Goal: Task Accomplishment & Management: Complete application form

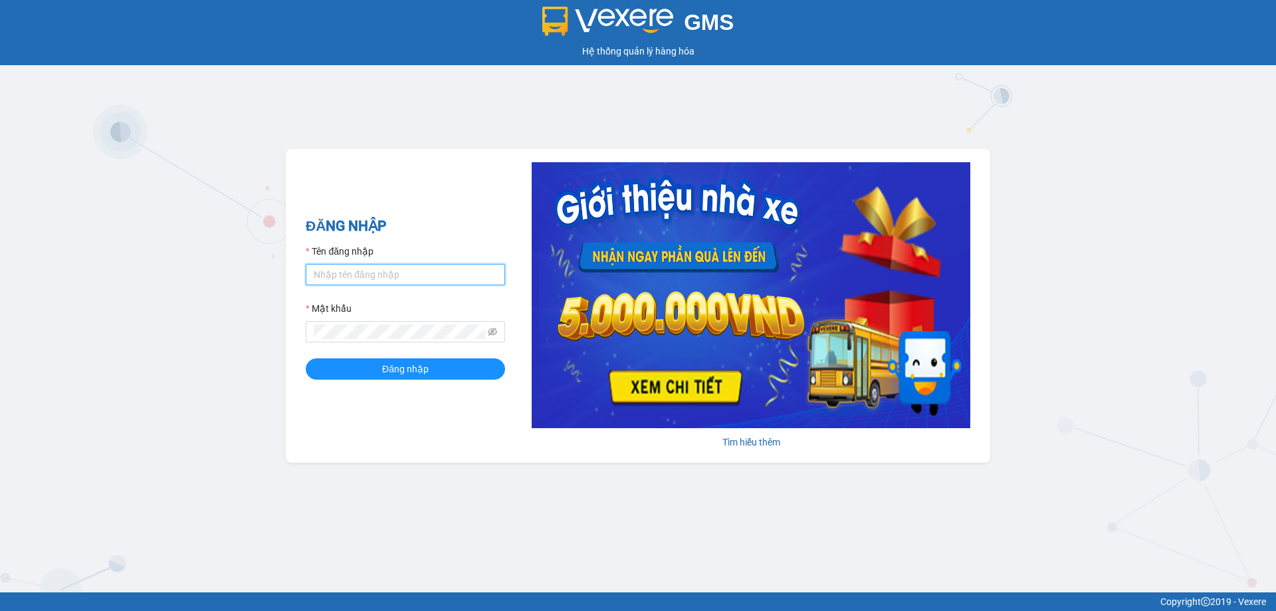
click at [469, 265] on input "Tên đăng nhập" at bounding box center [405, 274] width 199 height 21
type input "ngacd.ct"
click at [492, 332] on icon "eye-invisible" at bounding box center [492, 332] width 9 height 8
click at [430, 372] on button "Đăng nhập" at bounding box center [405, 368] width 199 height 21
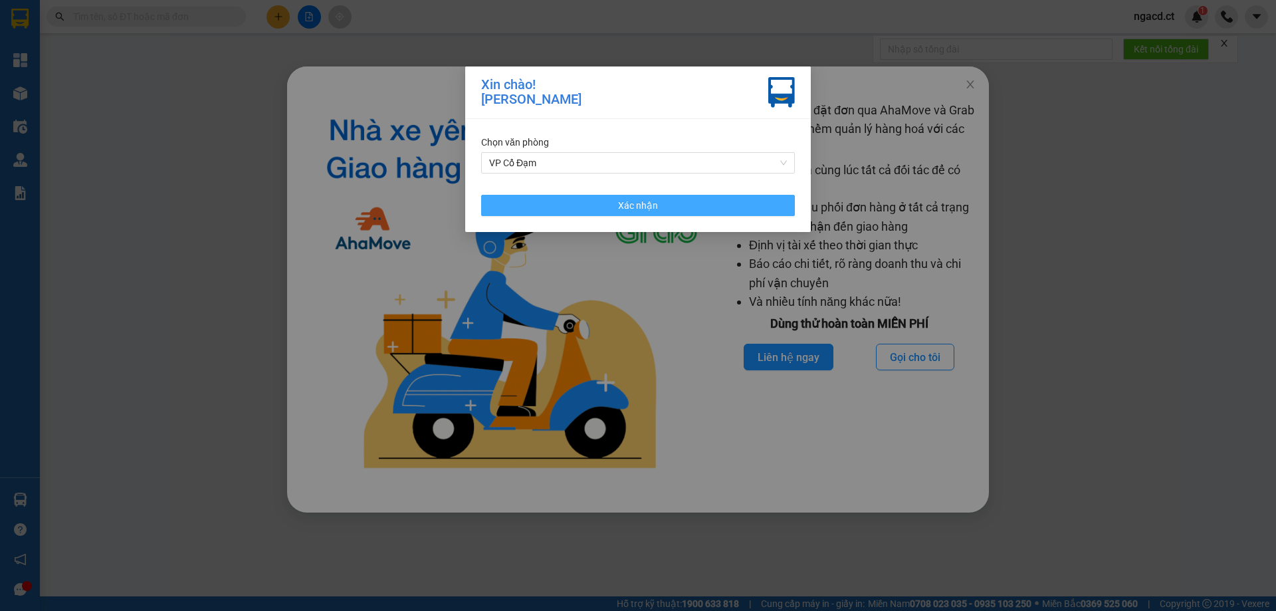
click at [555, 207] on button "Xác nhận" at bounding box center [638, 205] width 314 height 21
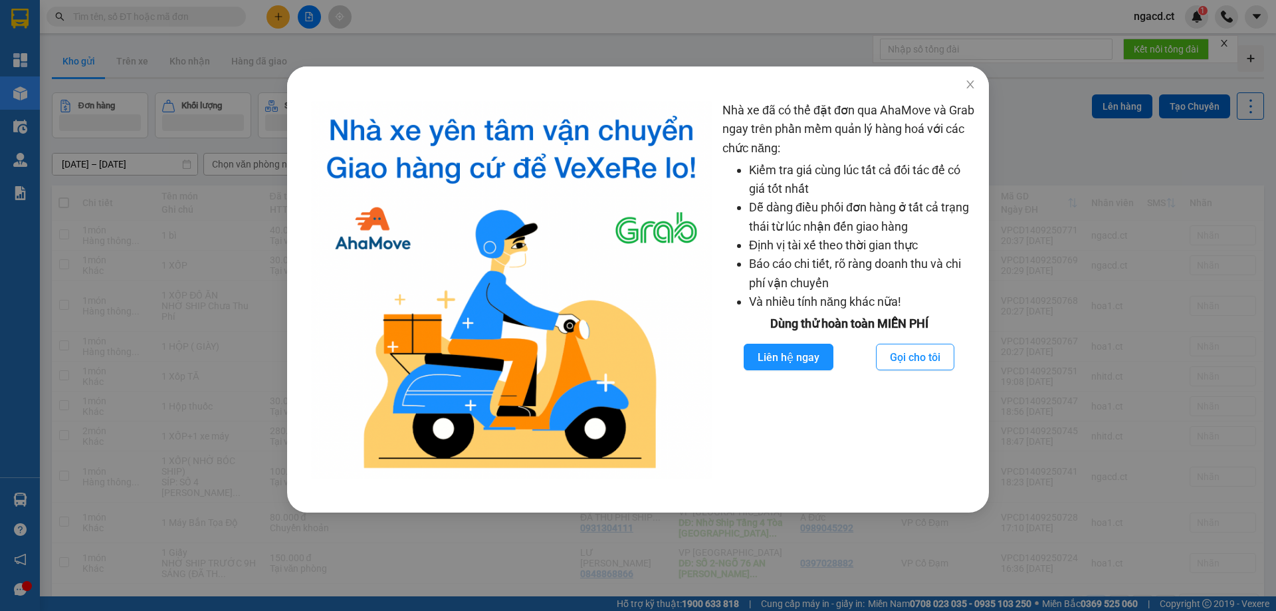
click at [1055, 126] on div "Nhà xe đã có thể đặt đơn qua AhaMove và Grab ngay trên phần mềm quản lý hàng ho…" at bounding box center [638, 305] width 1276 height 611
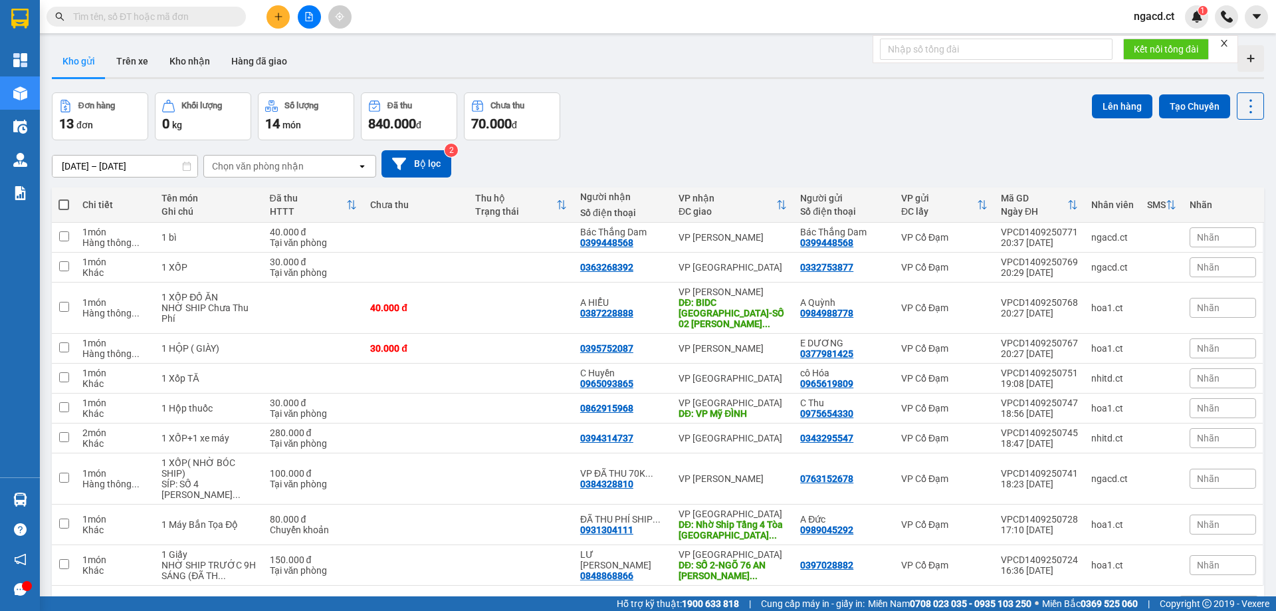
click at [221, 11] on input "text" at bounding box center [151, 16] width 157 height 15
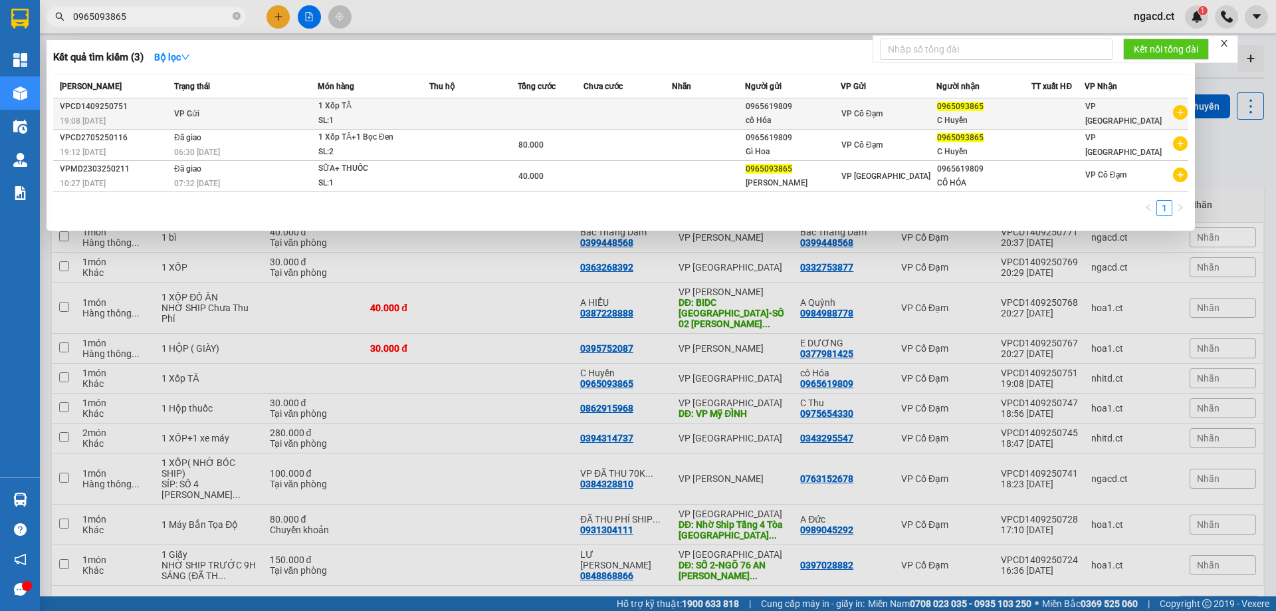
type input "0965093865"
click at [392, 110] on div "1 Xốp TĂ" at bounding box center [368, 106] width 100 height 15
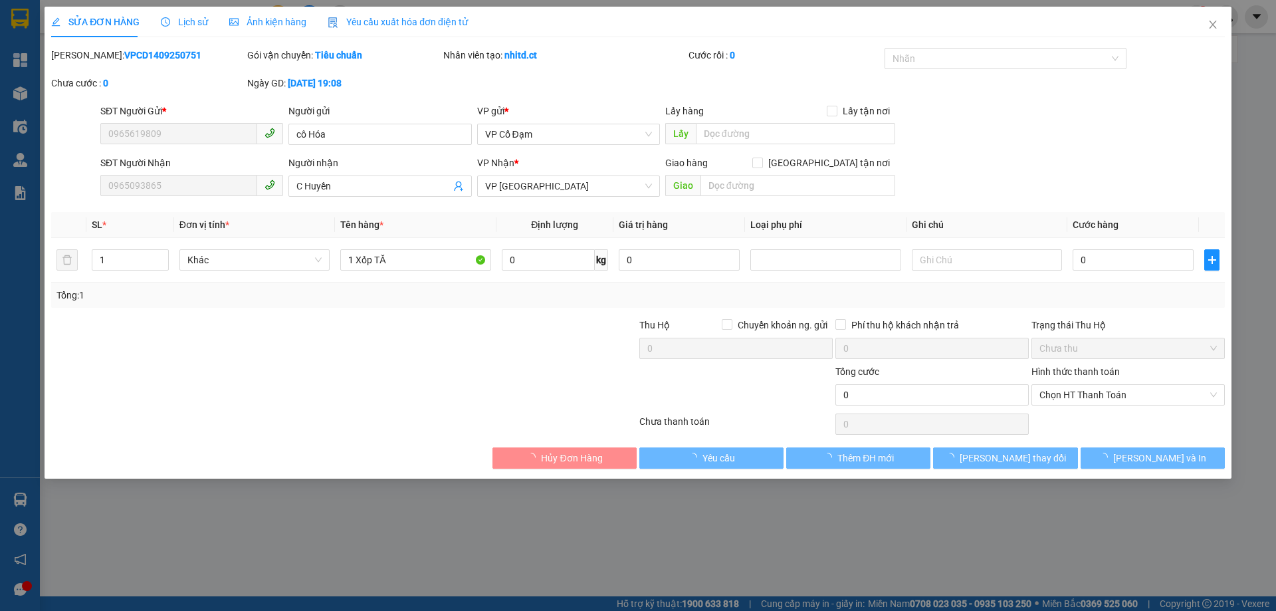
type input "0965619809"
type input "cô Hóa"
type input "0965093865"
type input "C Huyền"
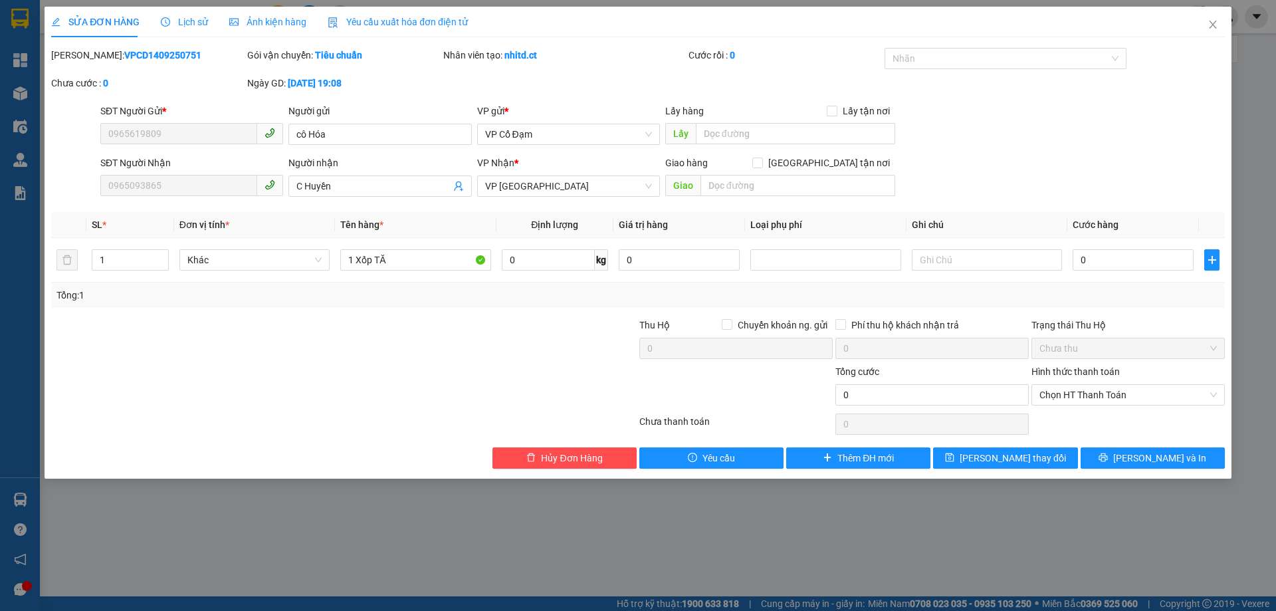
click at [183, 19] on span "Lịch sử" at bounding box center [184, 22] width 47 height 11
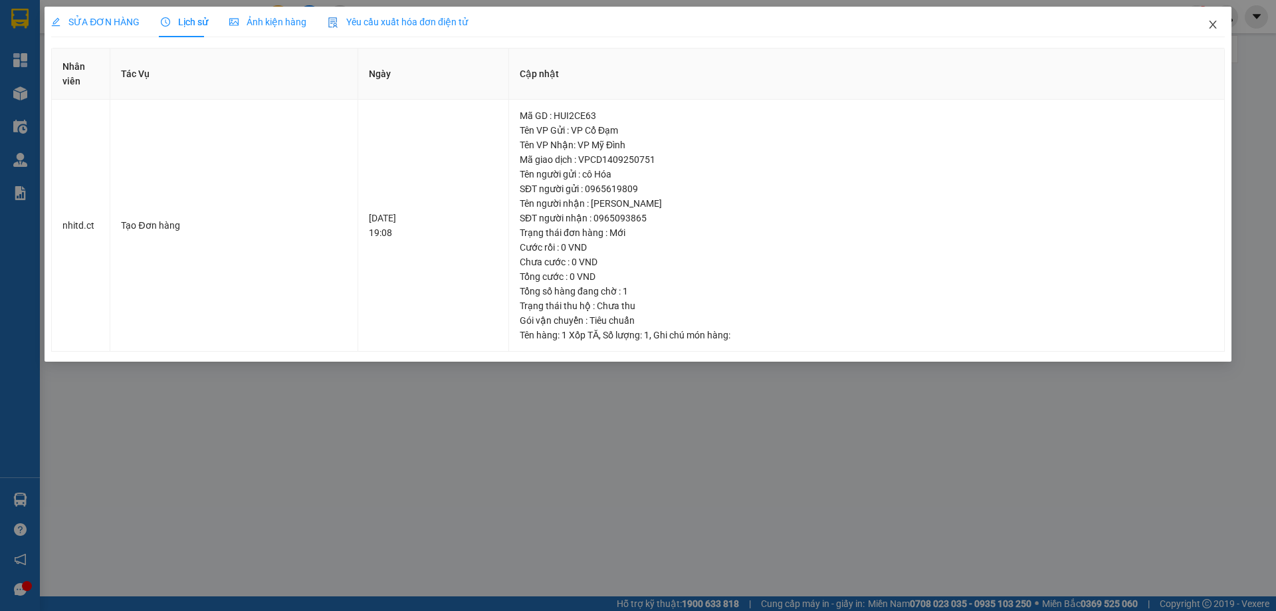
click at [1211, 25] on icon "close" at bounding box center [1213, 24] width 11 height 11
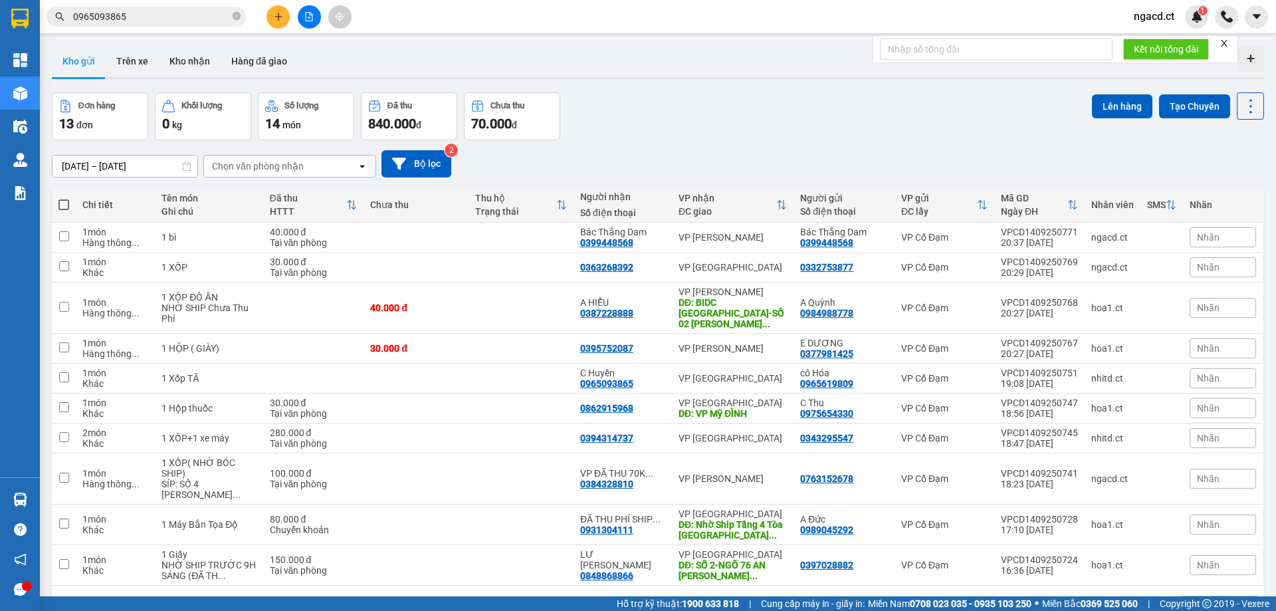
click at [183, 15] on input "0965093865" at bounding box center [151, 16] width 157 height 15
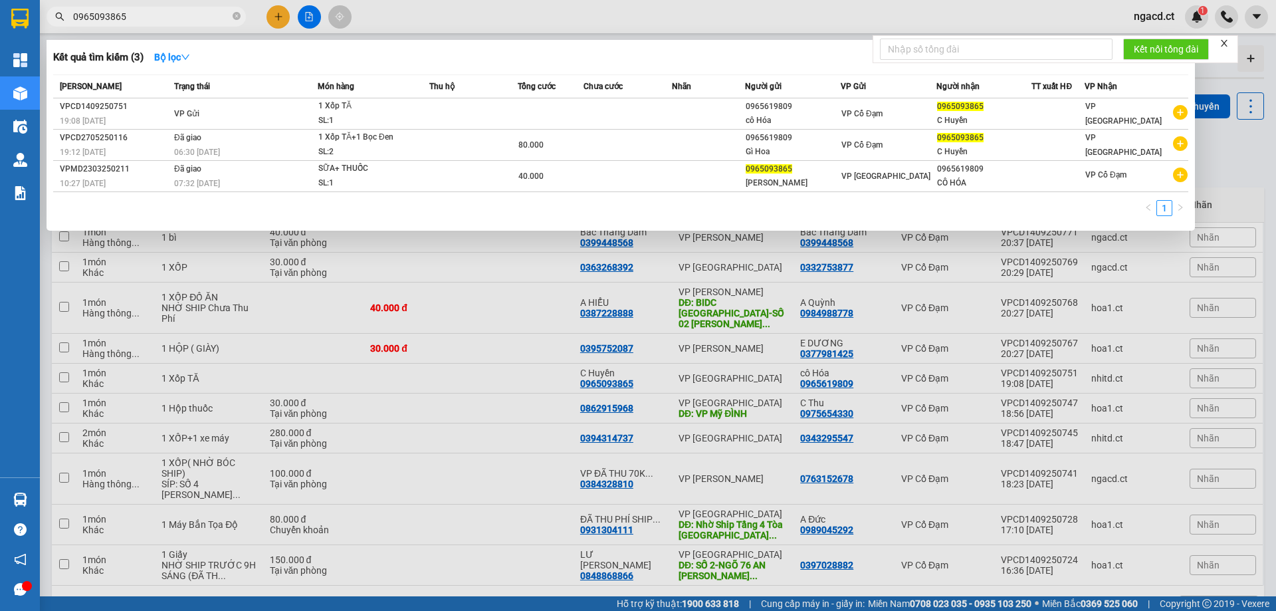
click at [1229, 170] on div at bounding box center [638, 305] width 1276 height 611
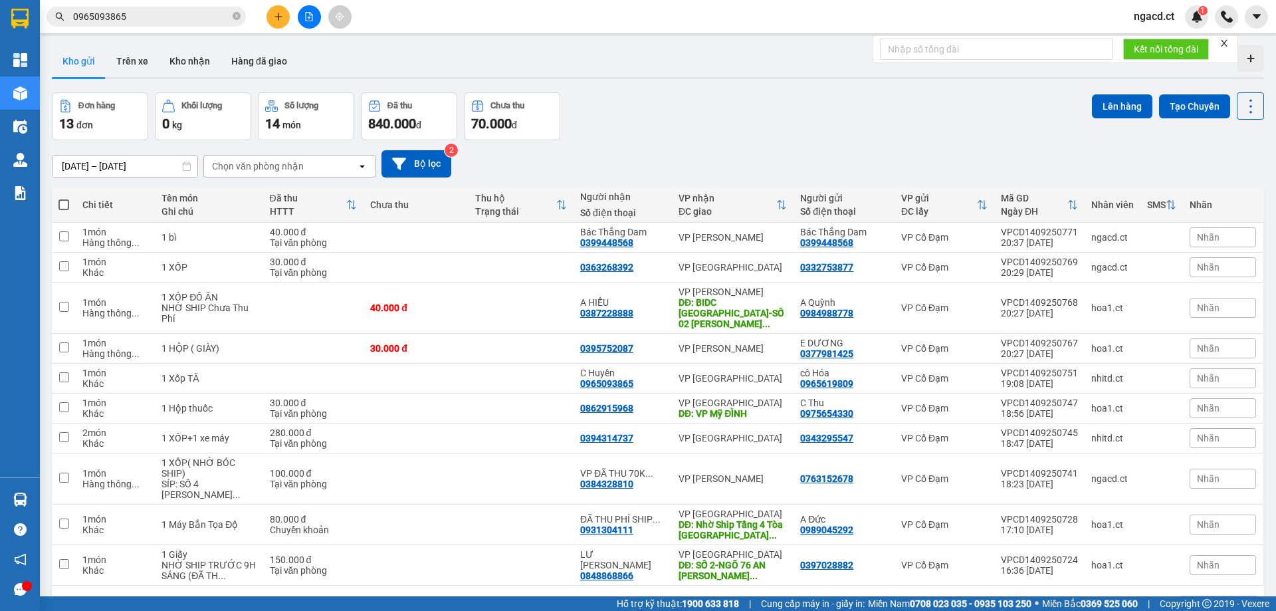
click at [1229, 170] on div "[DATE] – [DATE] Press the down arrow key to interact with the calendar and sele…" at bounding box center [658, 163] width 1213 height 27
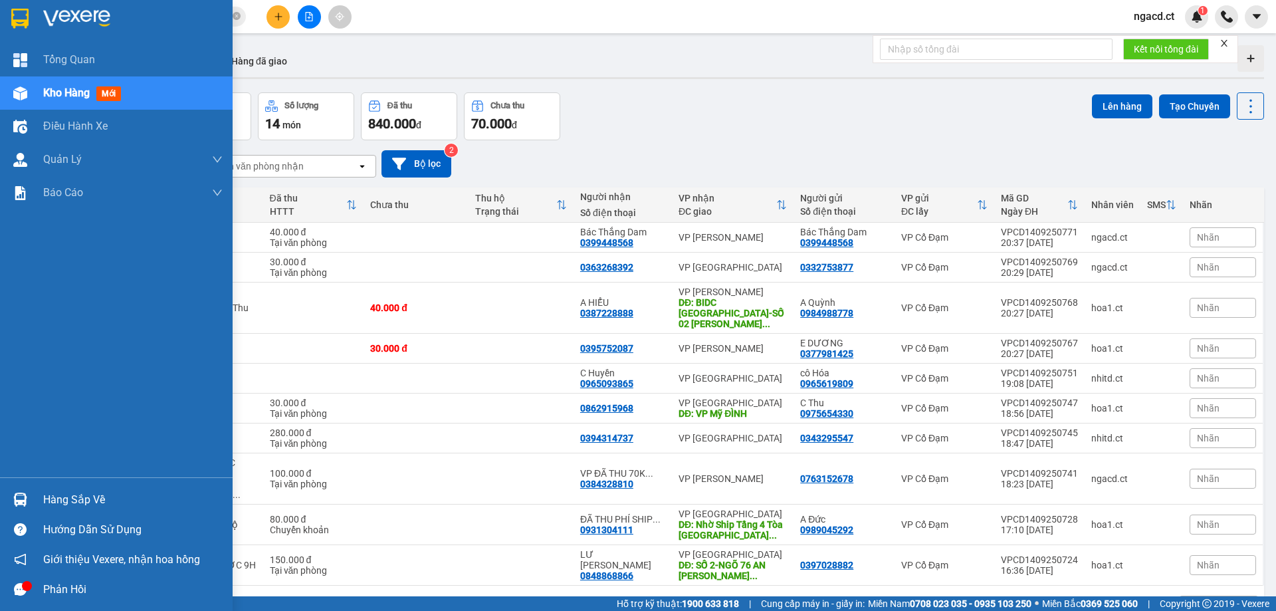
click at [80, 92] on span "Kho hàng" at bounding box center [66, 92] width 47 height 13
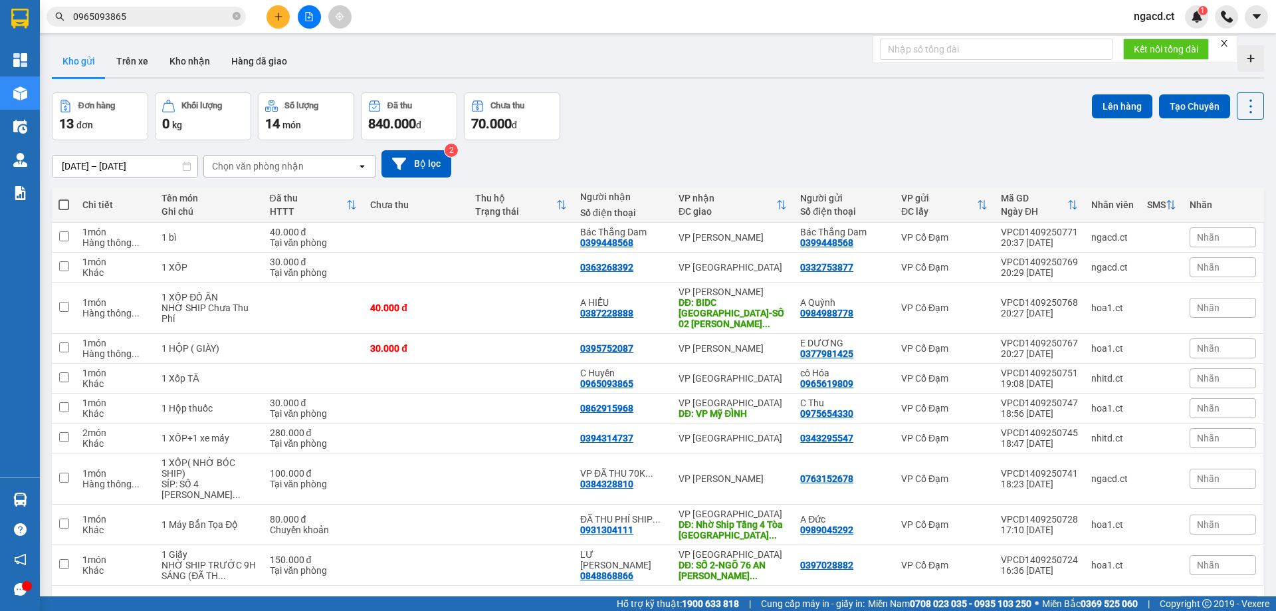
click at [83, 58] on button "Kho gửi" at bounding box center [79, 61] width 54 height 32
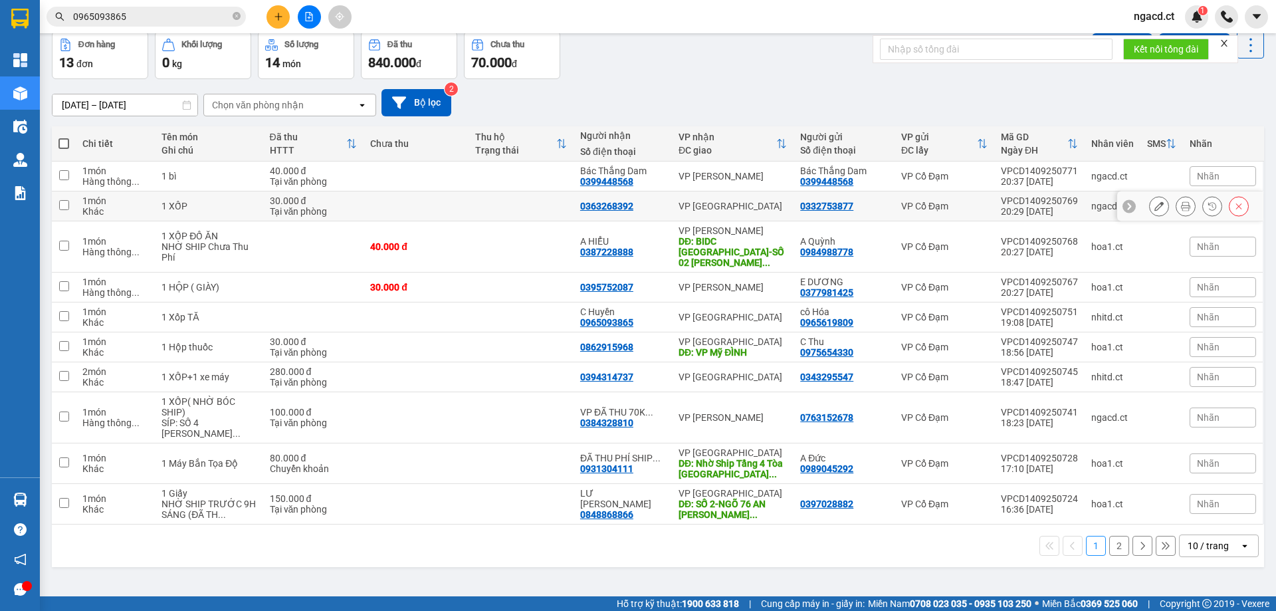
click at [352, 207] on td "30.000 đ Tại văn phòng" at bounding box center [313, 206] width 101 height 30
checkbox input "true"
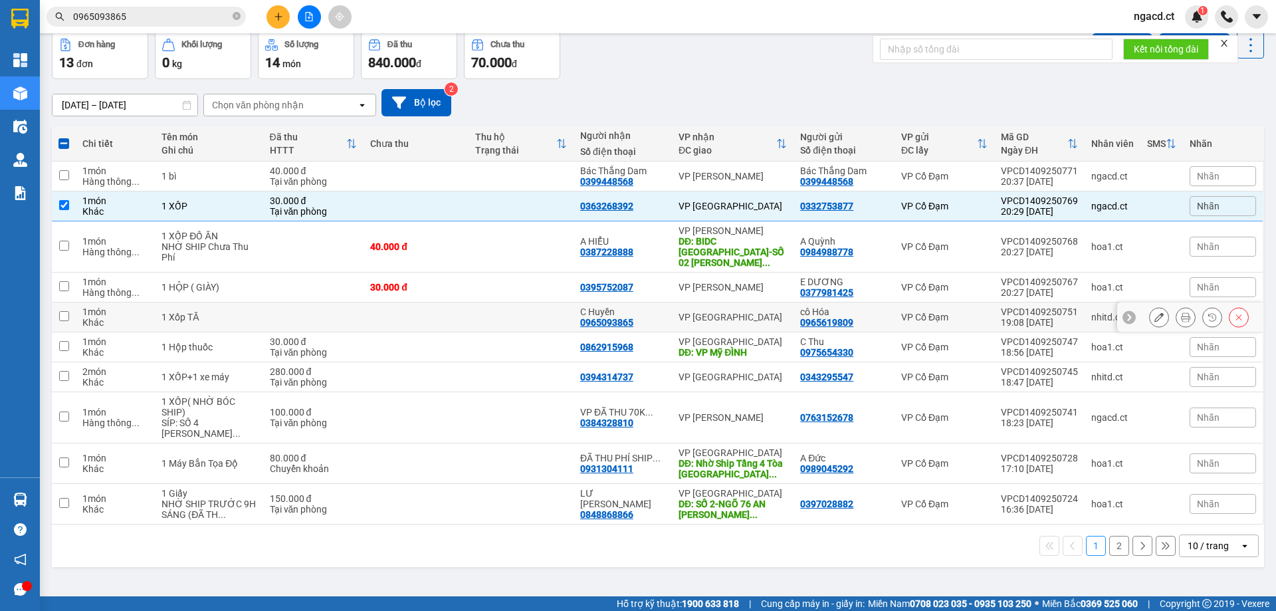
click at [407, 310] on td at bounding box center [416, 317] width 105 height 30
checkbox input "true"
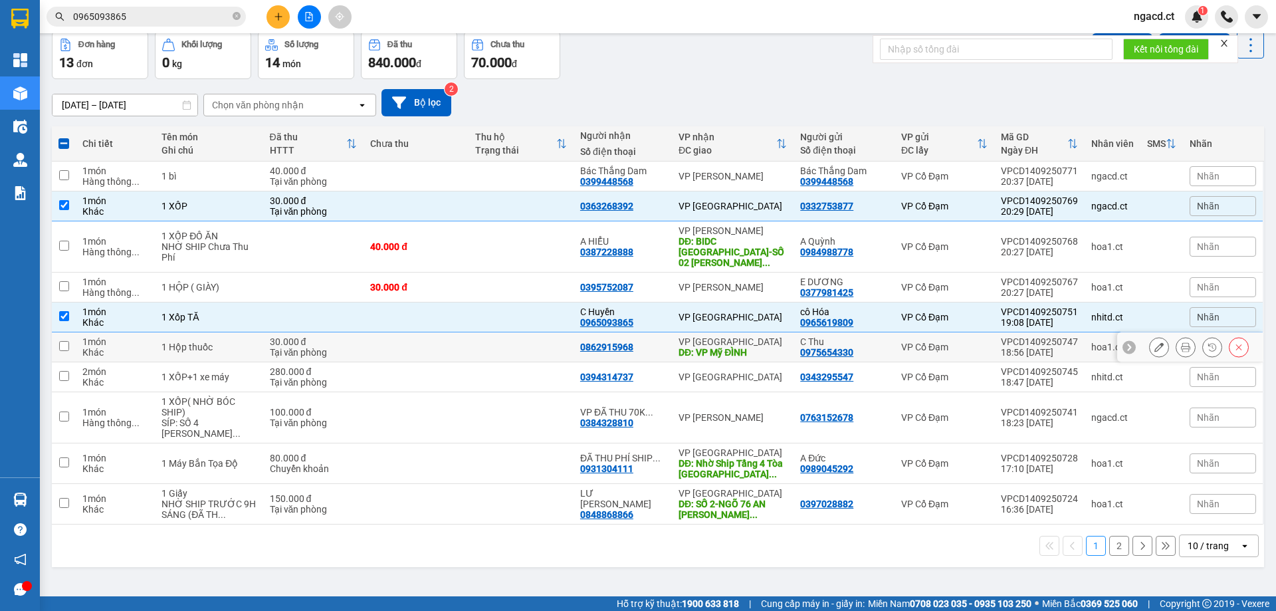
click at [409, 335] on td at bounding box center [416, 347] width 105 height 30
checkbox input "false"
click at [407, 364] on td at bounding box center [416, 377] width 105 height 30
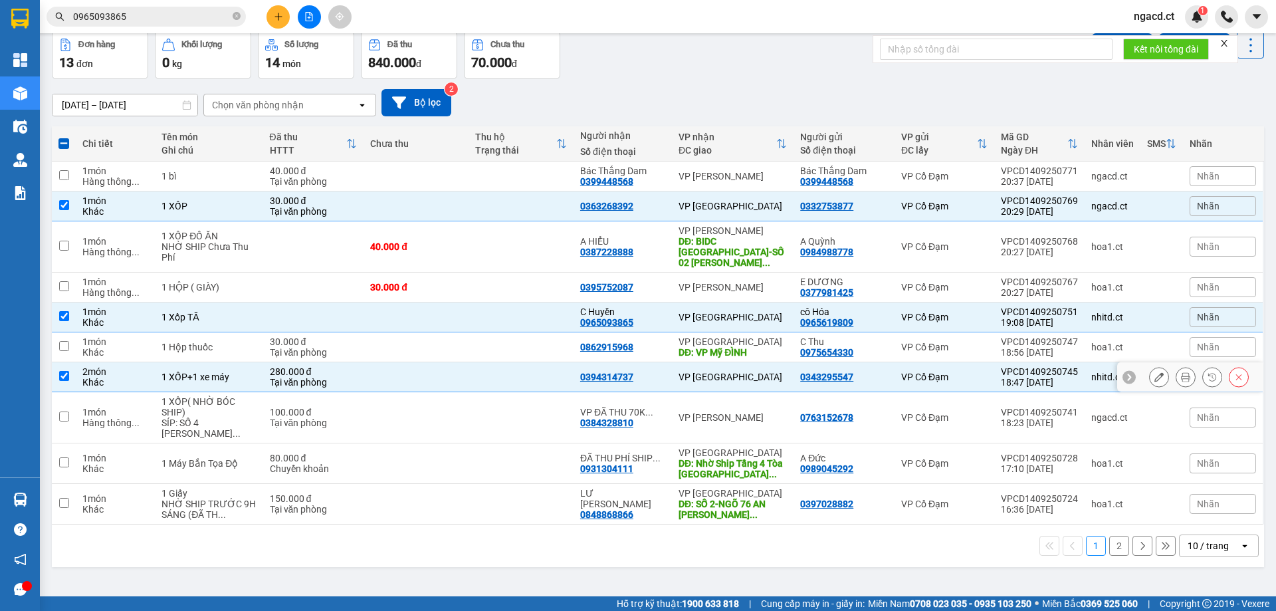
checkbox input "true"
click at [414, 443] on td at bounding box center [416, 463] width 105 height 41
checkbox input "true"
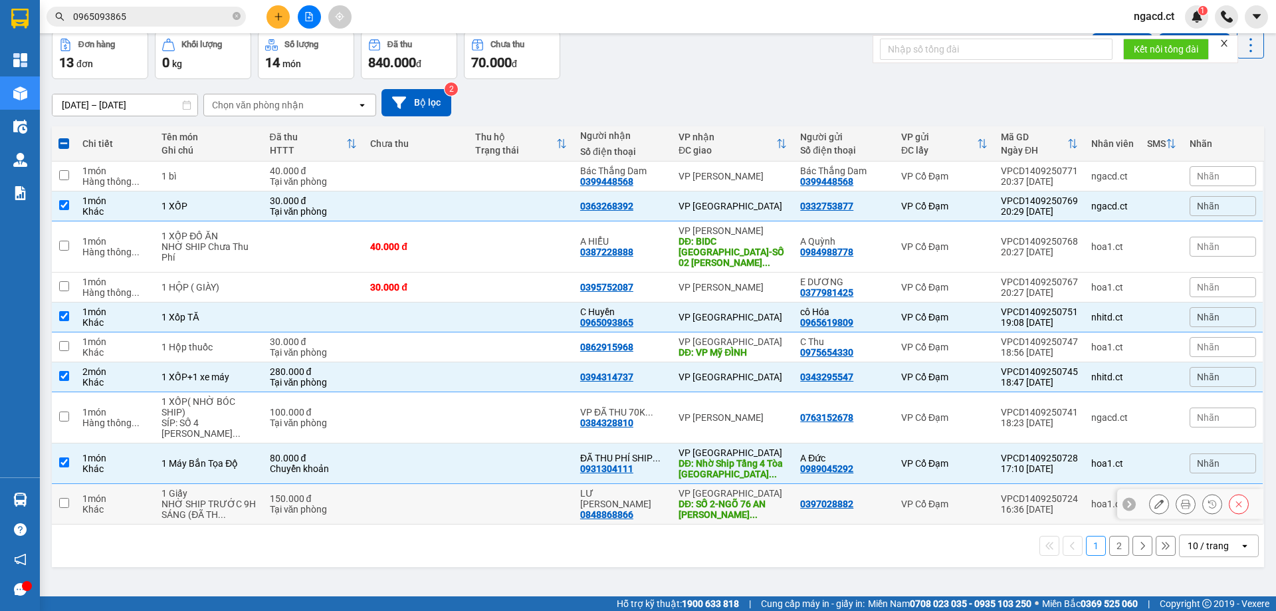
click at [407, 492] on td at bounding box center [416, 504] width 105 height 41
checkbox input "true"
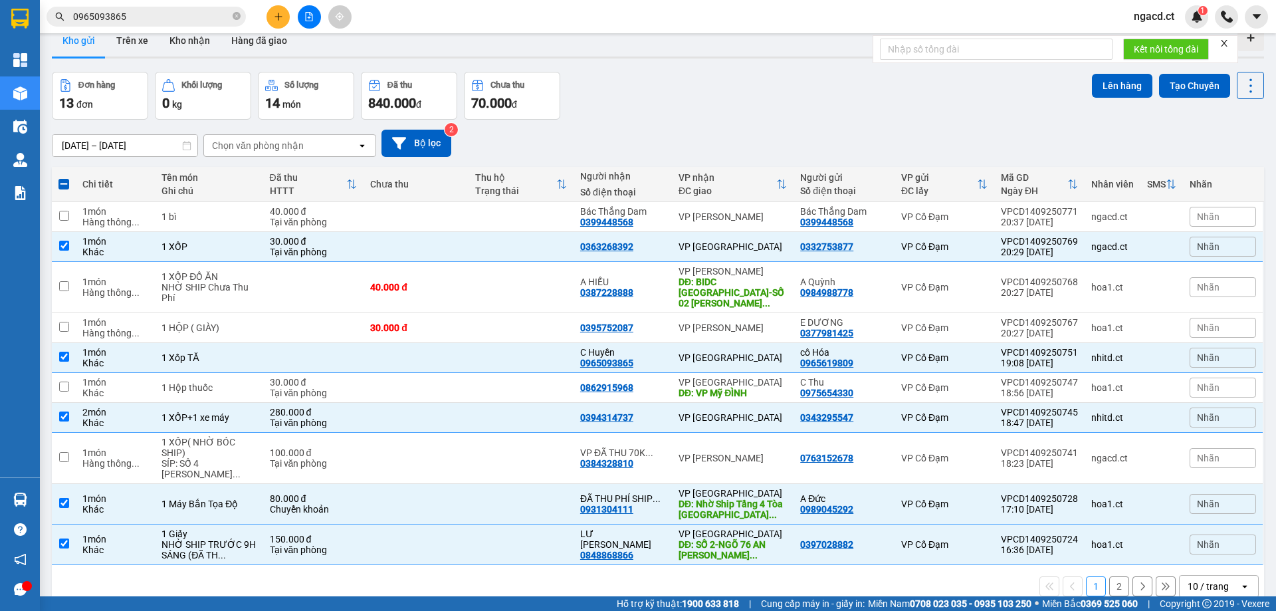
scroll to position [0, 0]
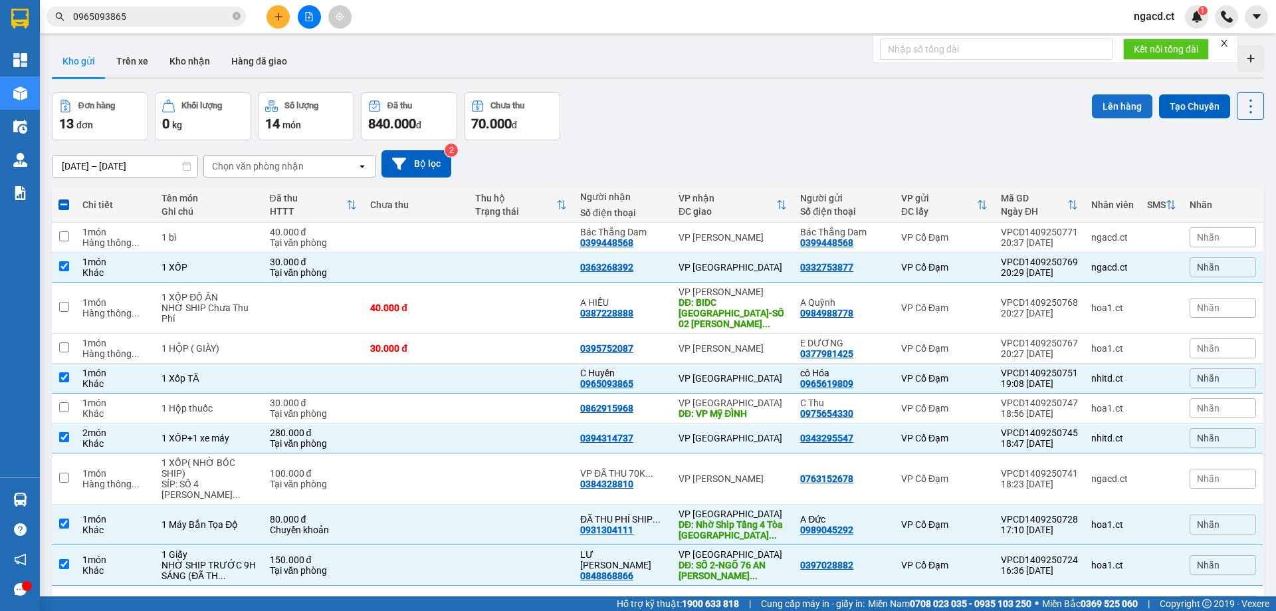
click at [1106, 100] on button "Lên hàng" at bounding box center [1122, 106] width 60 height 24
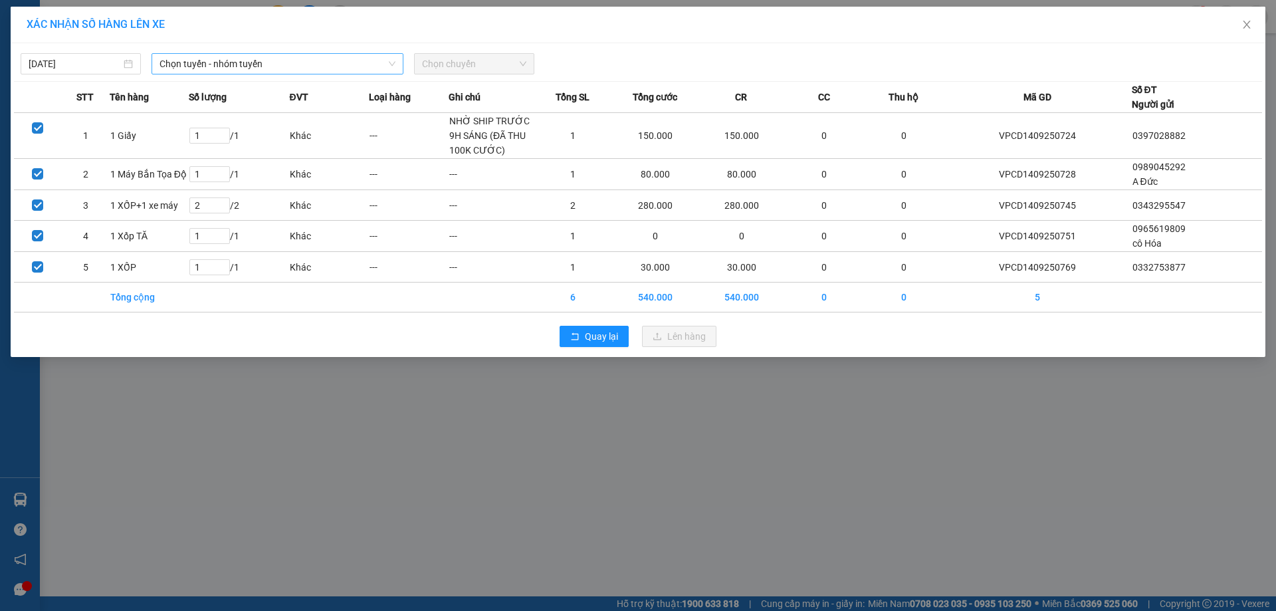
click at [275, 67] on span "Chọn tuyến - nhóm tuyến" at bounding box center [278, 64] width 236 height 20
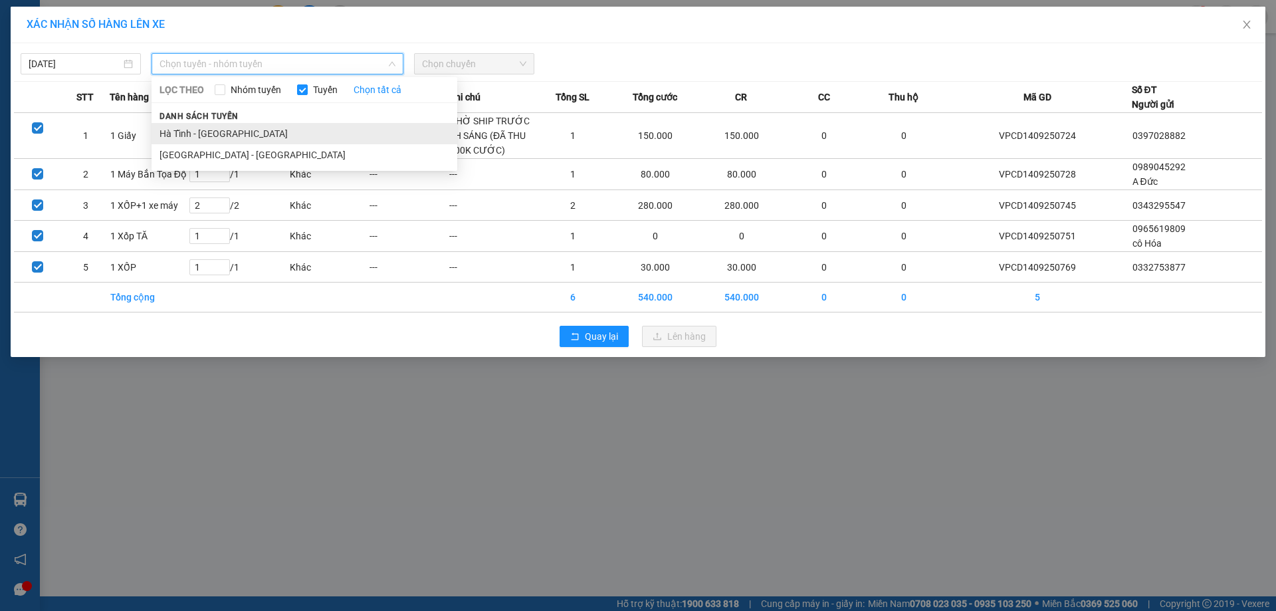
click at [247, 132] on li "Hà Tĩnh - [GEOGRAPHIC_DATA]" at bounding box center [305, 133] width 306 height 21
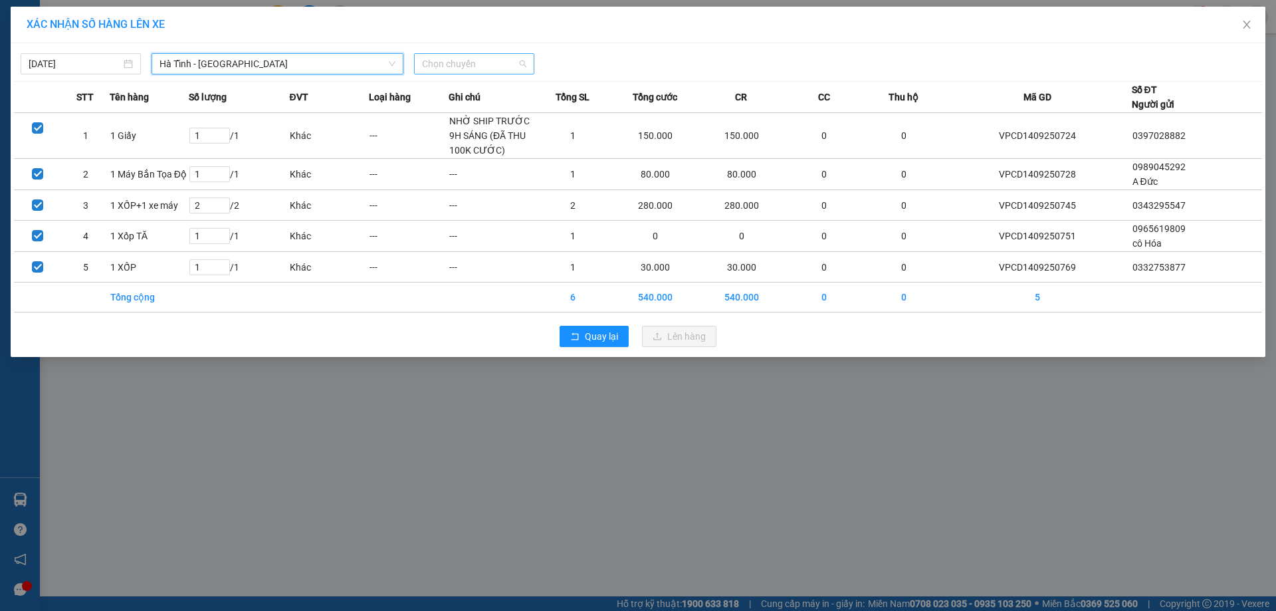
click at [487, 62] on span "Chọn chuyến" at bounding box center [474, 64] width 104 height 20
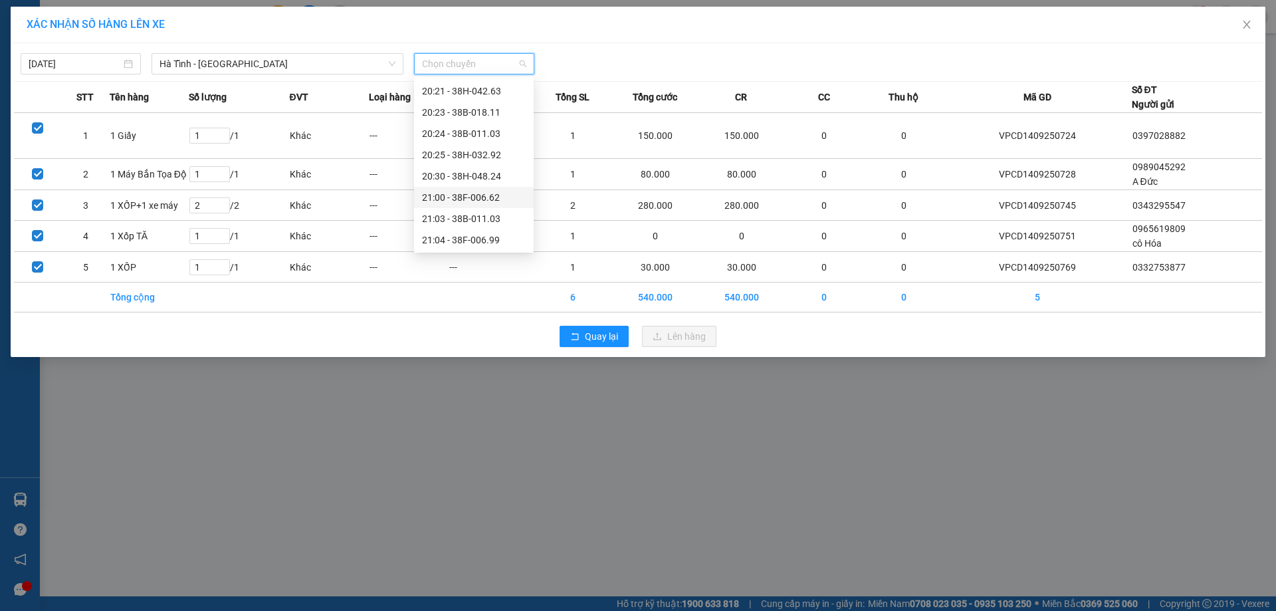
scroll to position [64, 0]
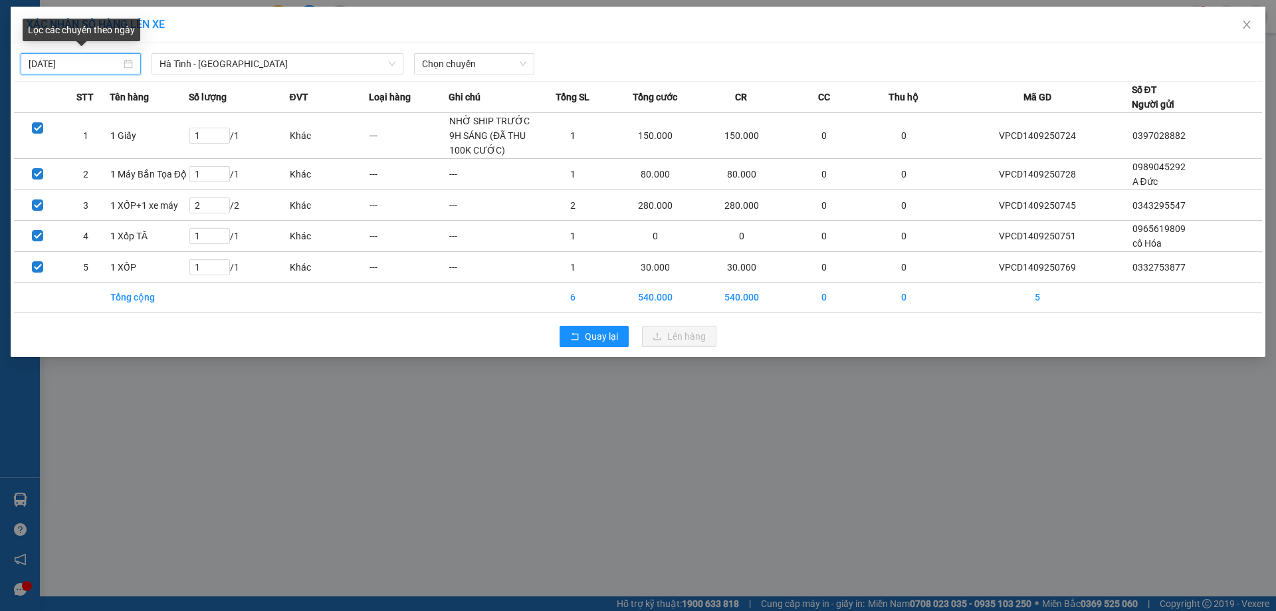
click at [81, 59] on input "[DATE]" at bounding box center [75, 64] width 92 height 15
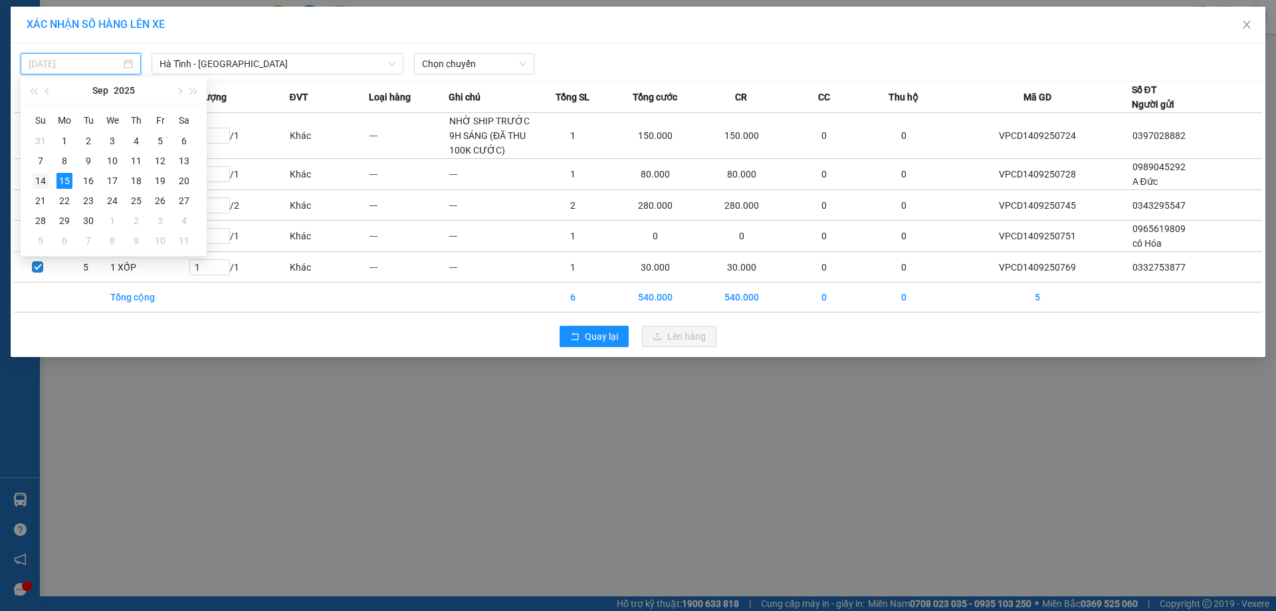
click at [43, 175] on div "14" at bounding box center [41, 181] width 16 height 16
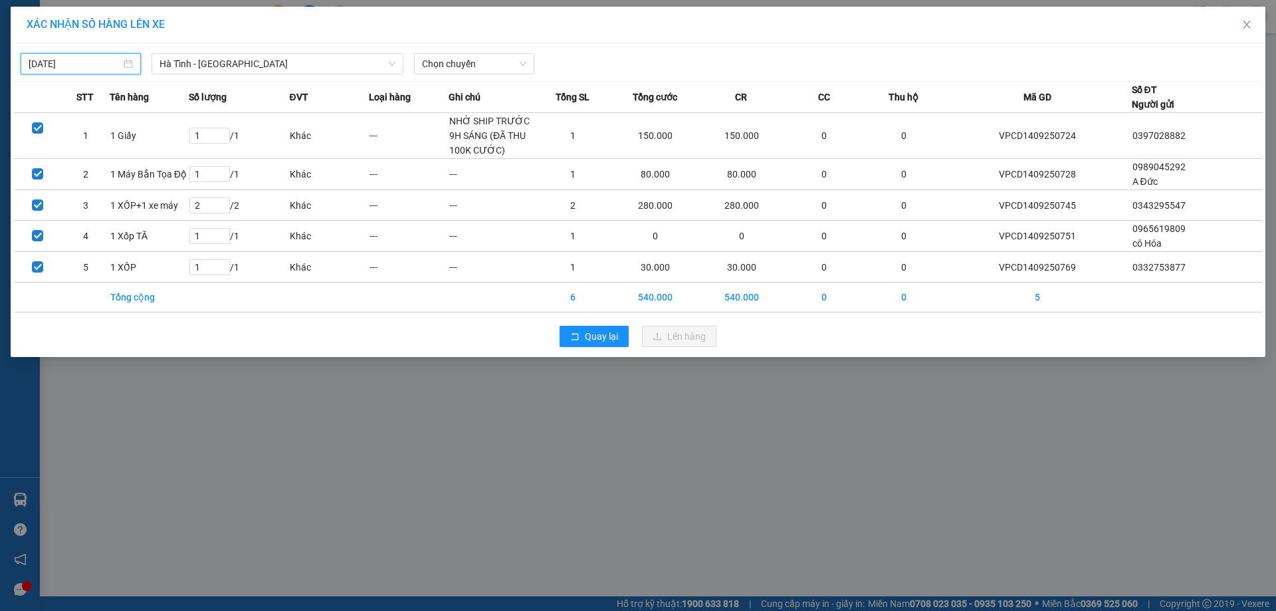
type input "[DATE]"
click at [482, 62] on span "Chọn chuyến" at bounding box center [474, 64] width 104 height 20
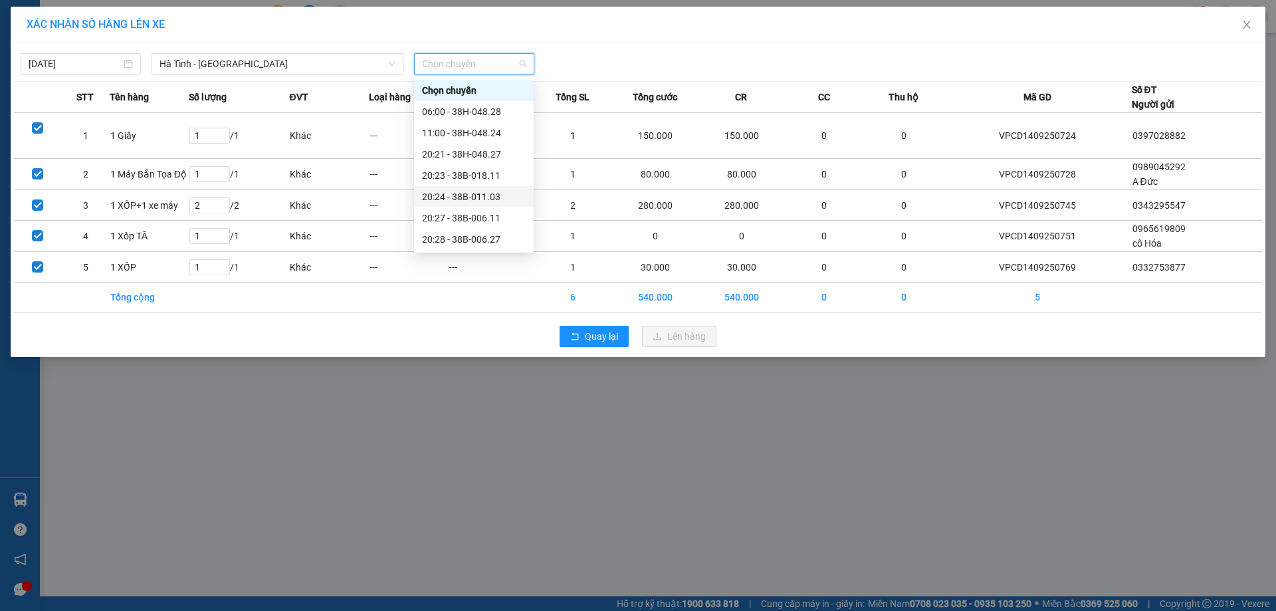
scroll to position [106, 0]
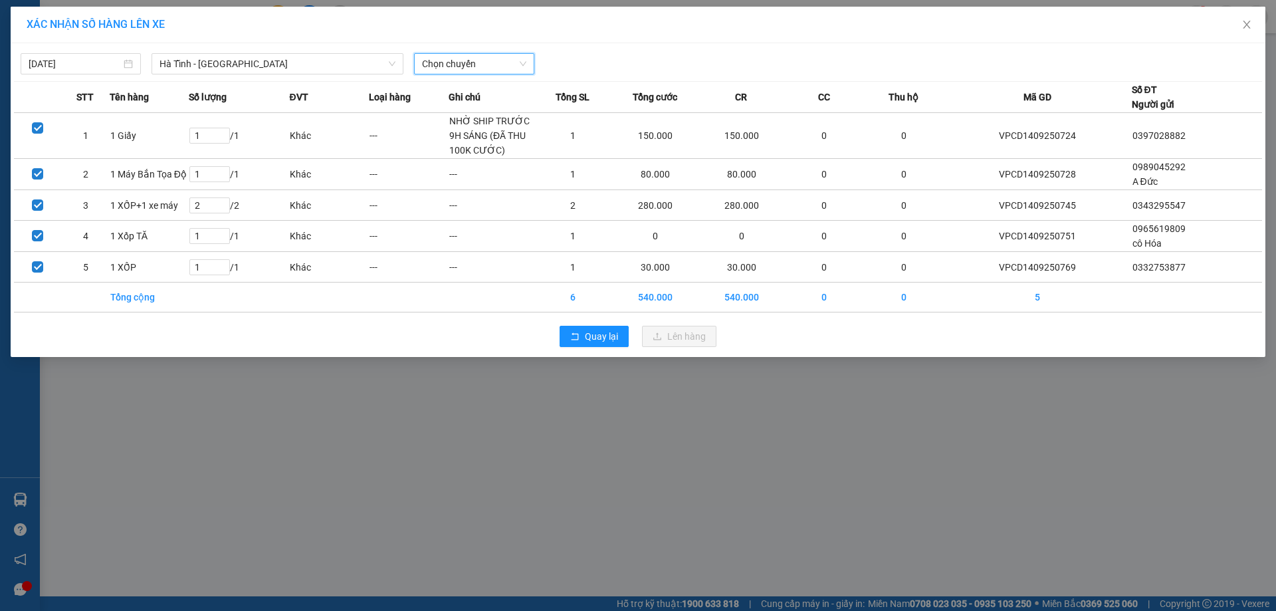
click at [504, 61] on span "Chọn chuyến" at bounding box center [474, 64] width 104 height 20
click at [510, 72] on span "Chọn chuyến" at bounding box center [474, 64] width 104 height 20
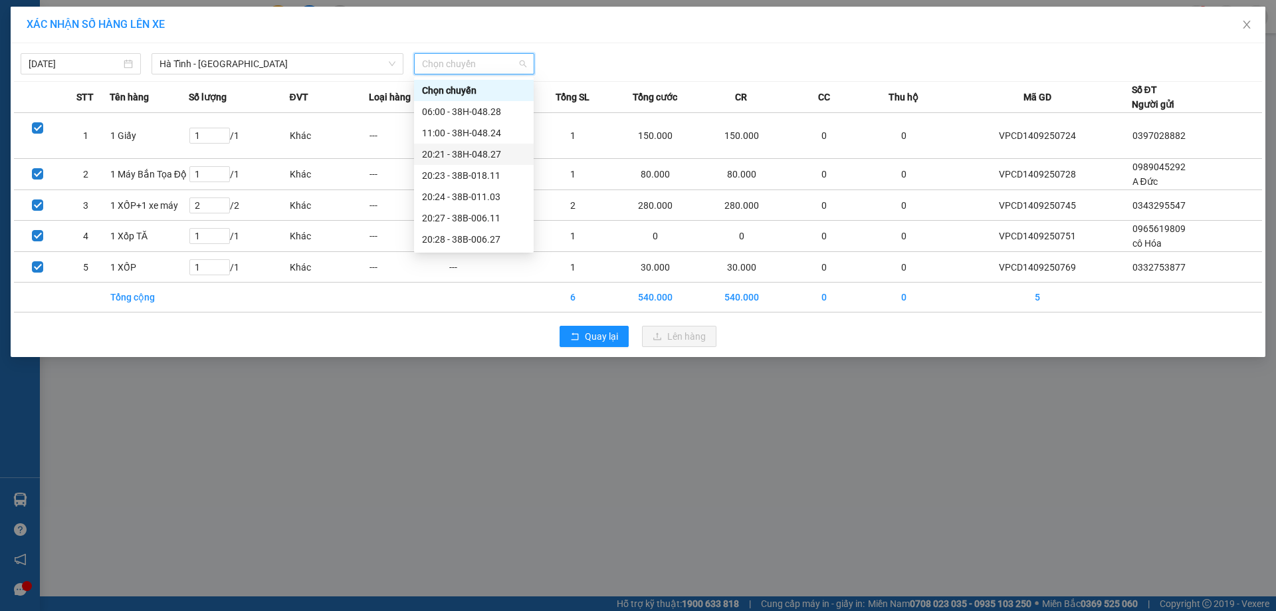
scroll to position [106, 0]
click at [499, 195] on div "21:02 - 38F-006.63" at bounding box center [474, 196] width 104 height 15
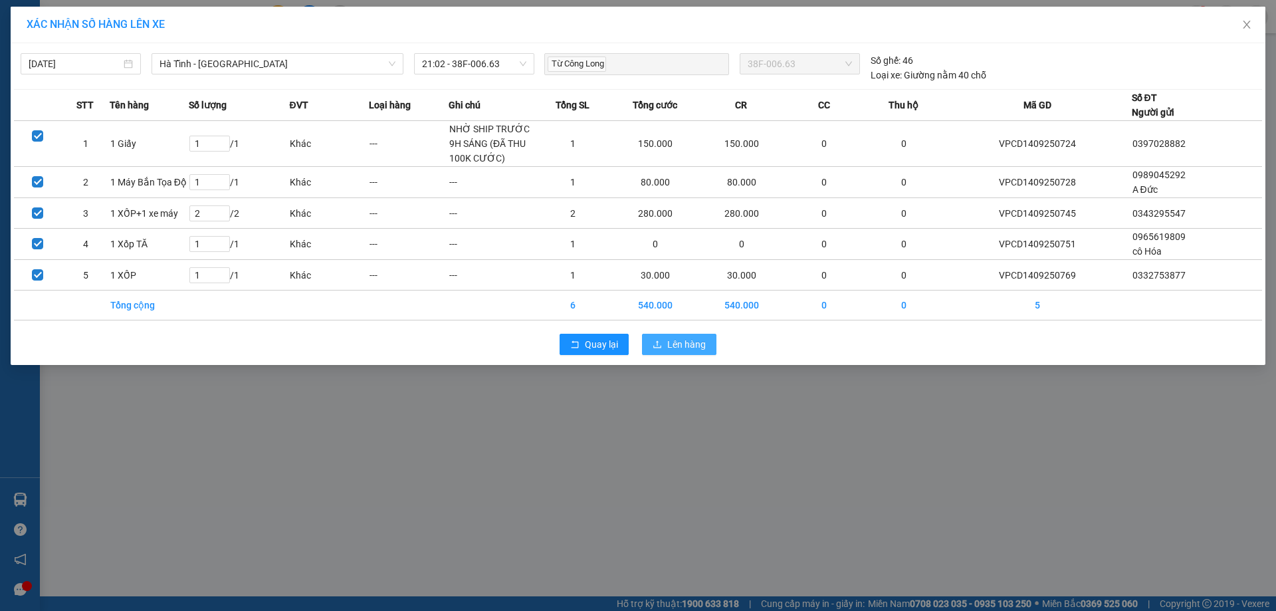
click at [669, 347] on span "Lên hàng" at bounding box center [686, 344] width 39 height 15
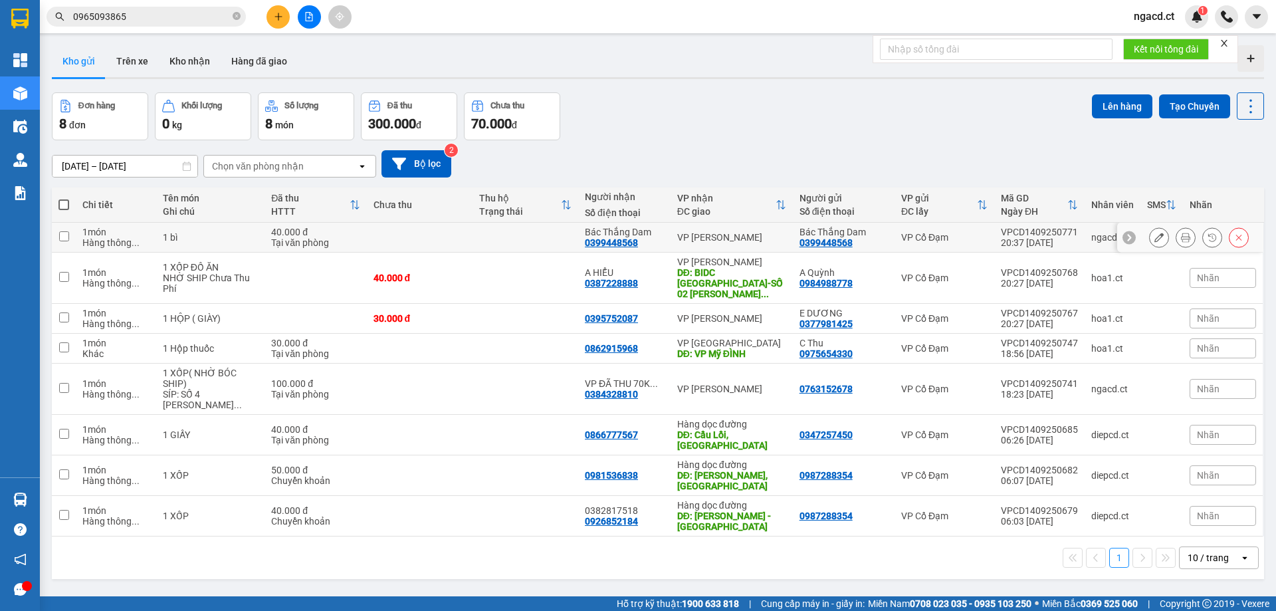
click at [717, 239] on div "VP [PERSON_NAME]" at bounding box center [731, 237] width 109 height 11
checkbox input "true"
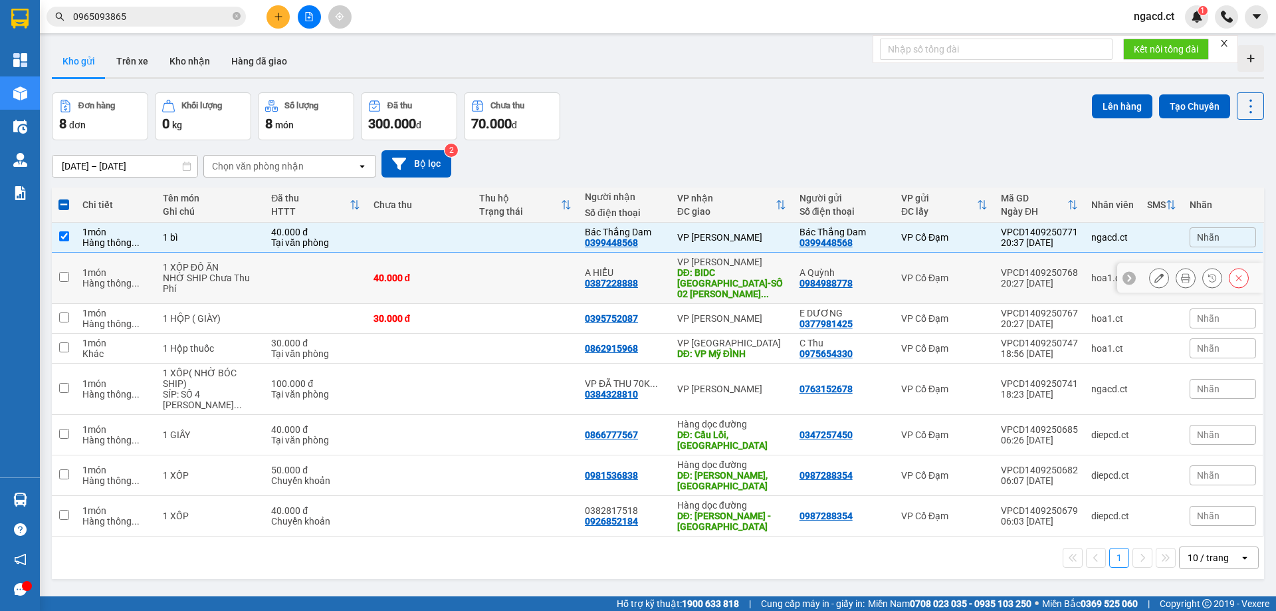
click at [706, 279] on div "DĐ: BIDC [GEOGRAPHIC_DATA]-SỐ 02 [PERSON_NAME] ..." at bounding box center [731, 283] width 109 height 32
checkbox input "true"
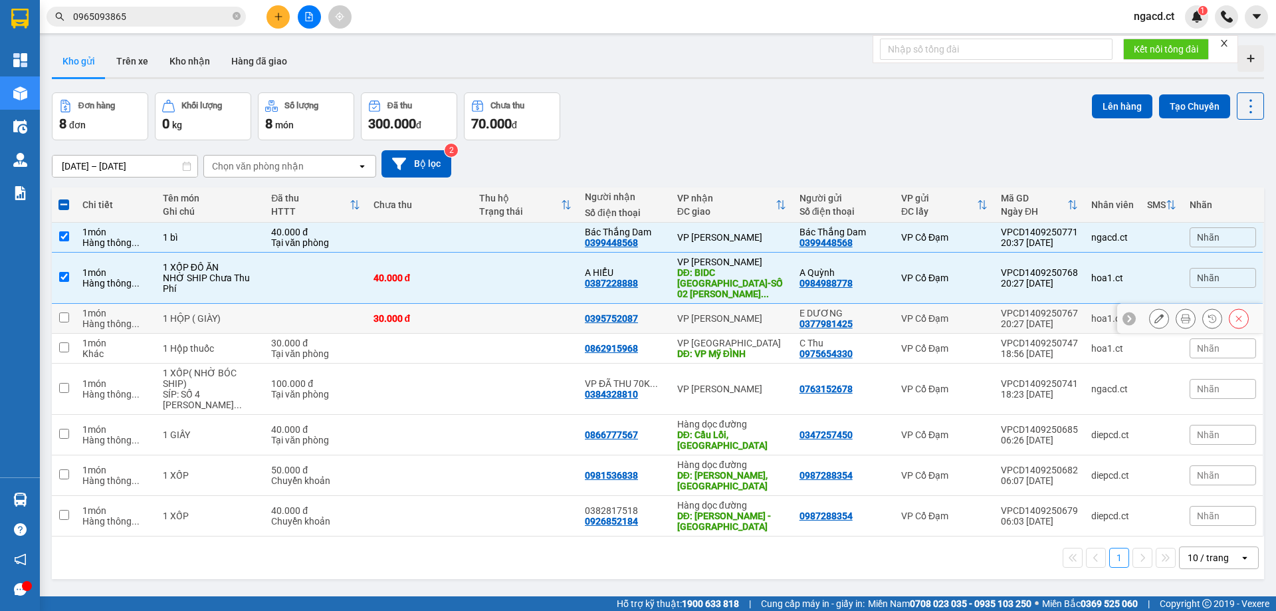
click at [710, 318] on td "VP [PERSON_NAME]" at bounding box center [732, 319] width 122 height 30
checkbox input "true"
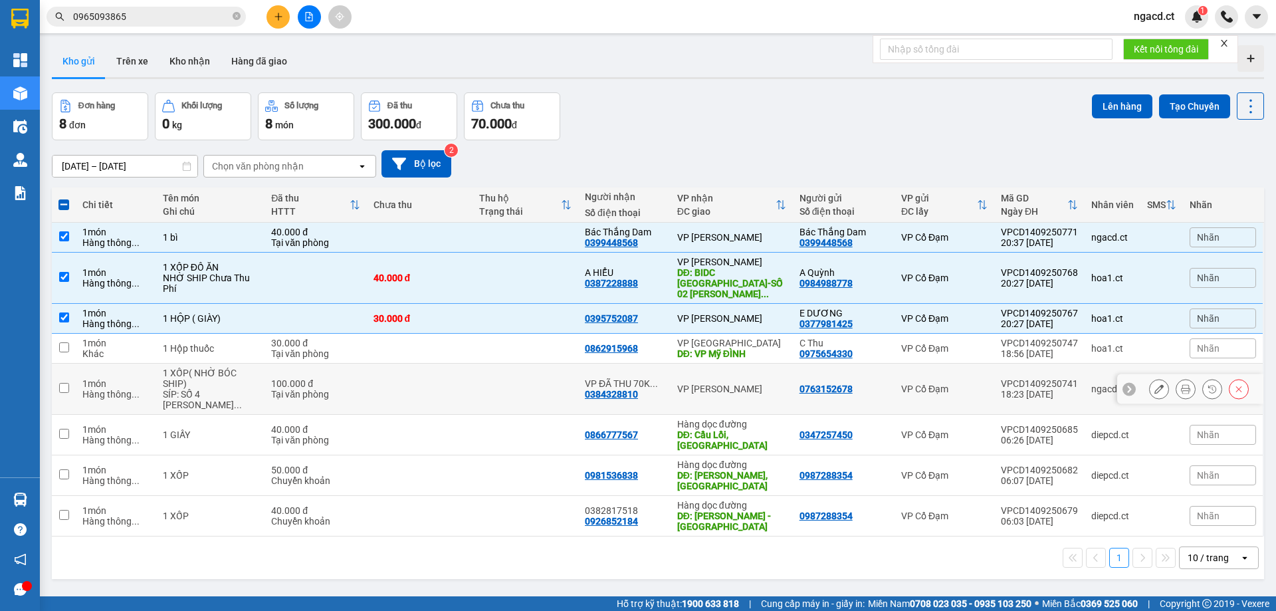
click at [715, 384] on div "VP [PERSON_NAME]" at bounding box center [731, 389] width 109 height 11
checkbox input "true"
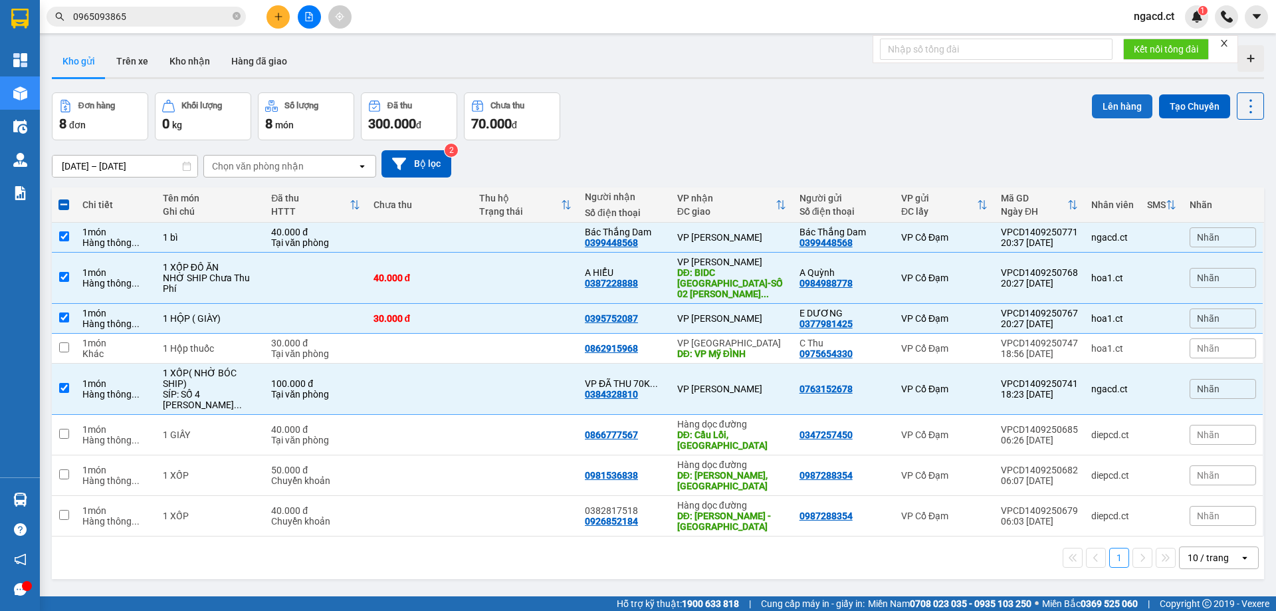
click at [1104, 115] on button "Lên hàng" at bounding box center [1122, 106] width 60 height 24
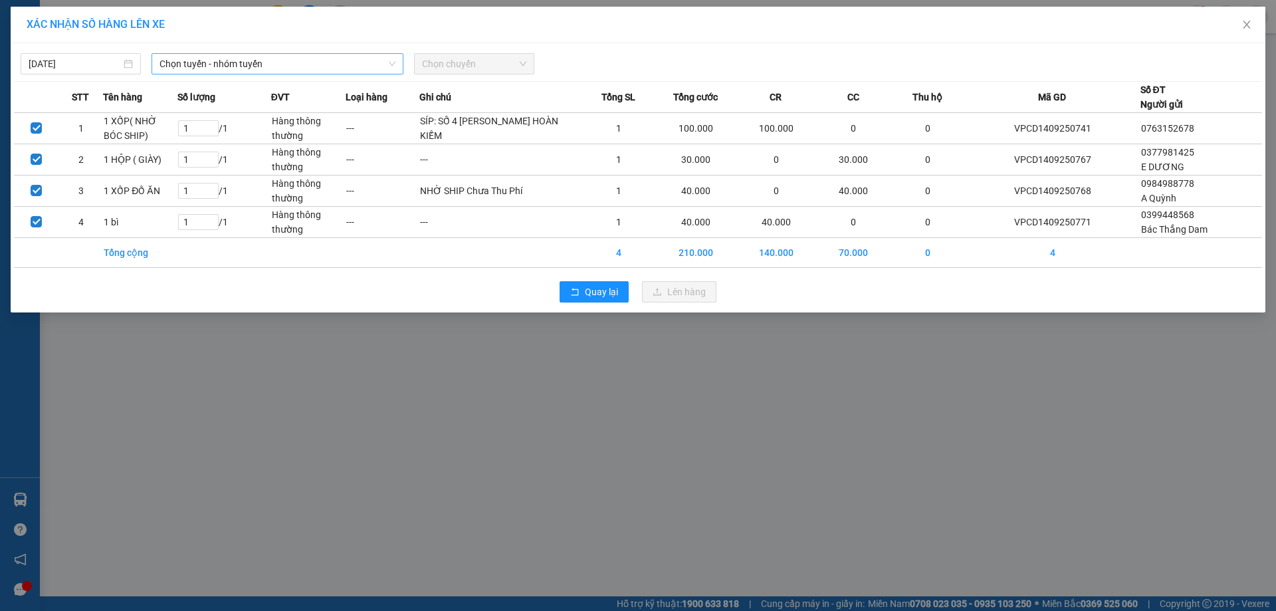
click at [229, 62] on span "Chọn tuyến - nhóm tuyến" at bounding box center [278, 64] width 236 height 20
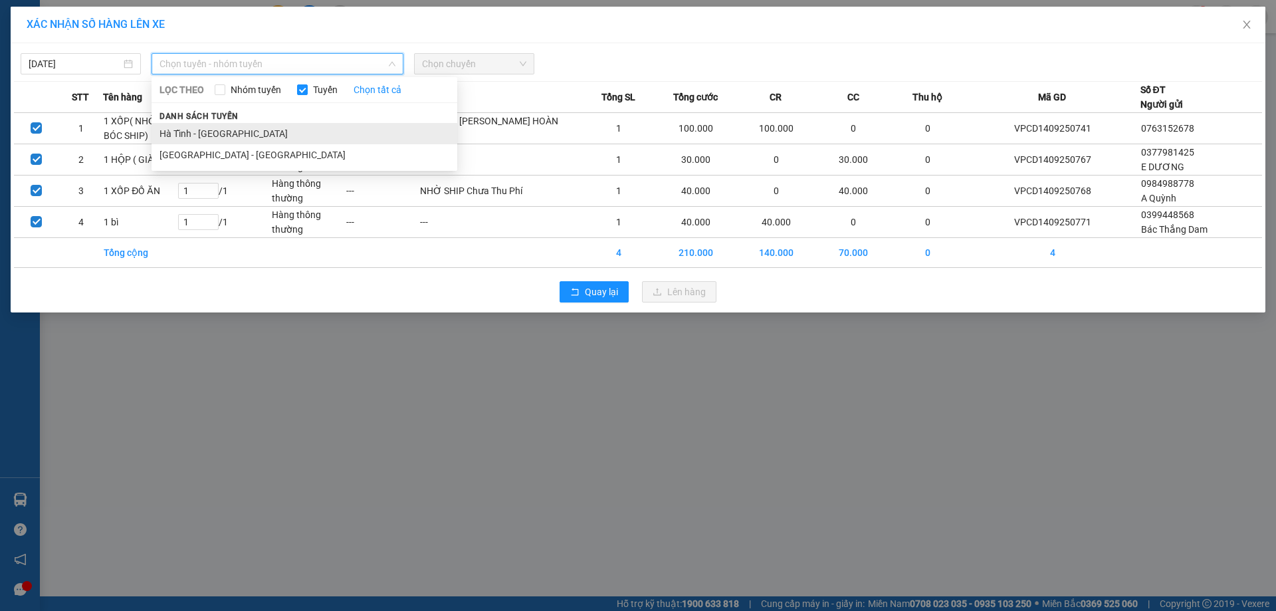
click at [223, 134] on li "Hà Tĩnh - [GEOGRAPHIC_DATA]" at bounding box center [305, 133] width 306 height 21
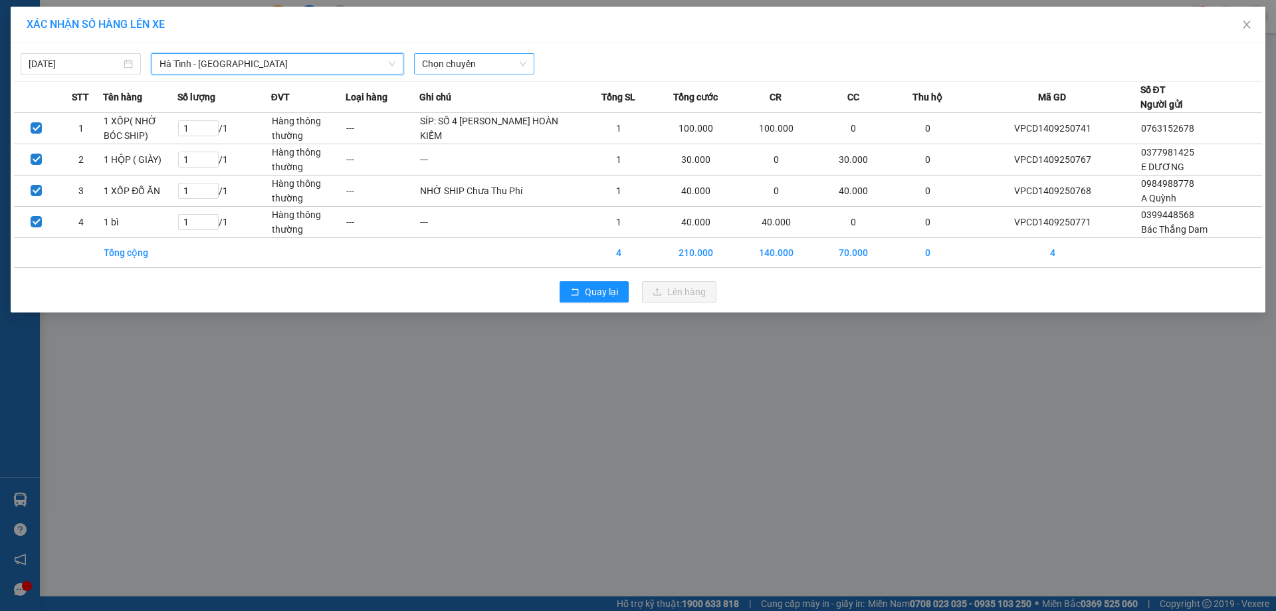
click at [497, 66] on span "Chọn chuyến" at bounding box center [474, 64] width 104 height 20
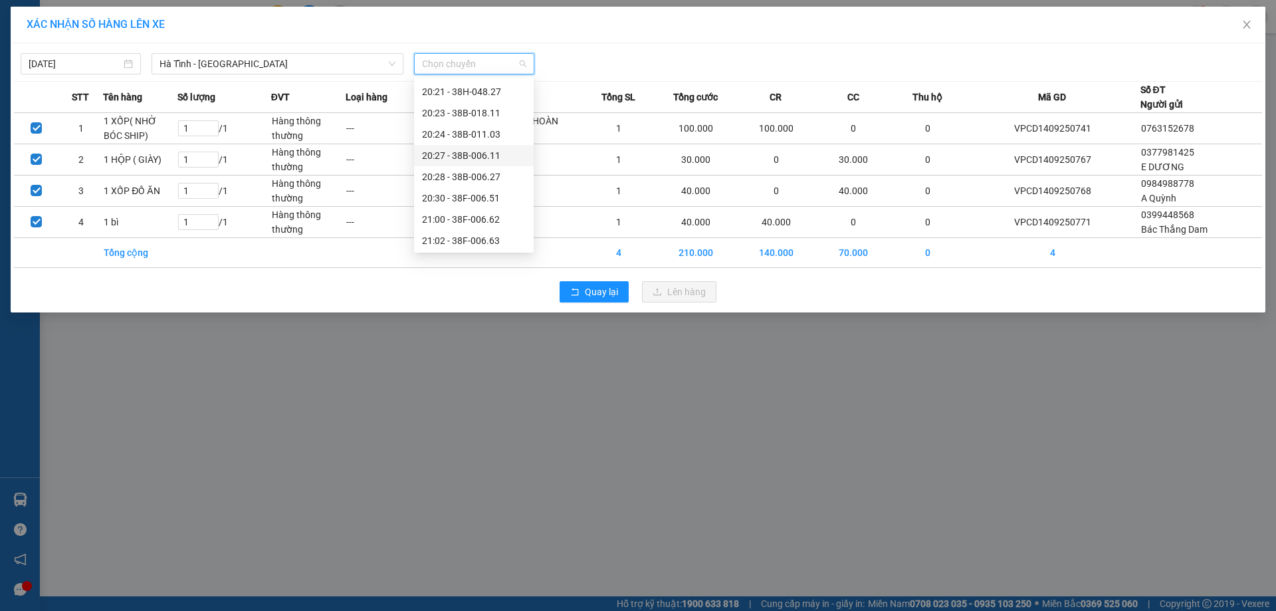
scroll to position [106, 0]
click at [496, 181] on div "21:00 - 38F-006.62" at bounding box center [474, 175] width 104 height 15
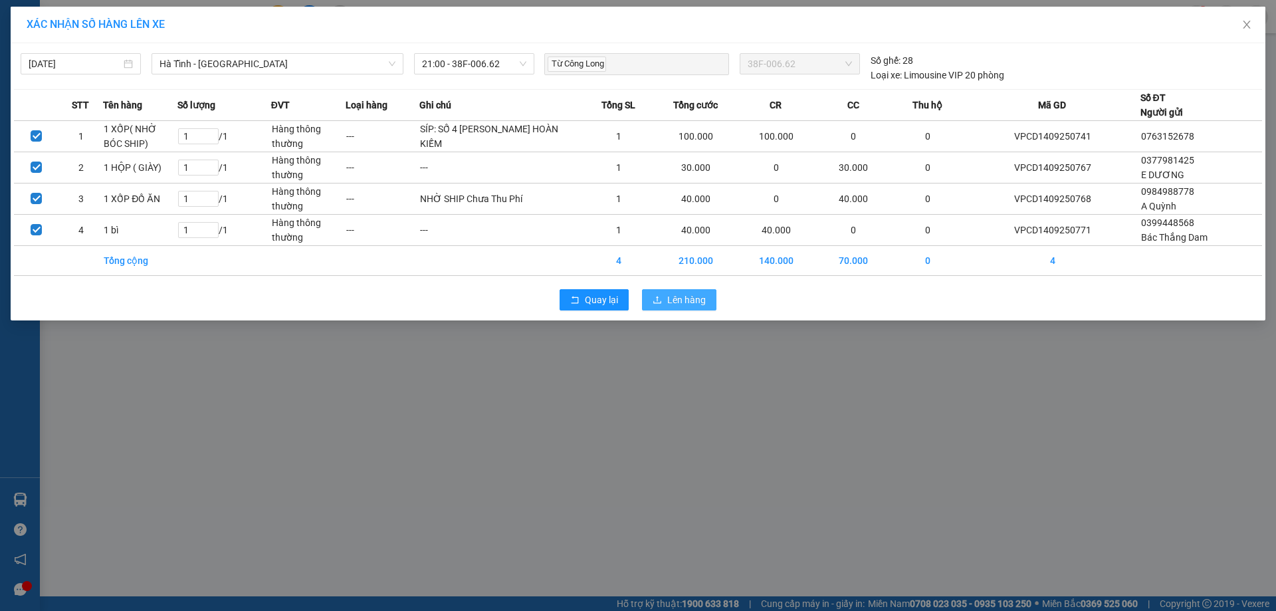
click at [684, 307] on span "Lên hàng" at bounding box center [686, 300] width 39 height 15
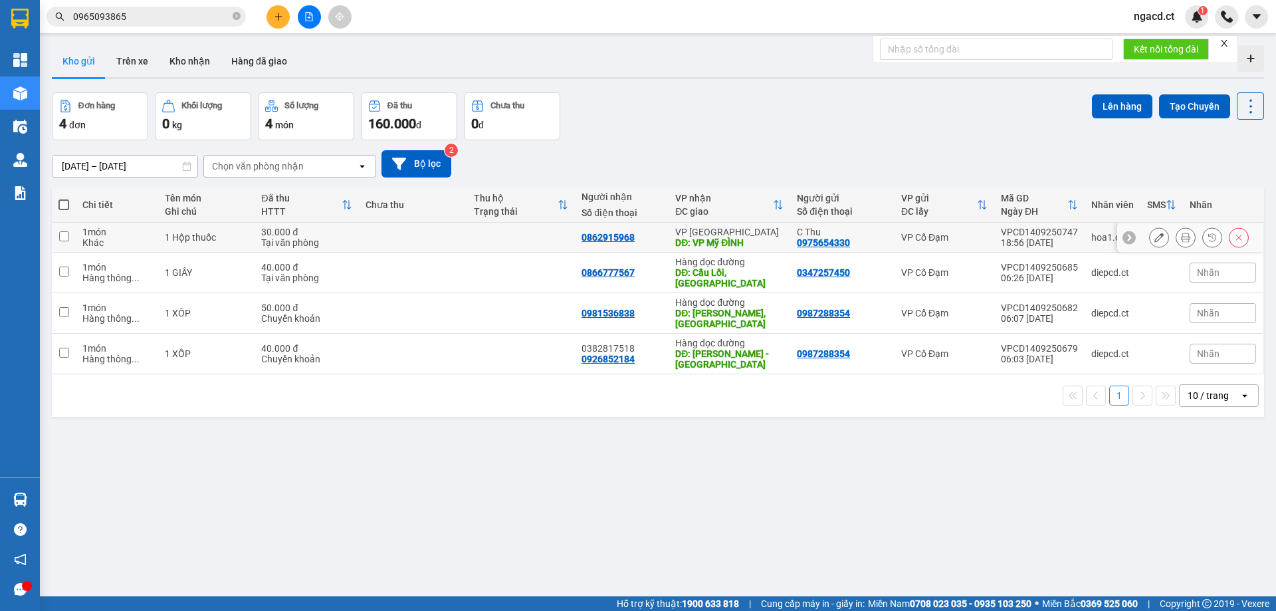
click at [937, 241] on div "VP Cổ Đạm" at bounding box center [944, 237] width 86 height 11
checkbox input "true"
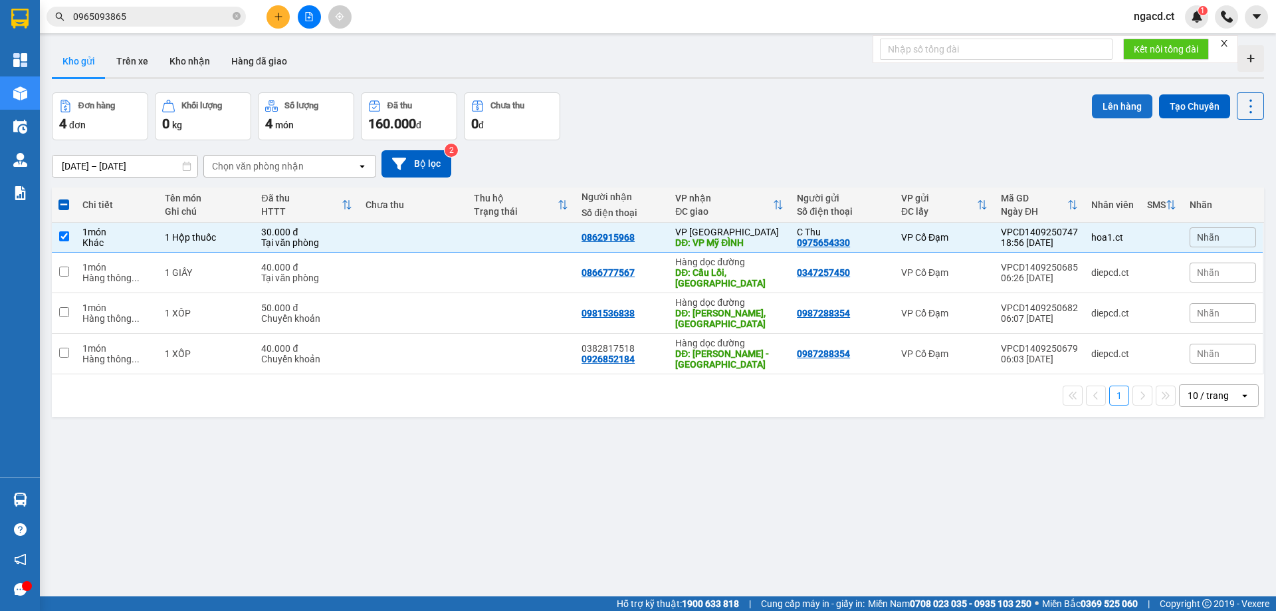
click at [1126, 112] on button "Lên hàng" at bounding box center [1122, 106] width 60 height 24
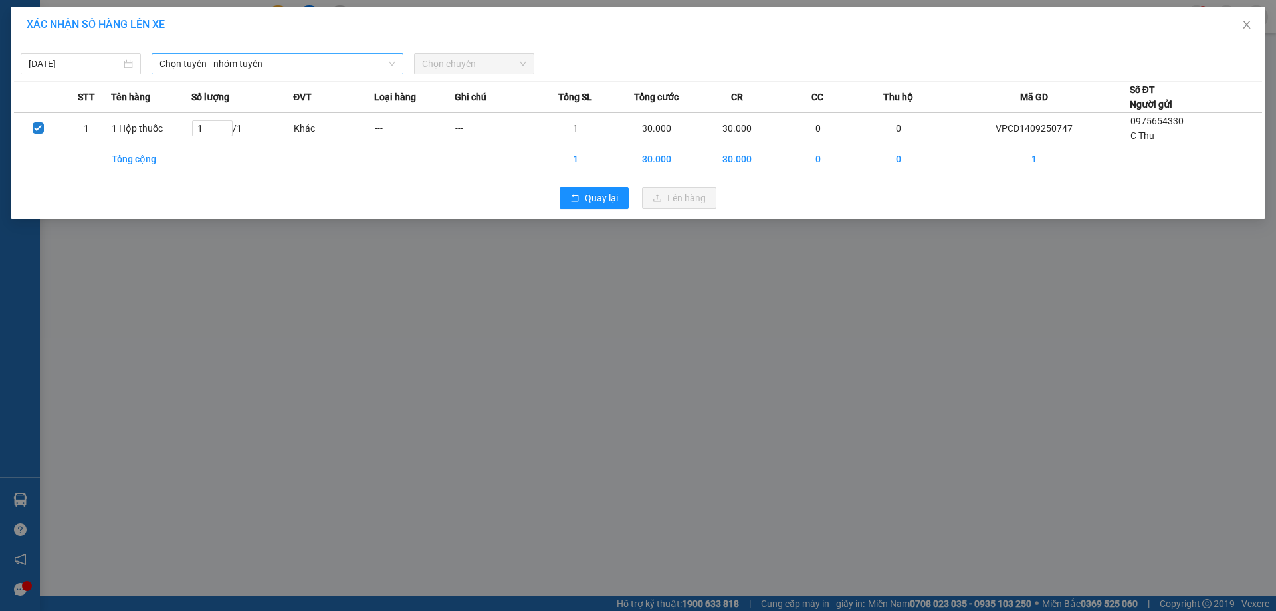
click at [233, 62] on span "Chọn tuyến - nhóm tuyến" at bounding box center [278, 64] width 236 height 20
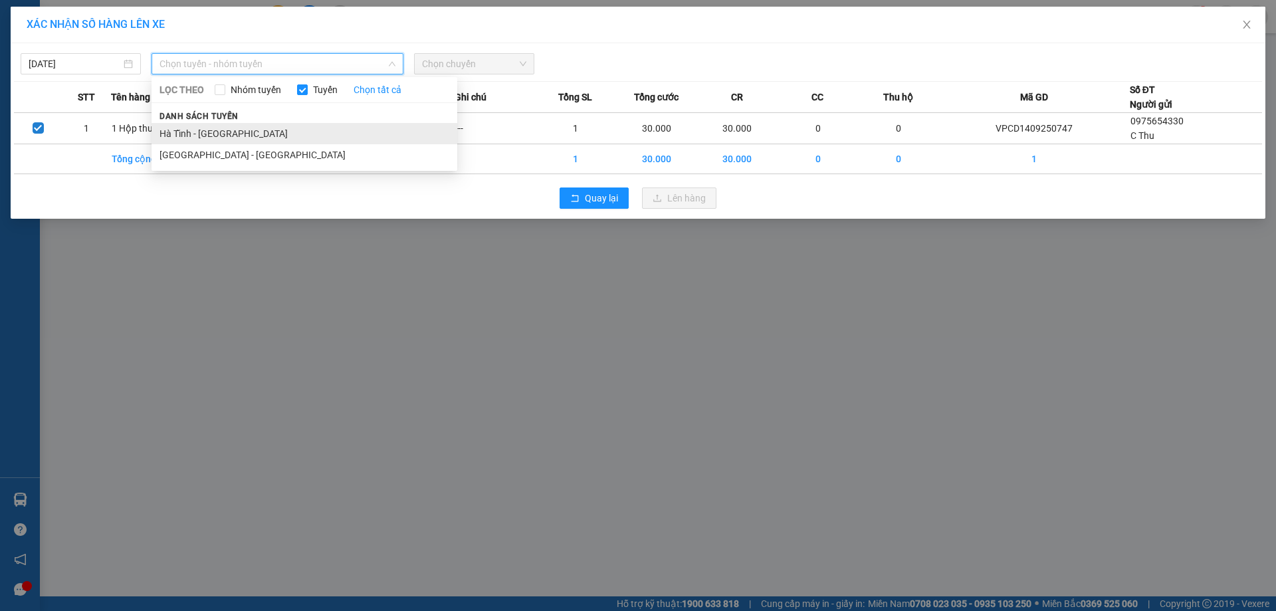
click at [219, 138] on li "Hà Tĩnh - [GEOGRAPHIC_DATA]" at bounding box center [305, 133] width 306 height 21
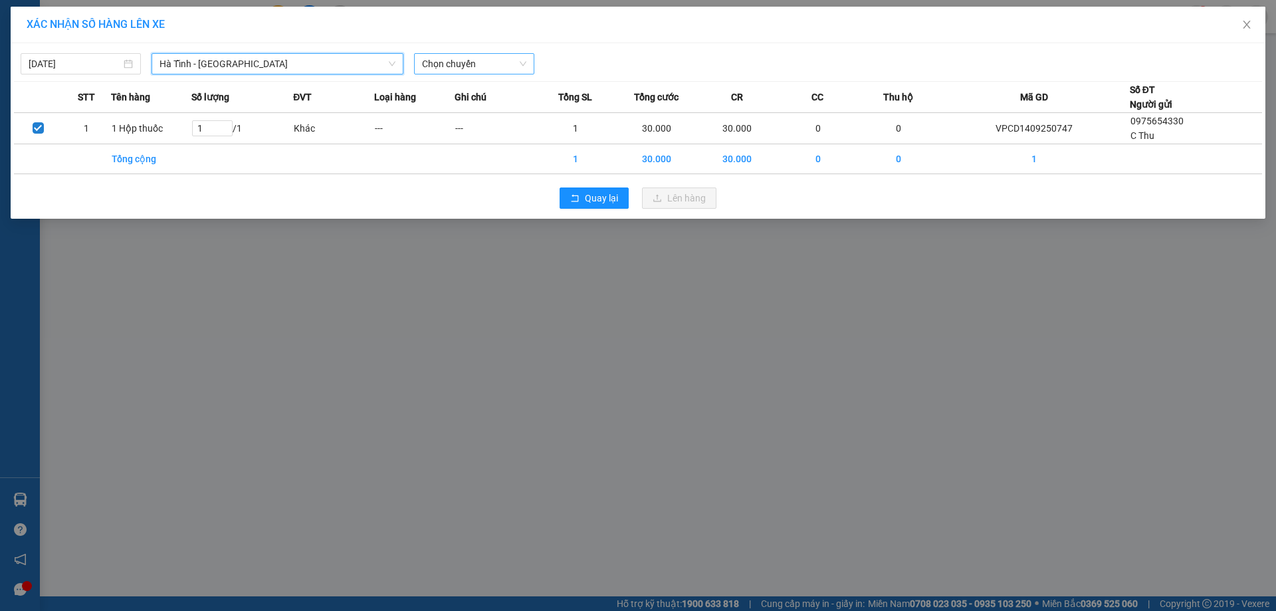
click at [493, 63] on span "Chọn chuyến" at bounding box center [474, 64] width 104 height 20
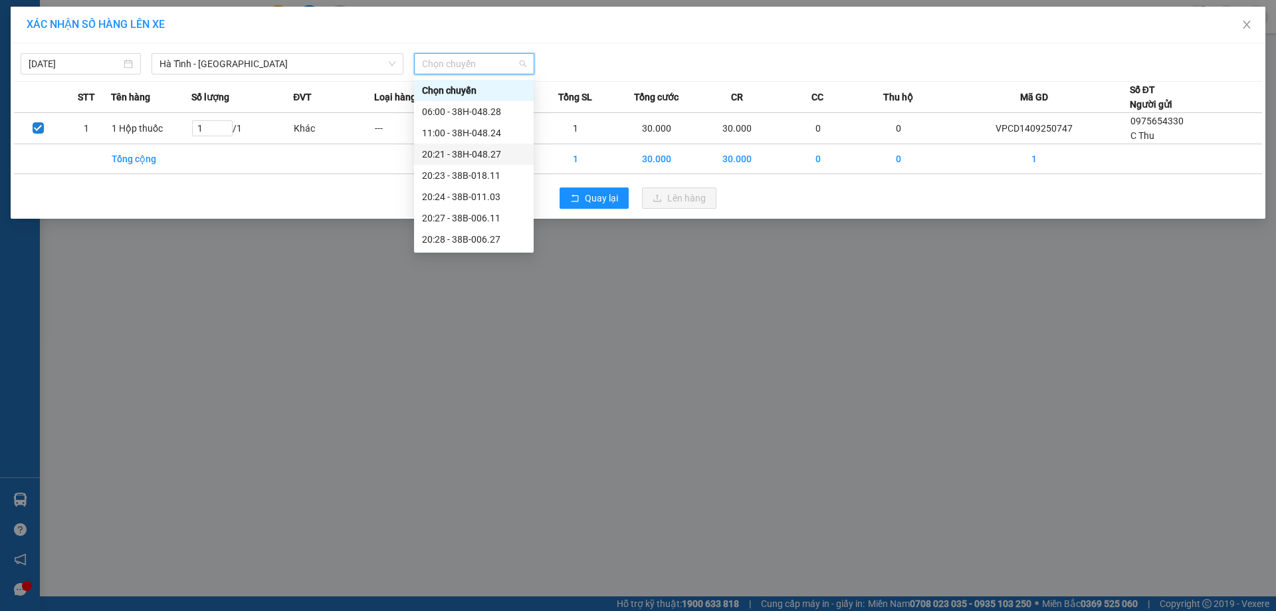
scroll to position [106, 0]
click at [489, 195] on div "21:02 - 38F-006.63" at bounding box center [474, 196] width 104 height 15
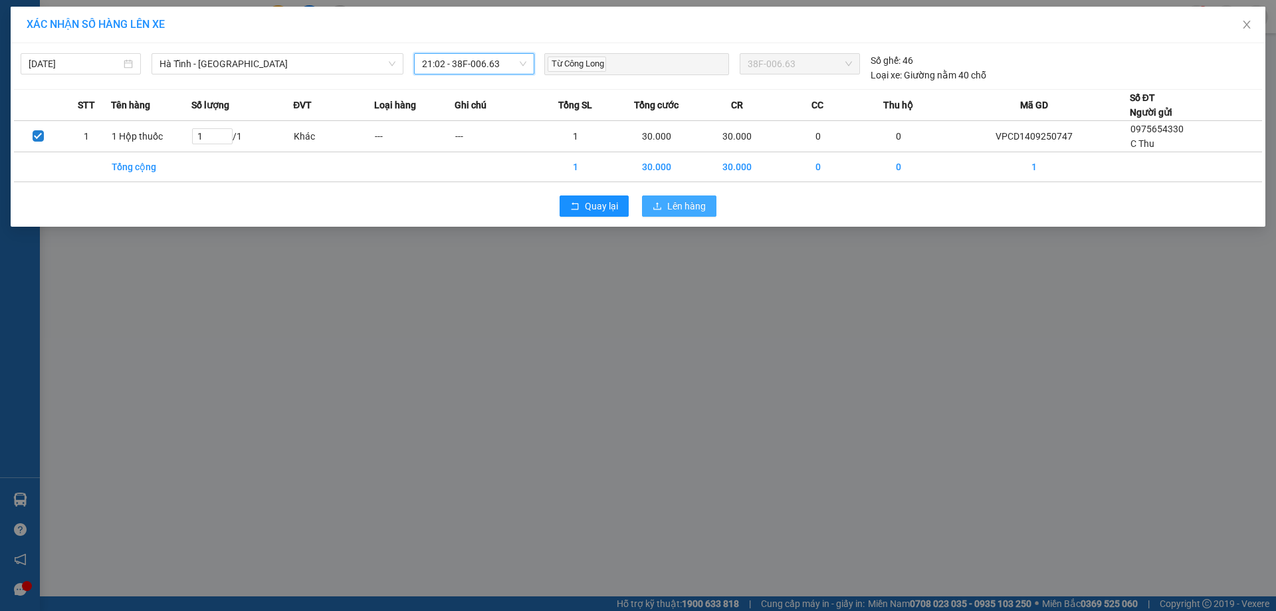
click at [689, 209] on span "Lên hàng" at bounding box center [686, 206] width 39 height 15
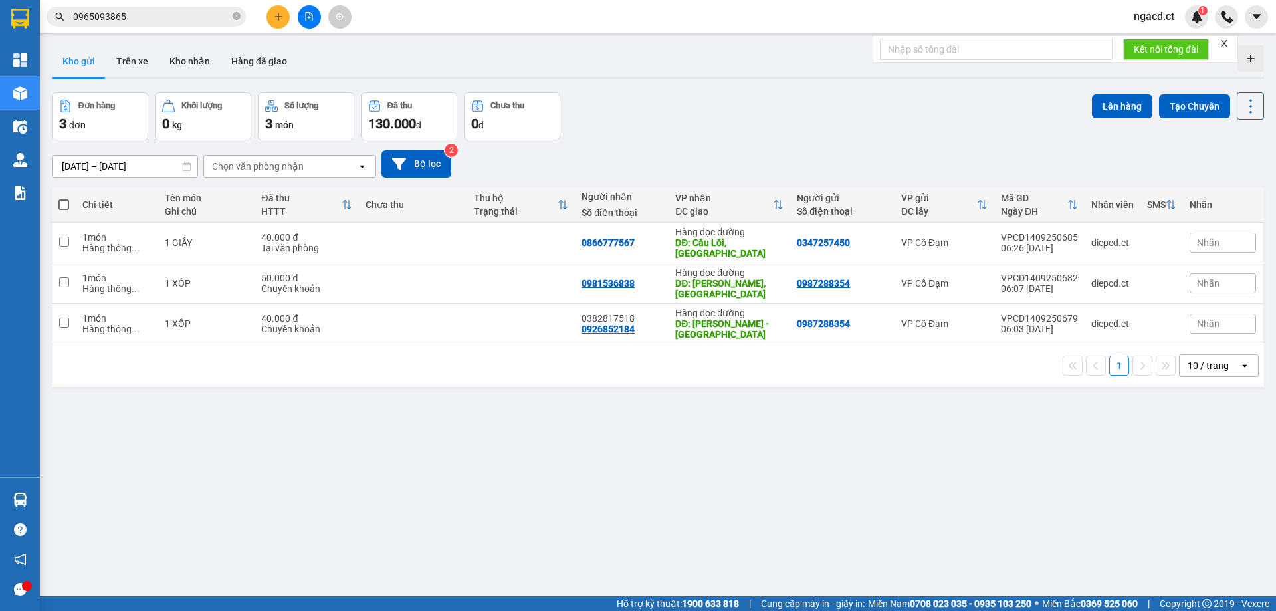
click at [152, 12] on input "0965093865" at bounding box center [151, 16] width 157 height 15
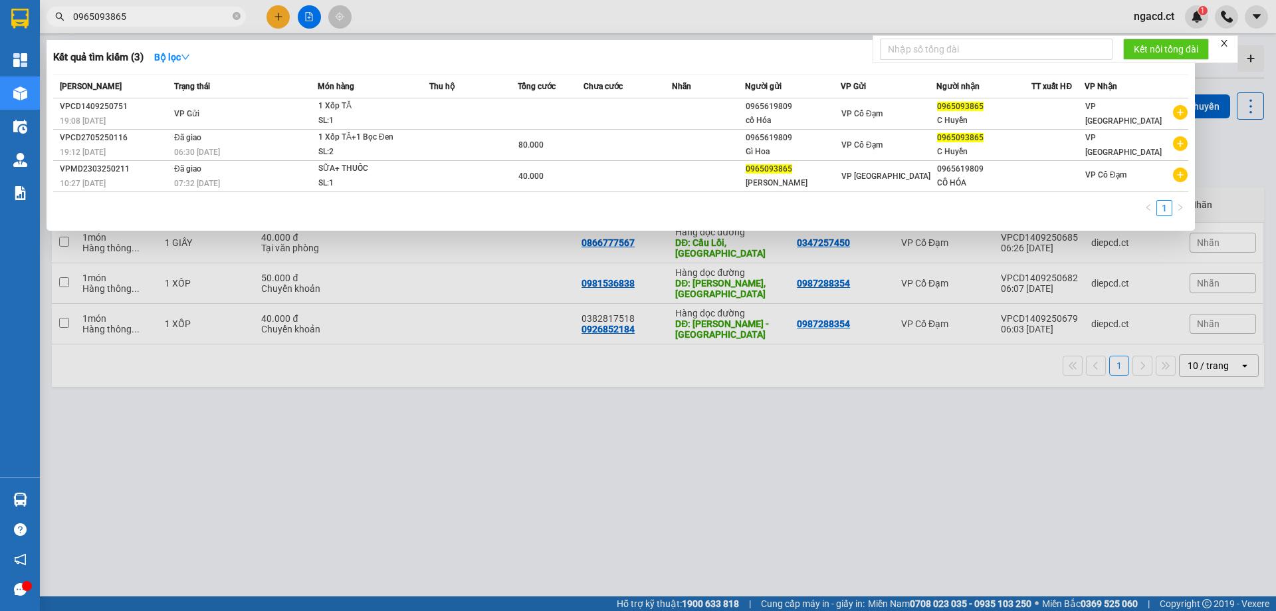
click at [433, 25] on div at bounding box center [638, 305] width 1276 height 611
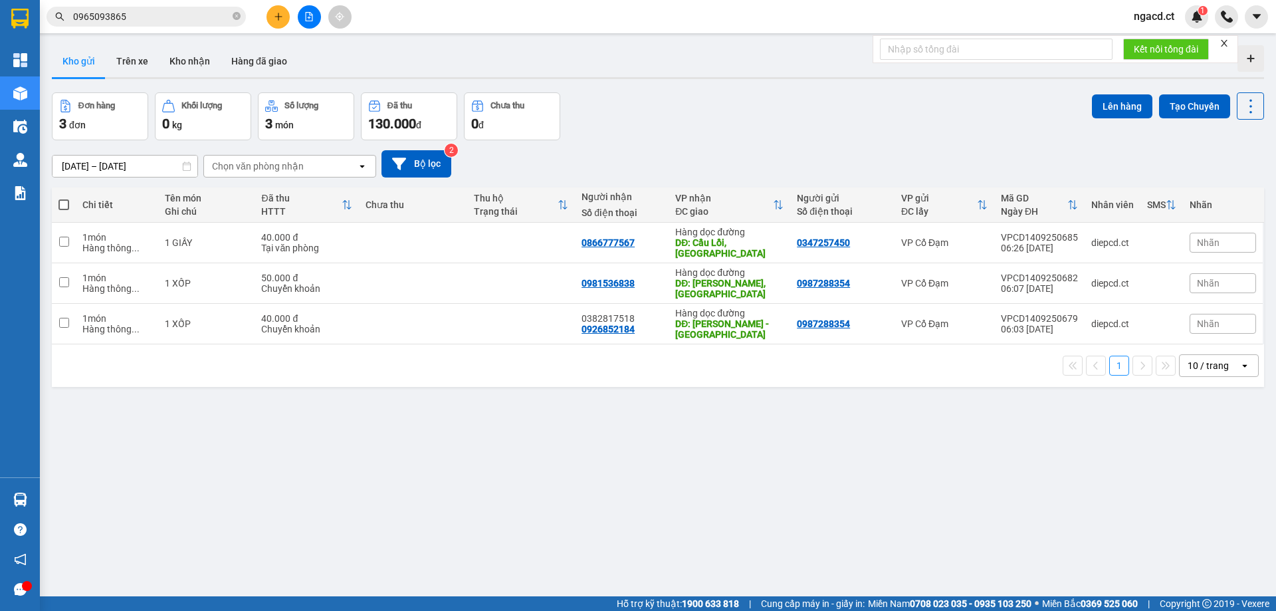
click at [373, 60] on div "Kho gửi Trên xe Kho nhận Hàng đã giao" at bounding box center [658, 62] width 1213 height 35
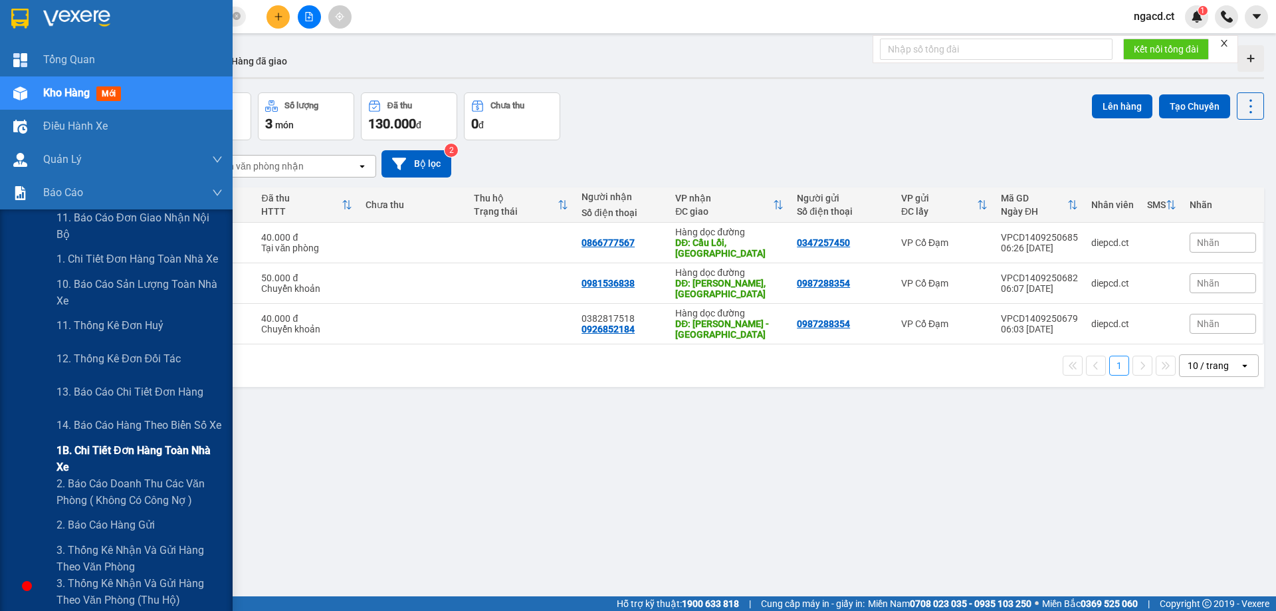
click at [96, 454] on span "1B. Chi tiết đơn hàng toàn nhà xe" at bounding box center [140, 458] width 166 height 33
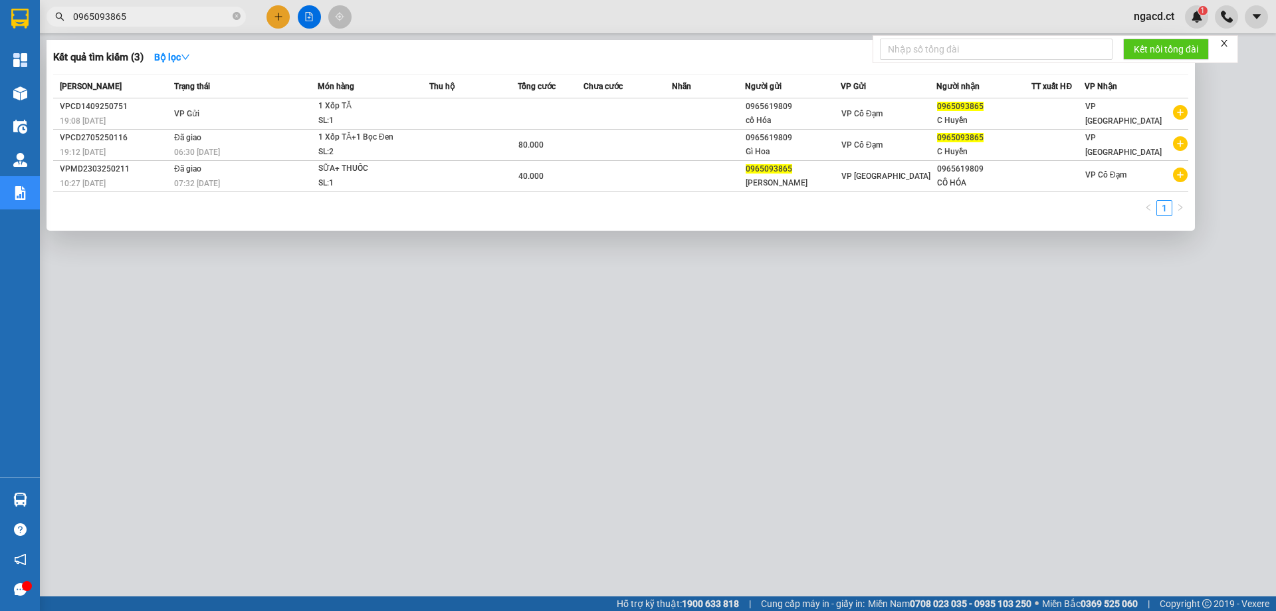
click at [190, 21] on input "0965093865" at bounding box center [151, 16] width 157 height 15
paste input "79654012"
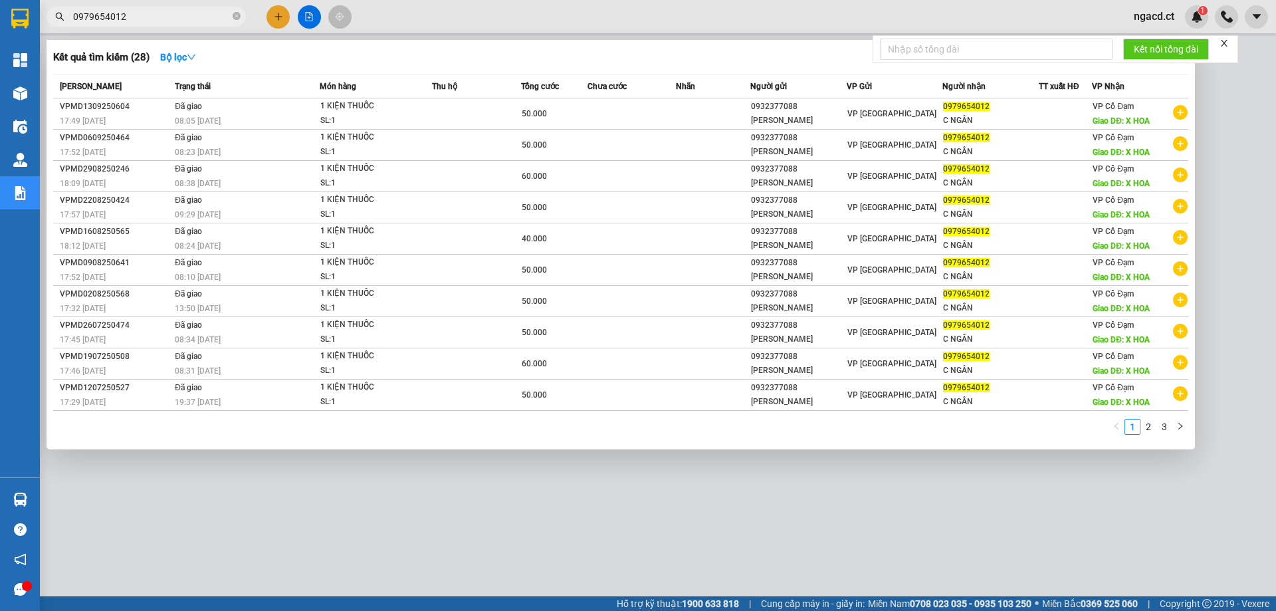
click at [166, 16] on input "0979654012" at bounding box center [151, 16] width 157 height 15
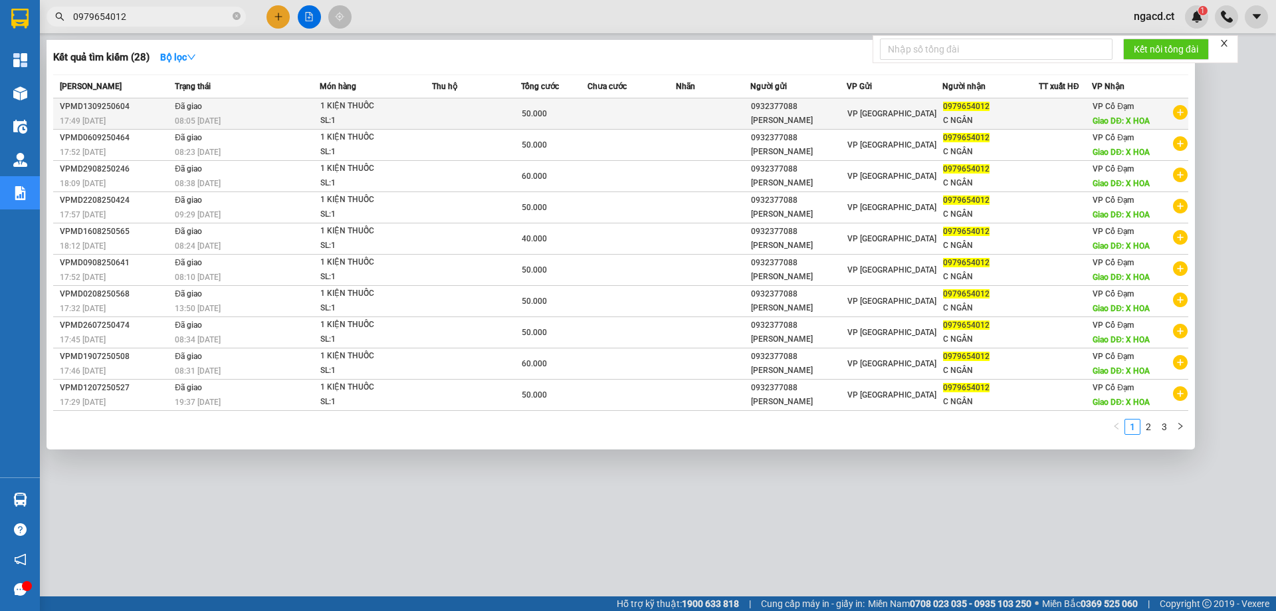
type input "0979654012"
click at [414, 114] on div "SL: 1" at bounding box center [370, 121] width 100 height 15
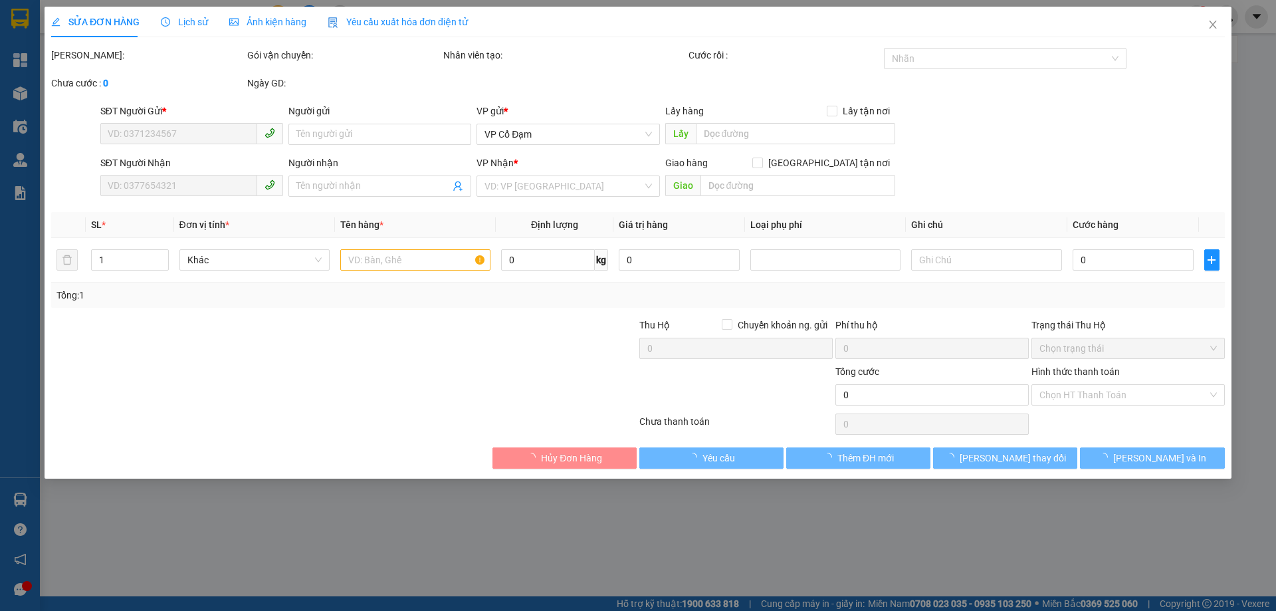
type input "0932377088"
type input "[PERSON_NAME]"
type input "0979654012"
type input "C NGÂN"
type input "X HOA"
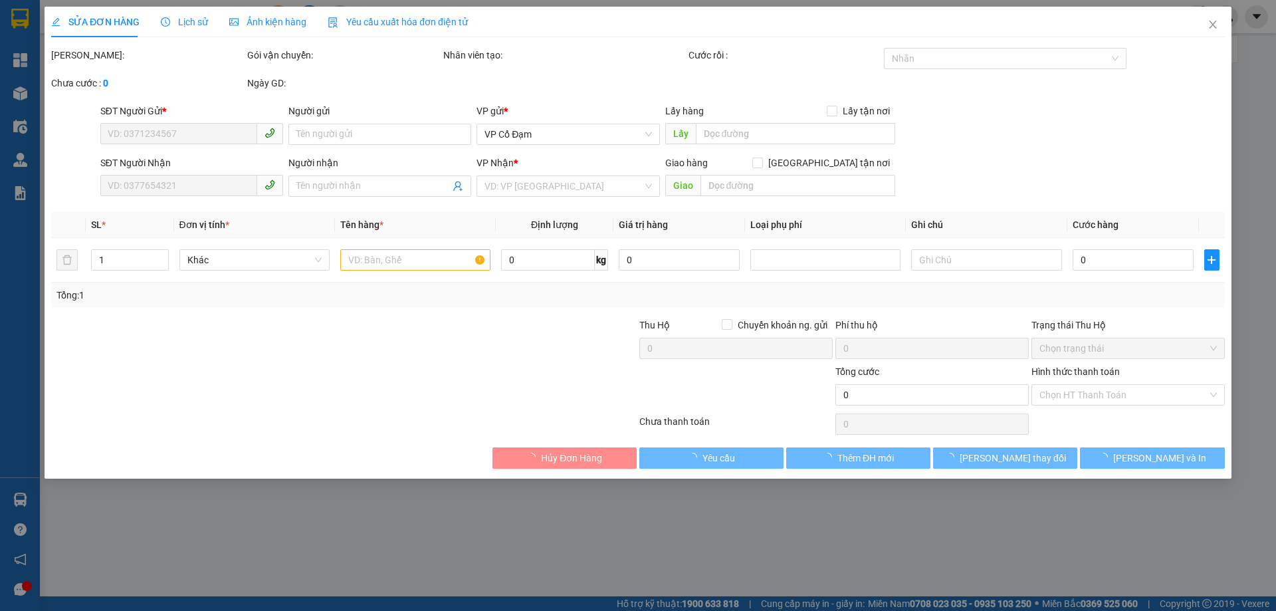
type input "50.000"
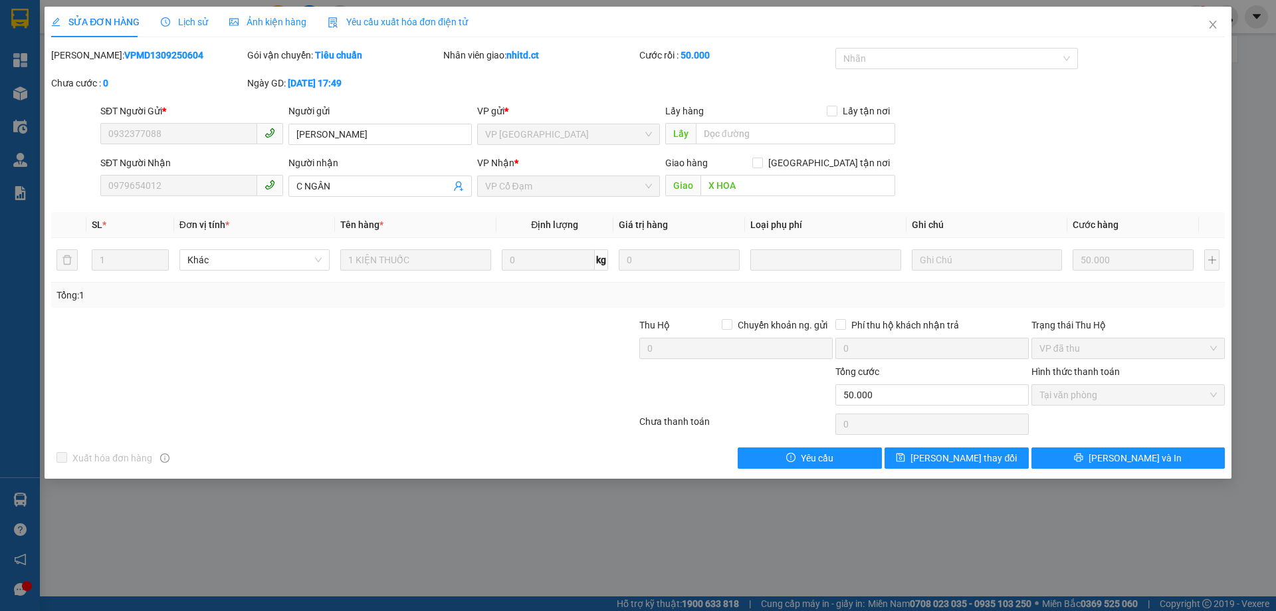
click at [185, 18] on span "Lịch sử" at bounding box center [184, 22] width 47 height 11
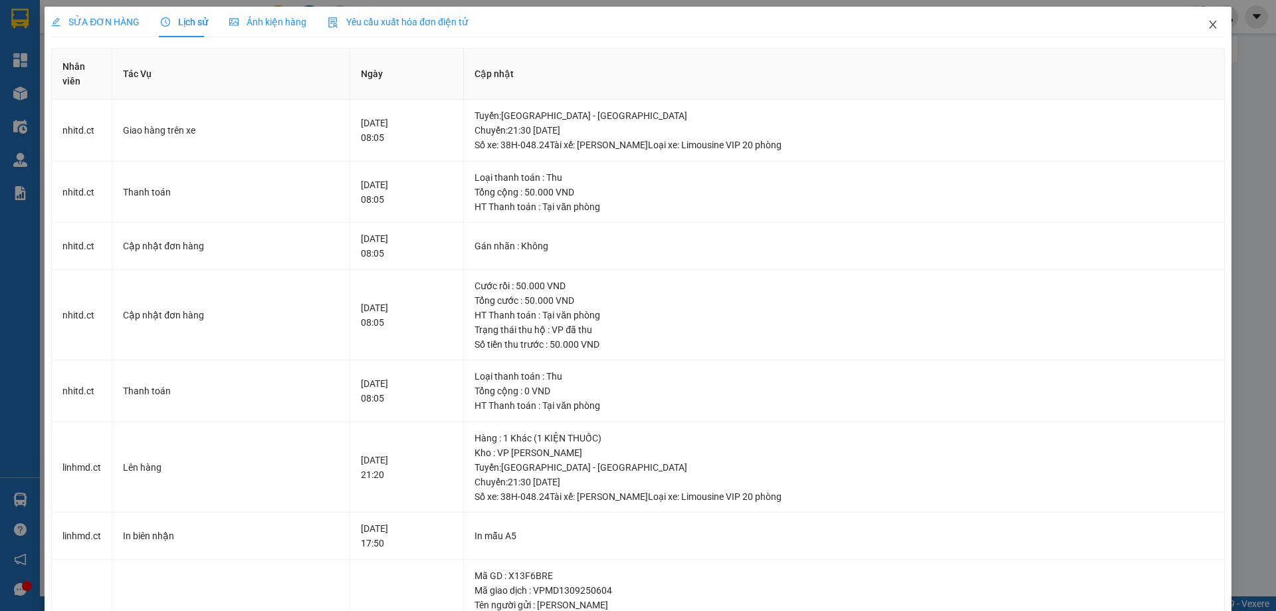
click at [1208, 25] on icon "close" at bounding box center [1213, 24] width 11 height 11
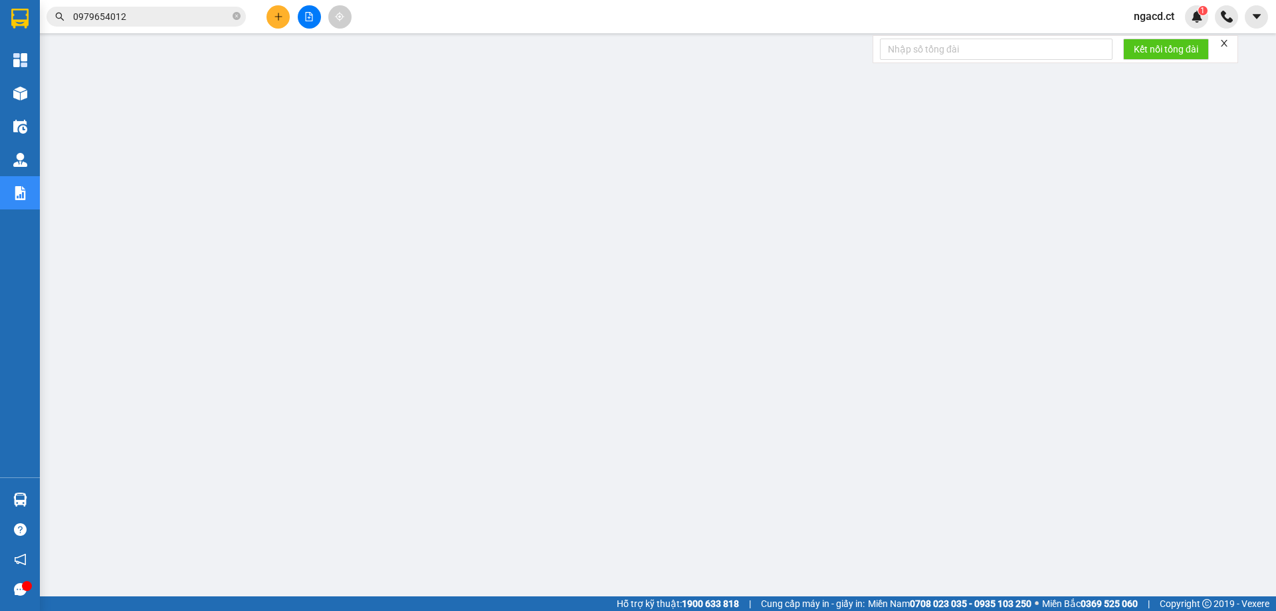
click at [170, 12] on input "0979654012" at bounding box center [151, 16] width 157 height 15
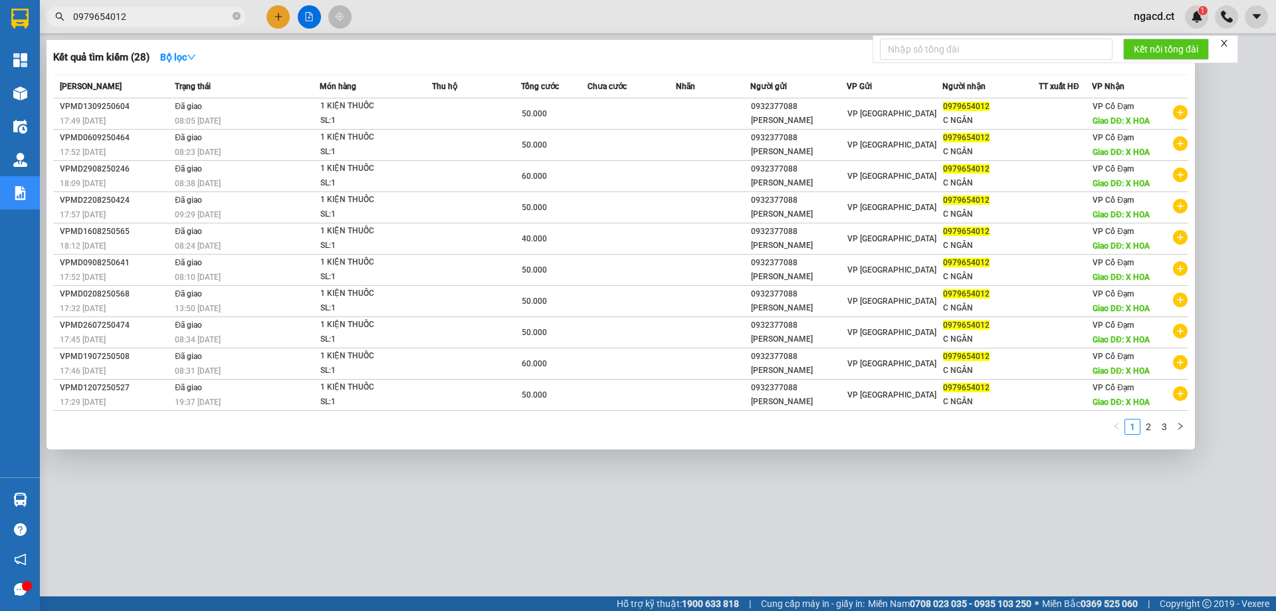
click at [170, 12] on input "0979654012" at bounding box center [151, 16] width 157 height 15
paste input "86211360"
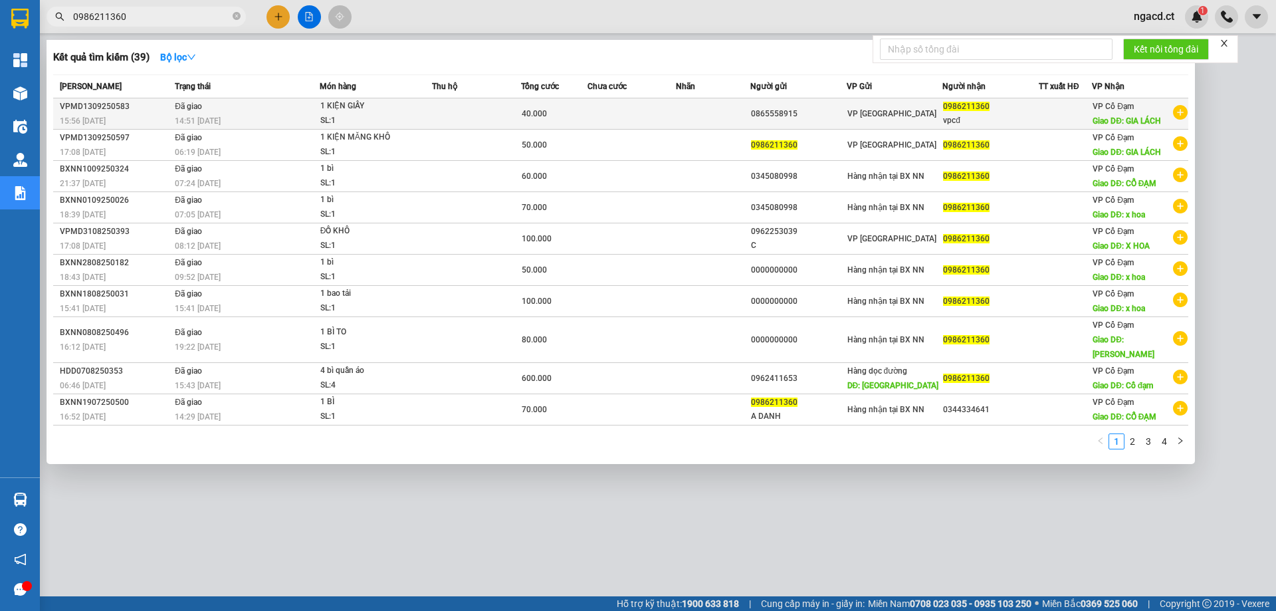
type input "0986211360"
click at [370, 112] on div "1 KIỆN GIẤY" at bounding box center [370, 106] width 100 height 15
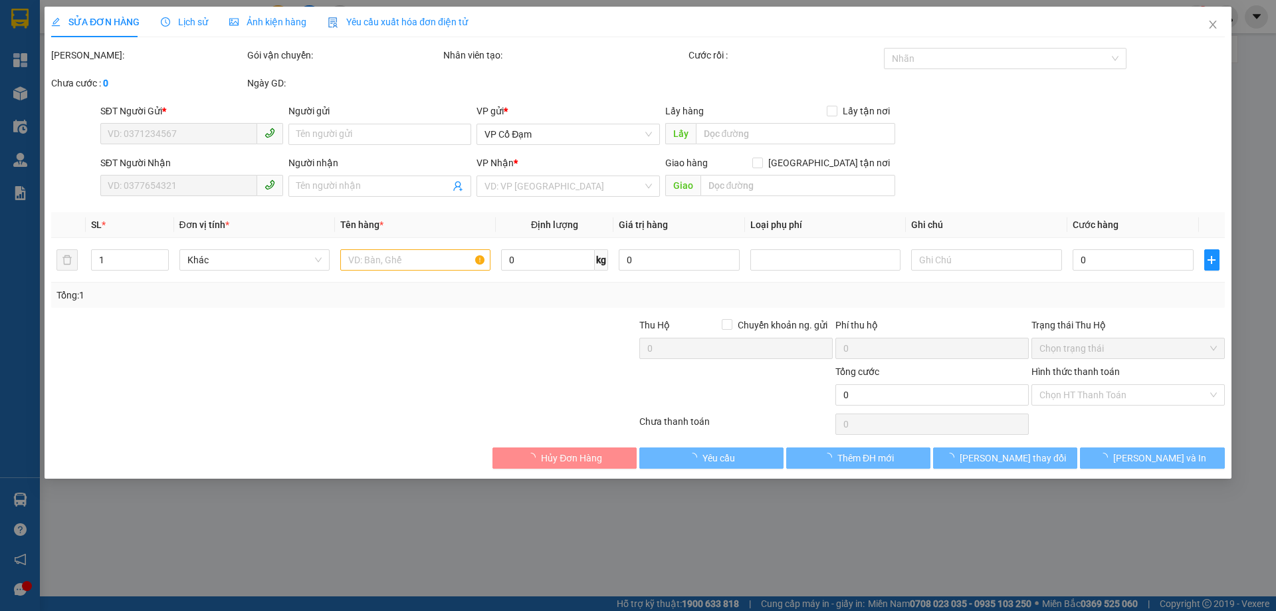
type input "0865558915"
type input "0986211360"
type input "vpcđ"
type input "GIA LÁCH"
type input "40.000"
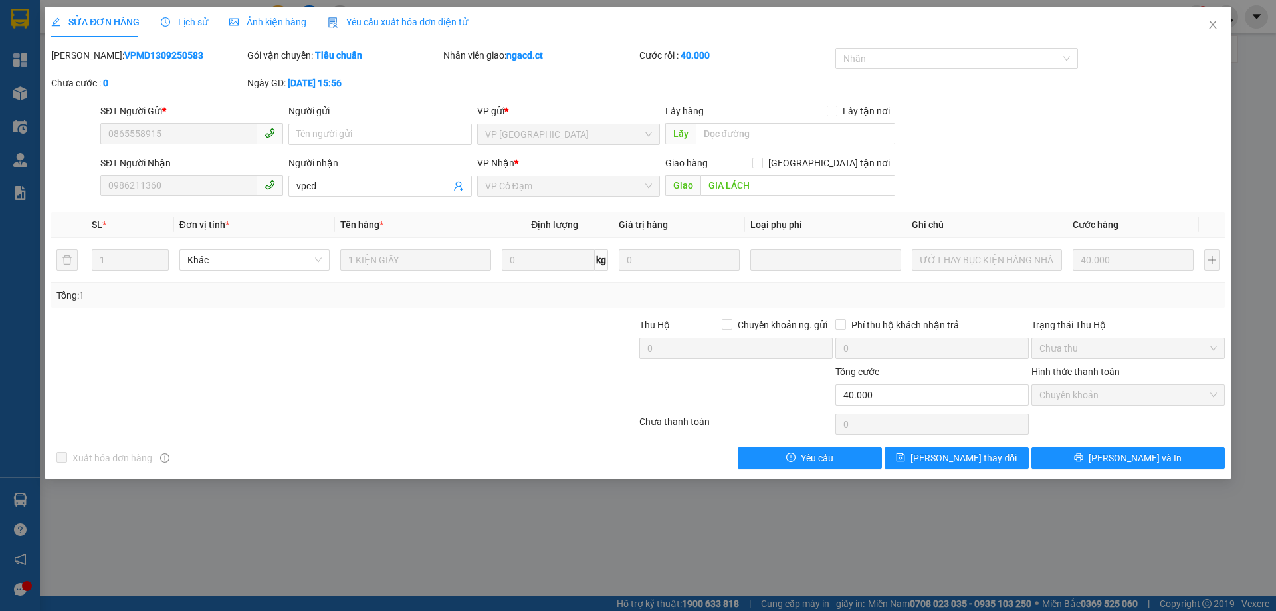
click at [189, 25] on span "Lịch sử" at bounding box center [184, 22] width 47 height 11
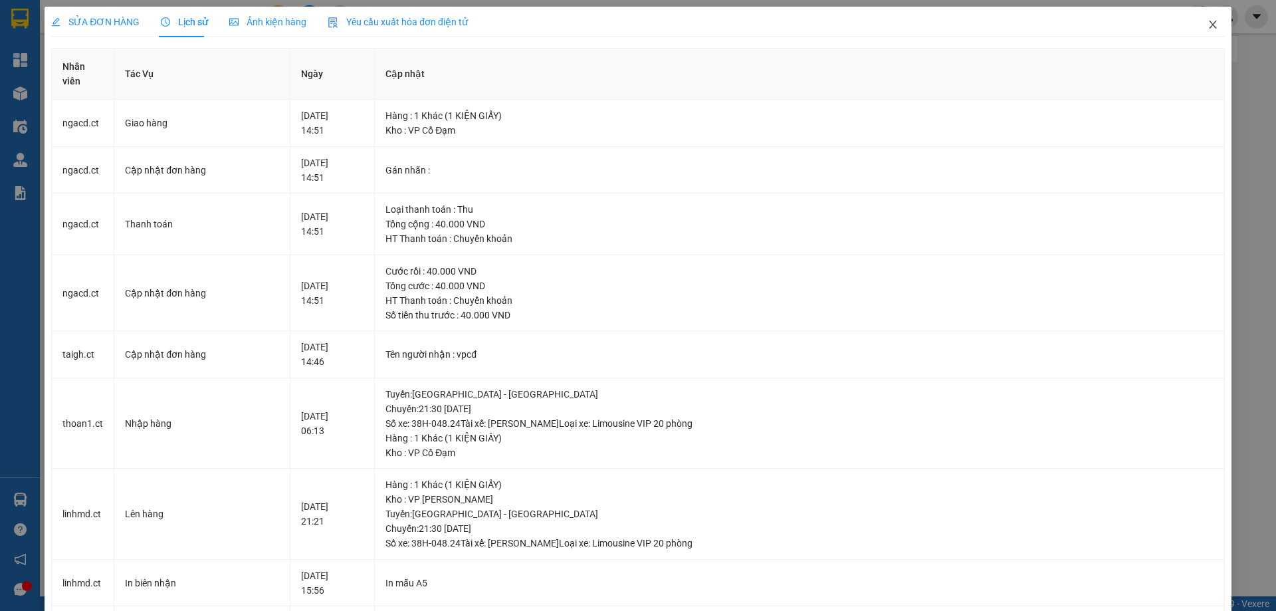
click at [1209, 26] on icon "close" at bounding box center [1212, 25] width 7 height 8
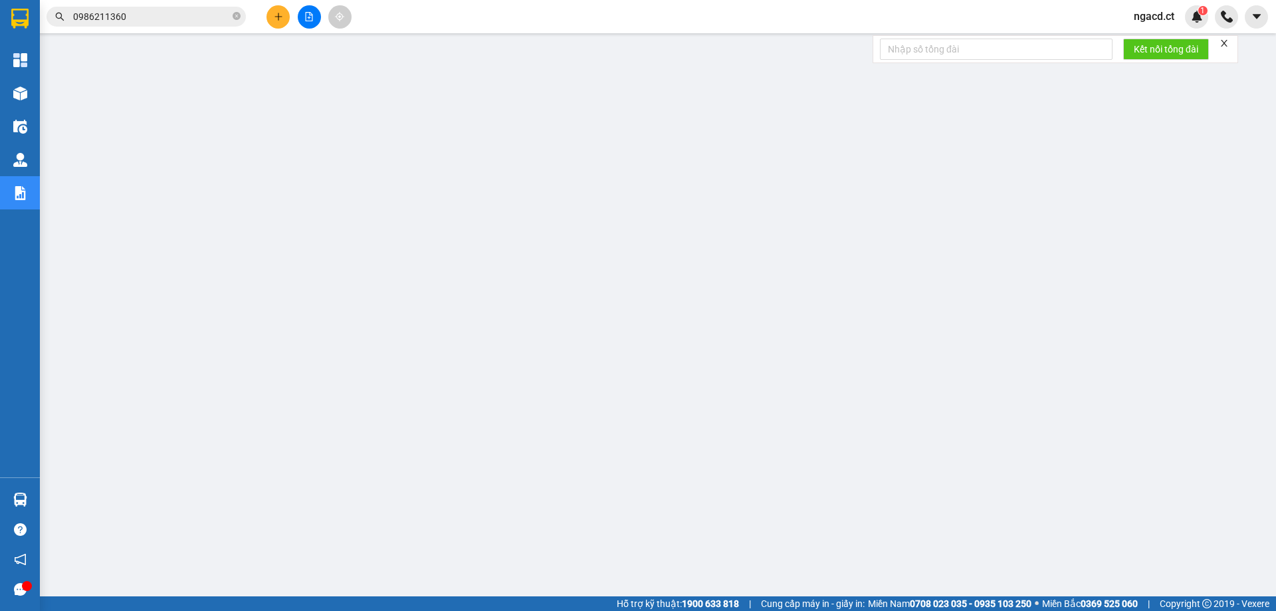
click at [171, 14] on input "0986211360" at bounding box center [151, 16] width 157 height 15
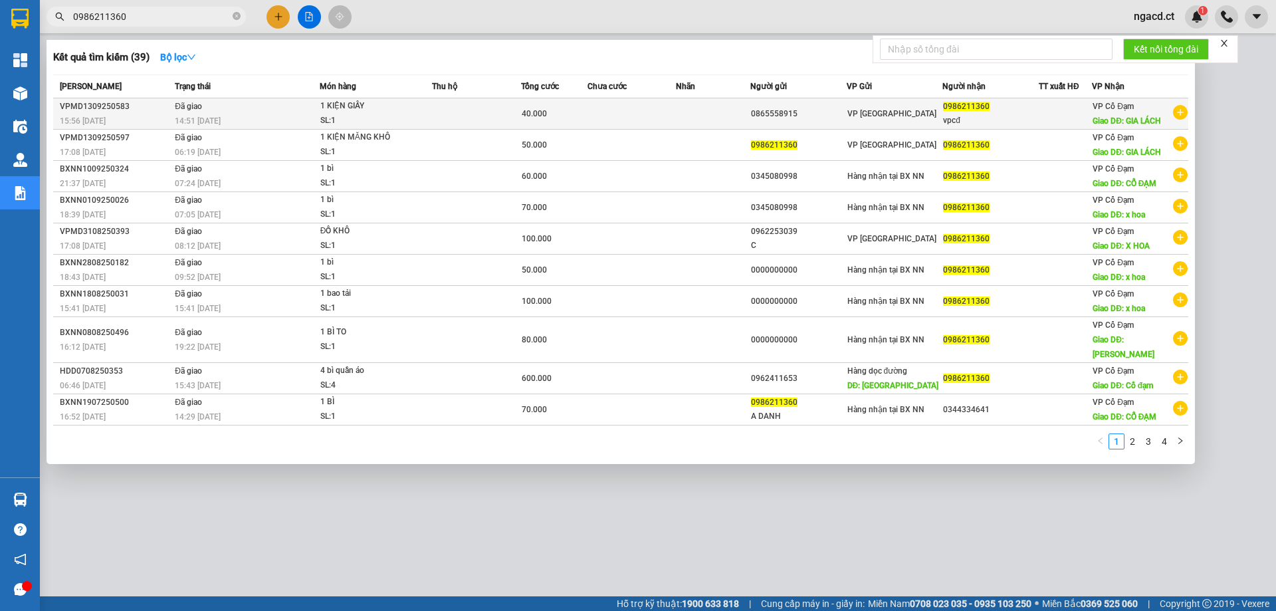
click at [418, 115] on div "SL: 1" at bounding box center [370, 121] width 100 height 15
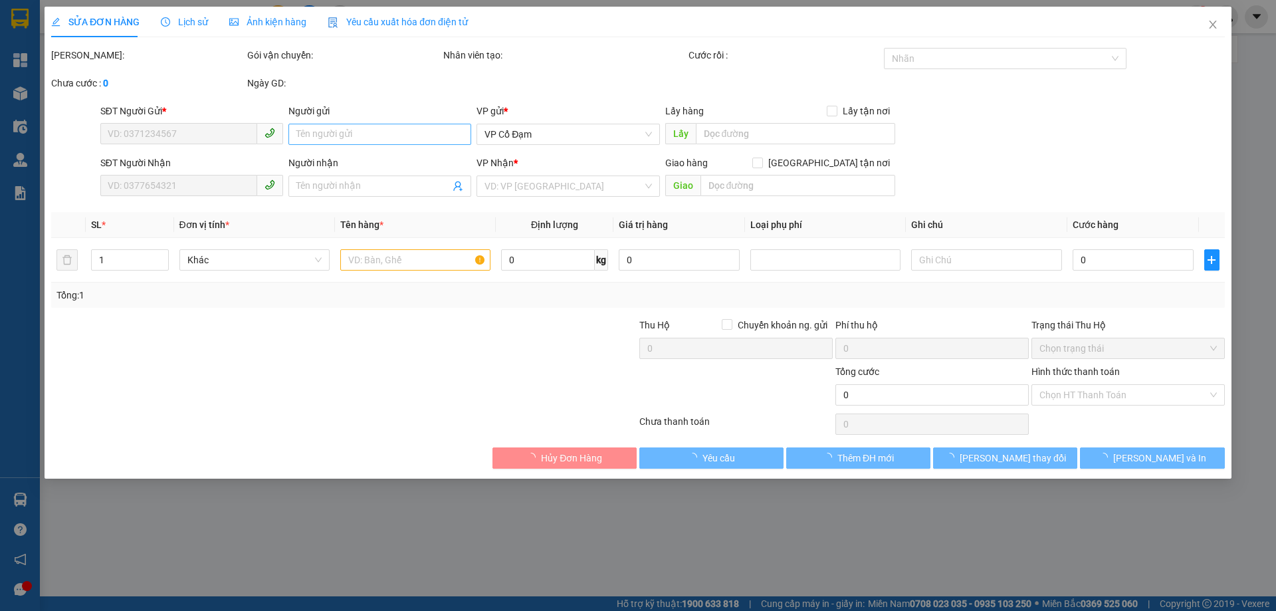
type input "0865558915"
type input "0986211360"
type input "vpcđ"
type input "GIA LÁCH"
type input "40.000"
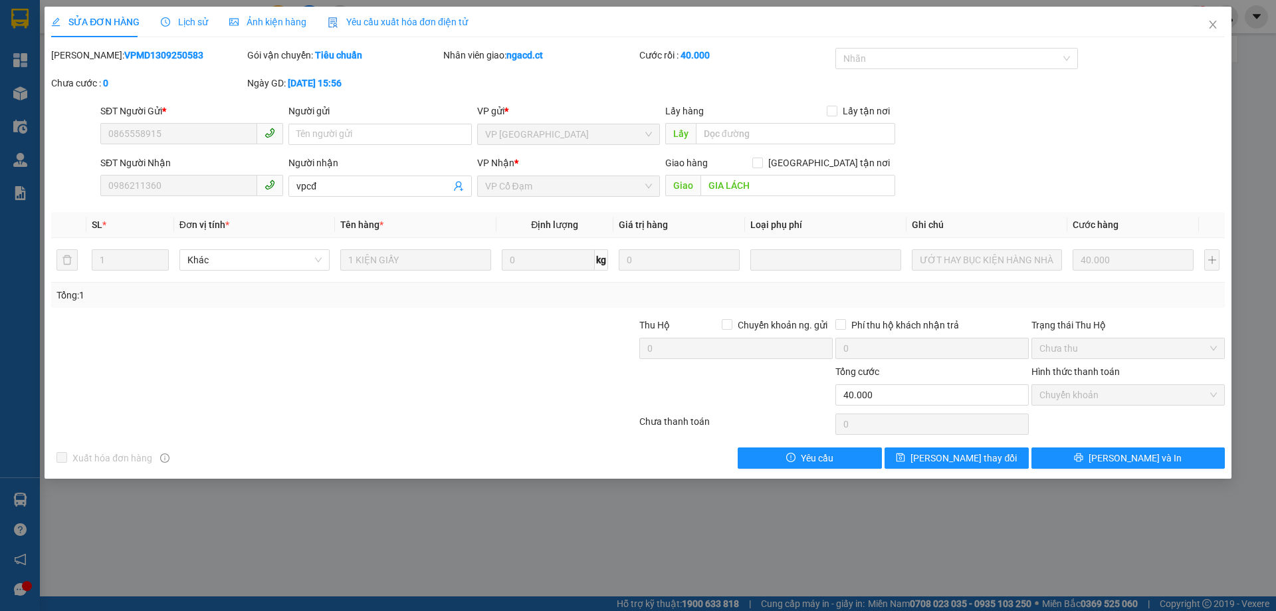
click at [188, 25] on span "Lịch sử" at bounding box center [184, 22] width 47 height 11
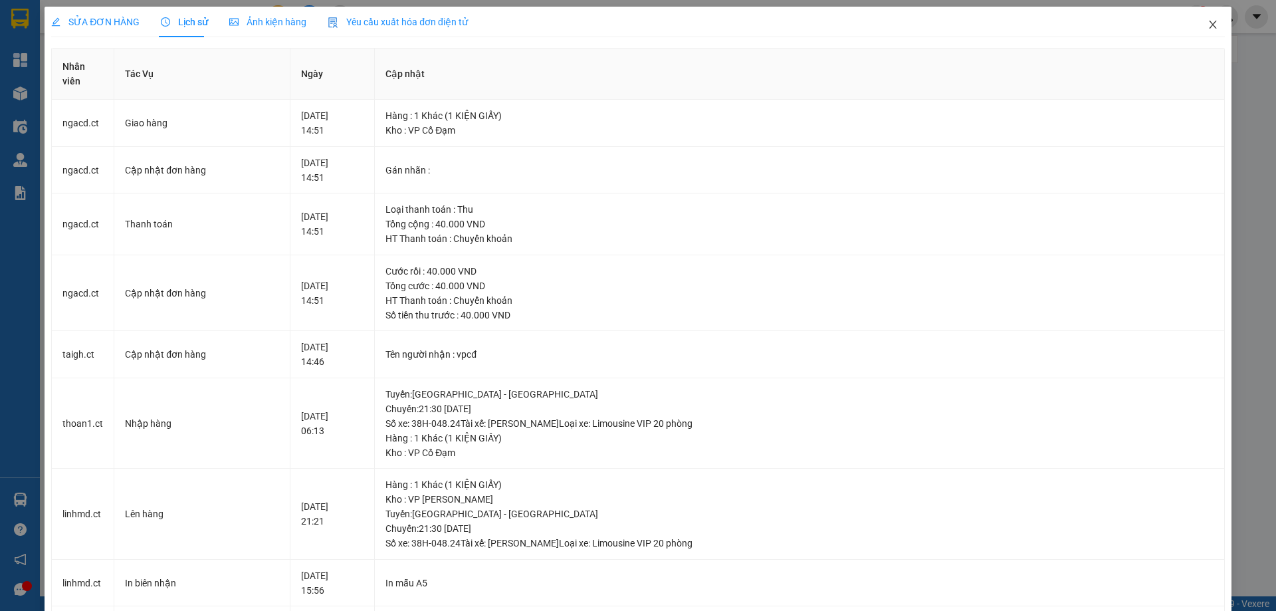
click at [1208, 30] on icon "close" at bounding box center [1213, 24] width 11 height 11
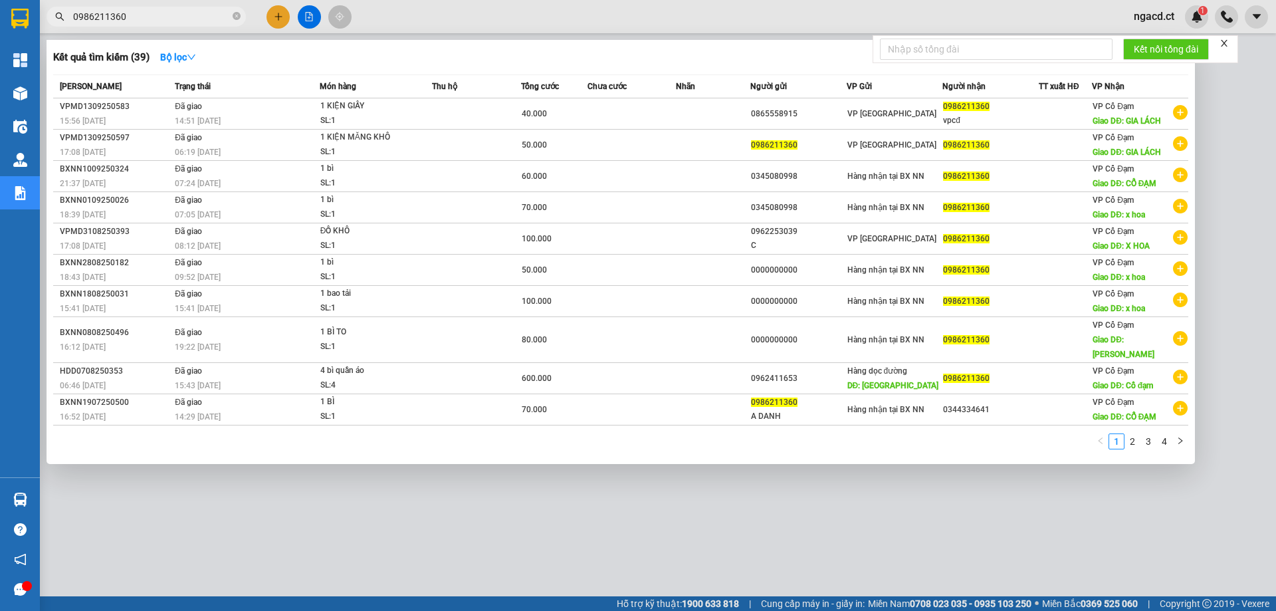
click at [162, 10] on input "0986211360" at bounding box center [151, 16] width 157 height 15
paste input "79654012"
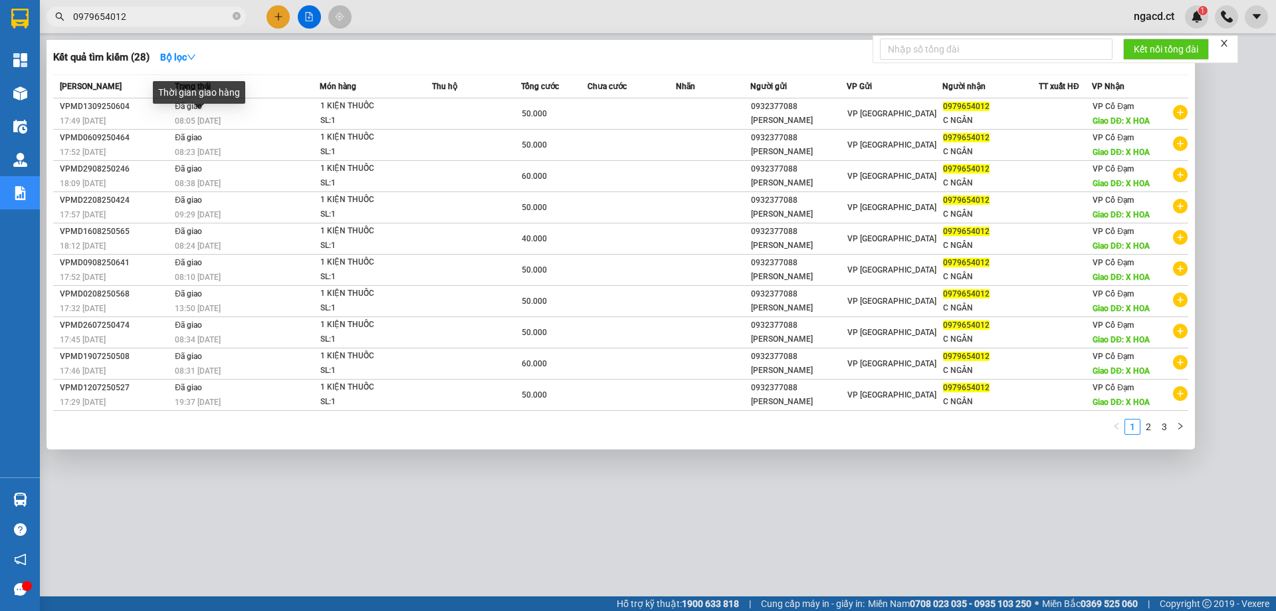
type input "0979654012"
click at [231, 110] on div "Thời gian giao hàng" at bounding box center [199, 97] width 92 height 32
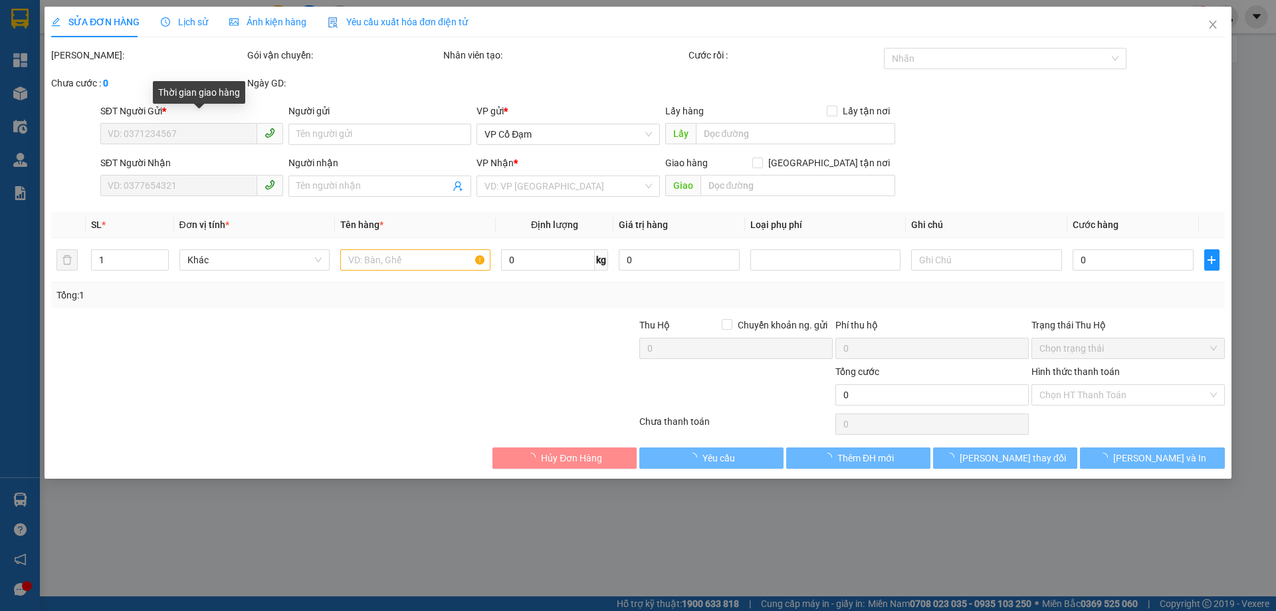
type input "0932377088"
type input "[PERSON_NAME]"
type input "0979654012"
type input "C NGÂN"
type input "X HOA"
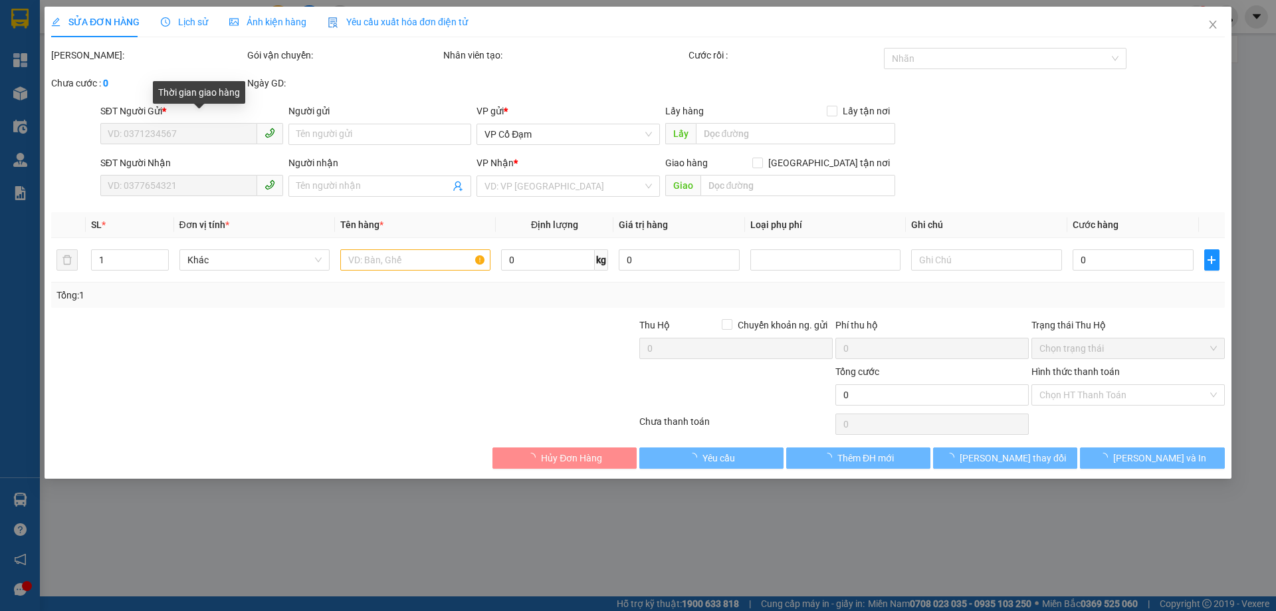
type input "50.000"
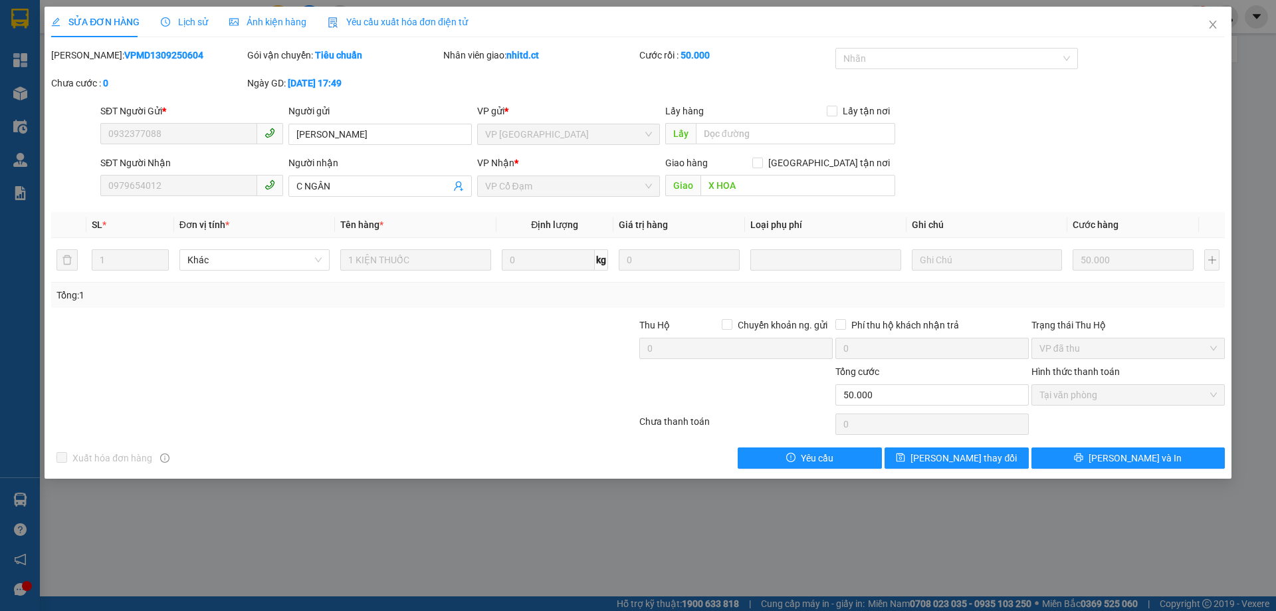
click at [198, 23] on span "Lịch sử" at bounding box center [184, 22] width 47 height 11
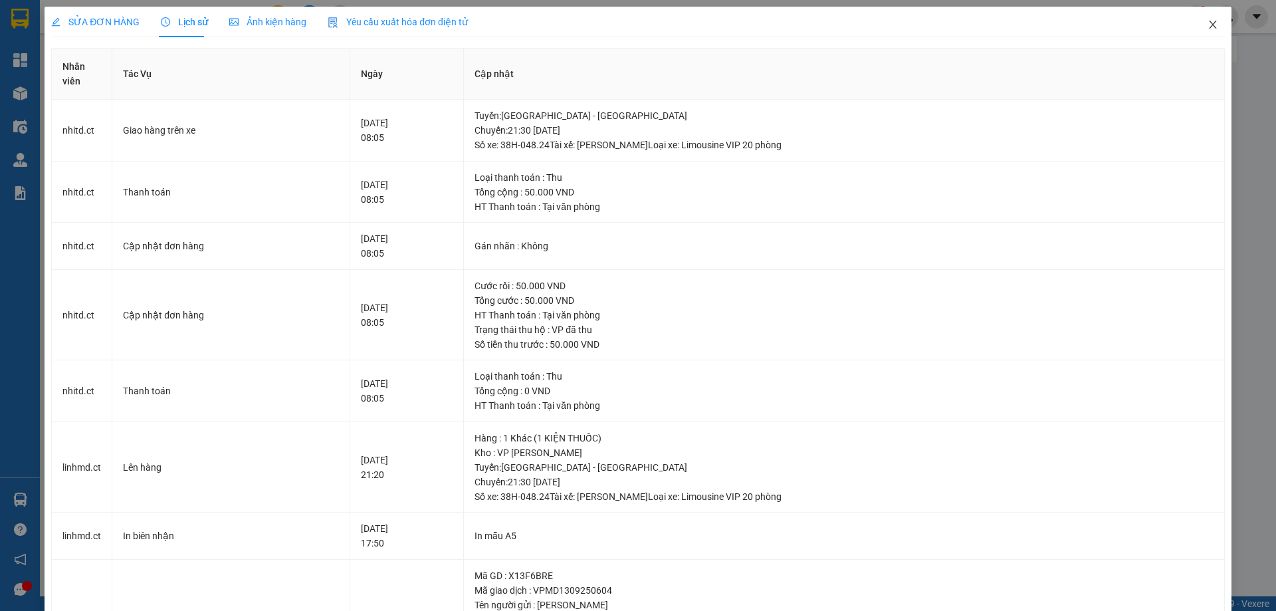
click at [1208, 27] on icon "close" at bounding box center [1213, 24] width 11 height 11
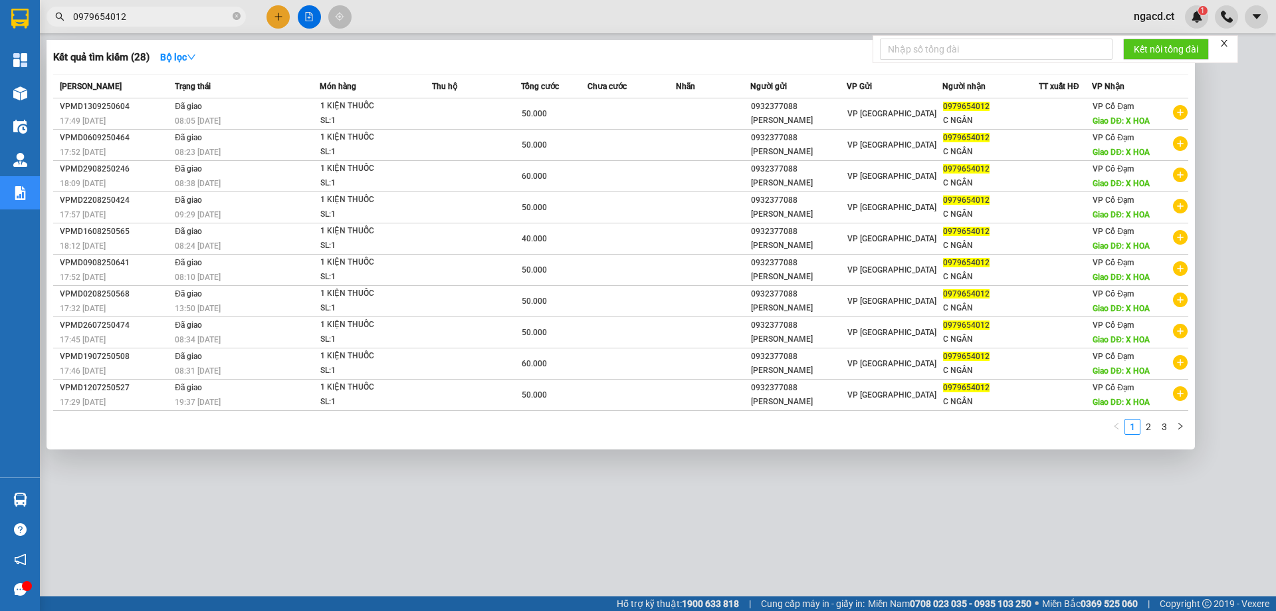
drag, startPoint x: 129, startPoint y: 20, endPoint x: 68, endPoint y: 25, distance: 60.7
click at [68, 25] on span "0979654012" at bounding box center [146, 17] width 199 height 20
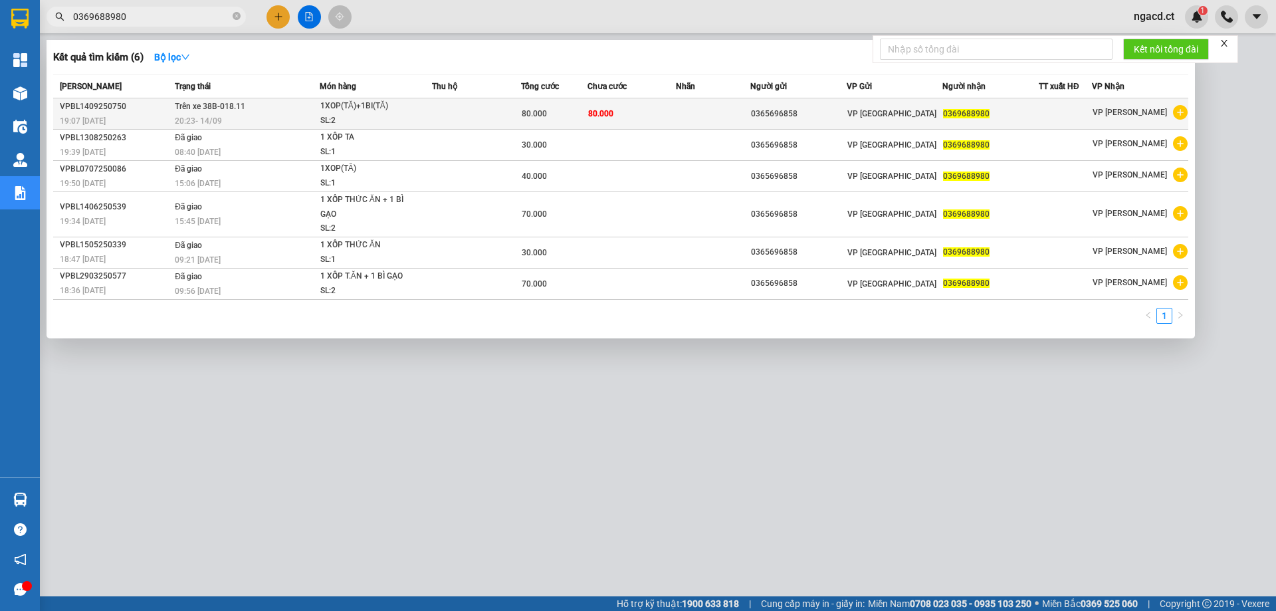
type input "0369688980"
click at [342, 111] on div "1XOP(TĂ)+1BI(TĂ)" at bounding box center [370, 106] width 100 height 15
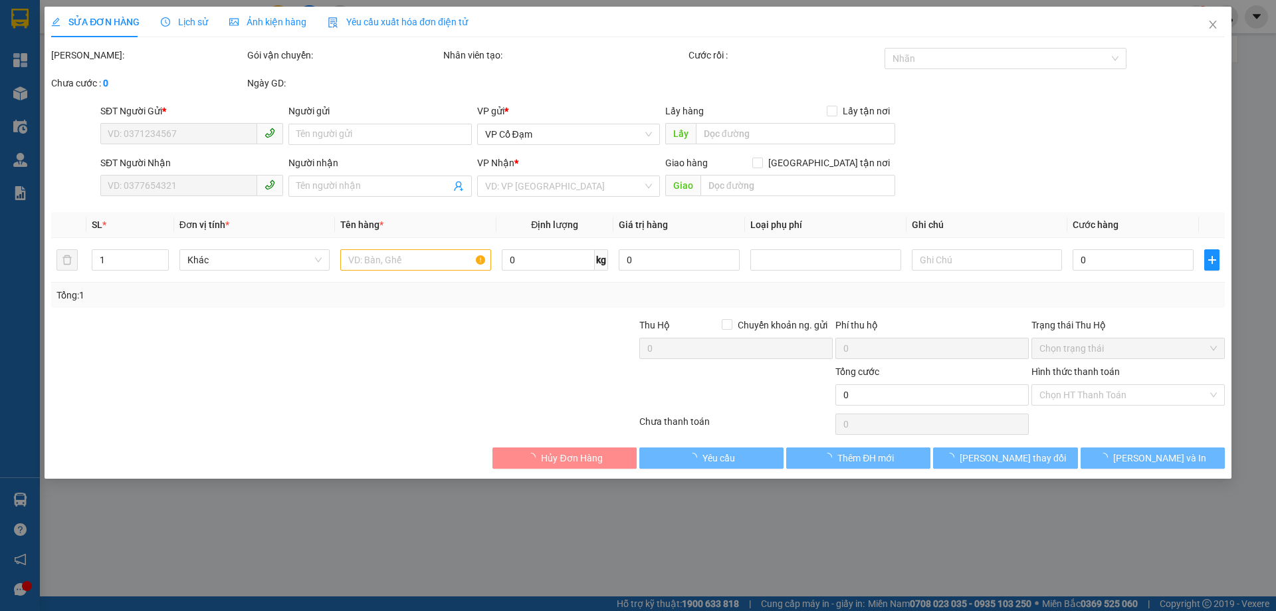
click at [199, 19] on span "Lịch sử" at bounding box center [184, 22] width 47 height 11
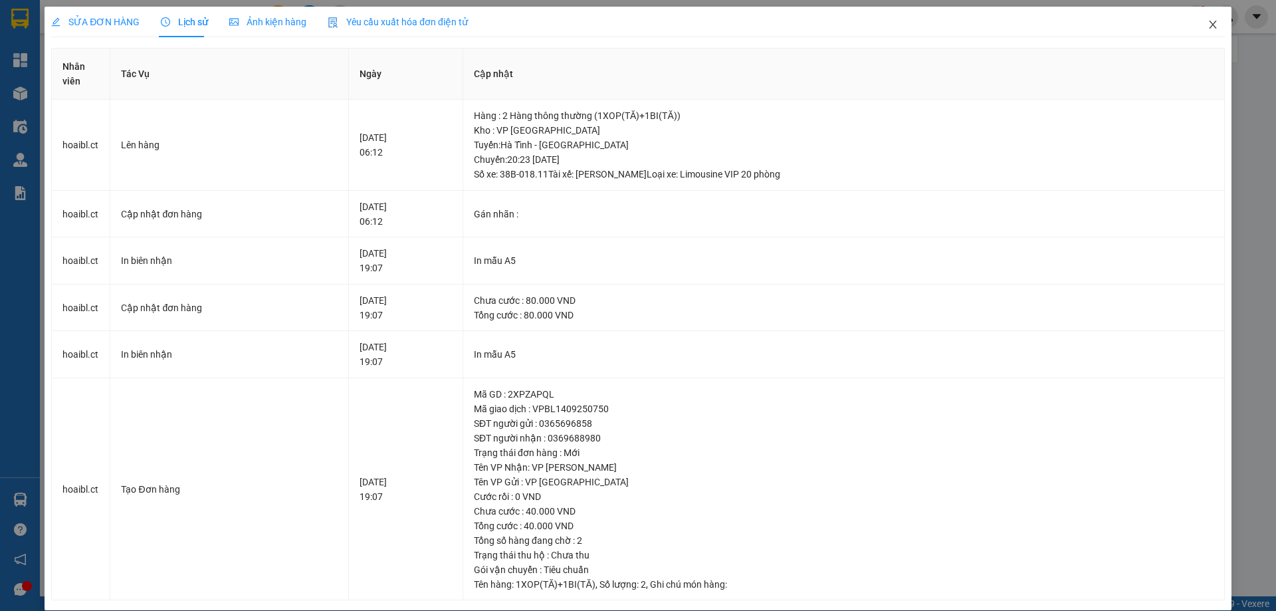
click at [1208, 24] on icon "close" at bounding box center [1213, 24] width 11 height 11
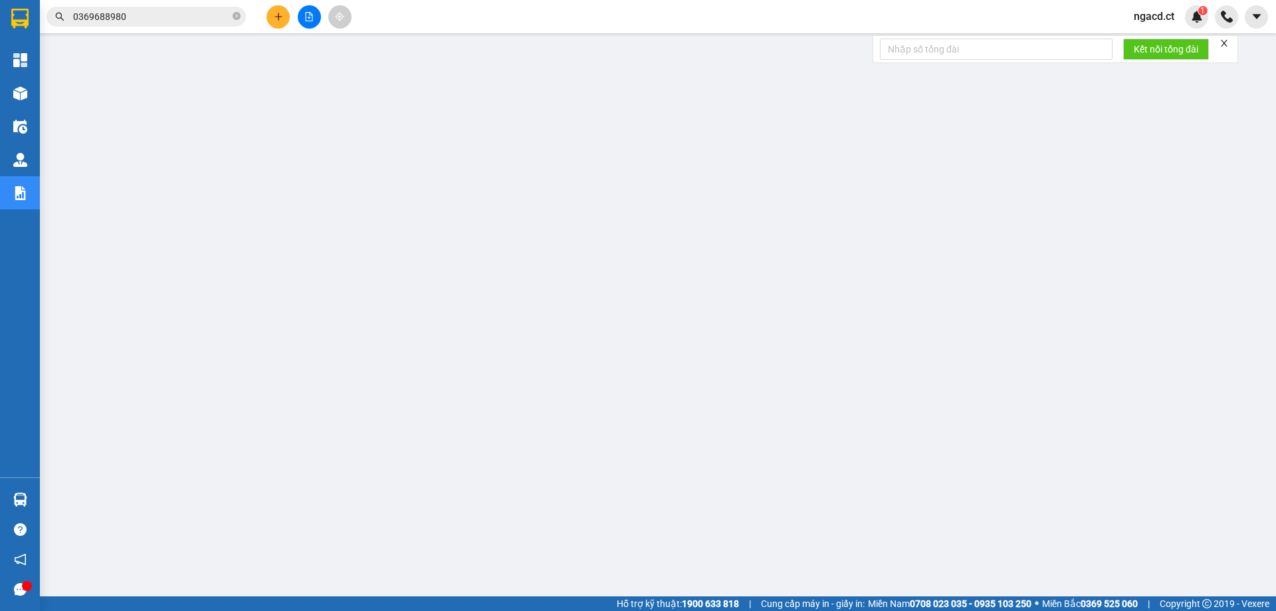
click at [174, 18] on input "0369688980" at bounding box center [151, 16] width 157 height 15
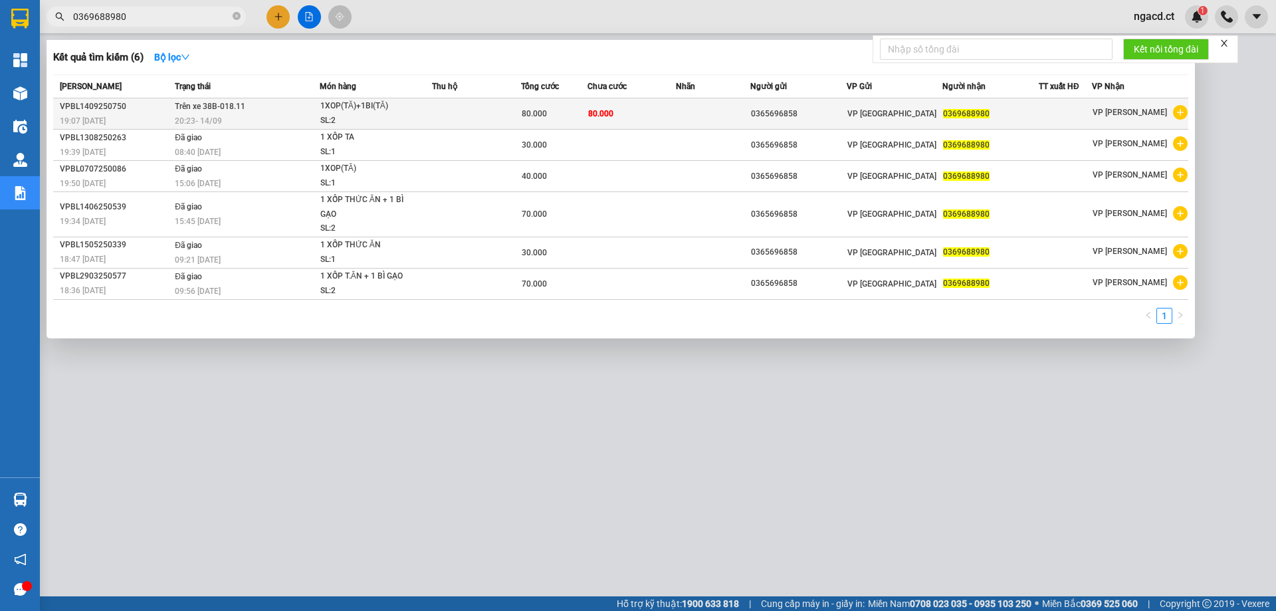
click at [502, 110] on td at bounding box center [476, 113] width 89 height 31
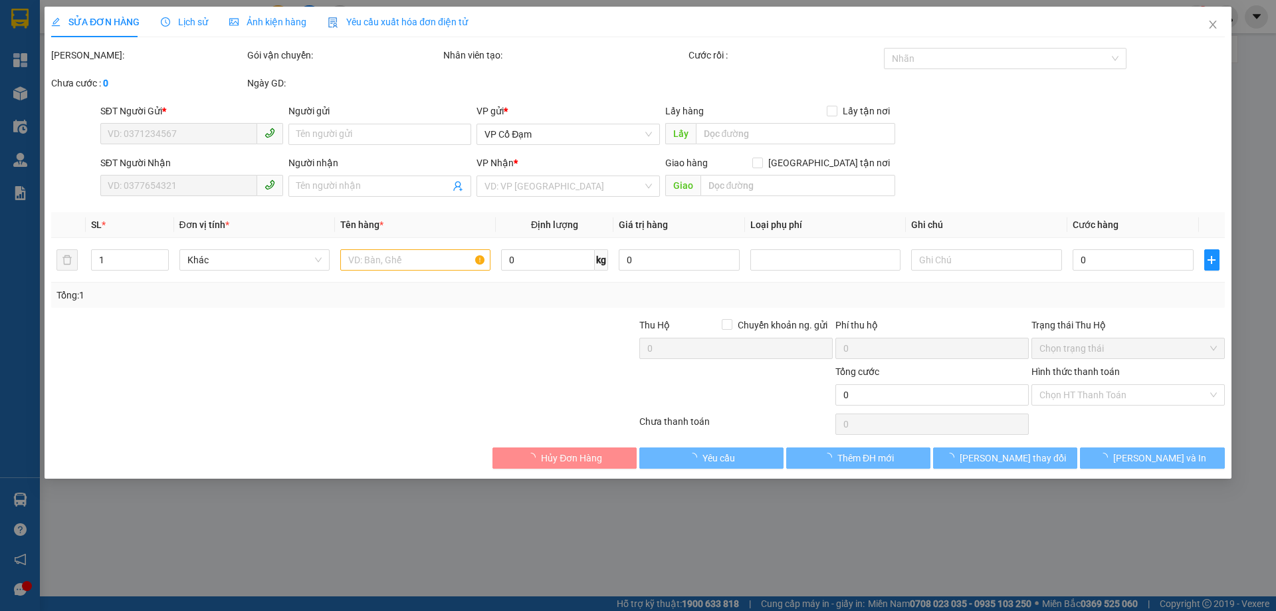
type input "0365696858"
type input "0369688980"
type input "80.000"
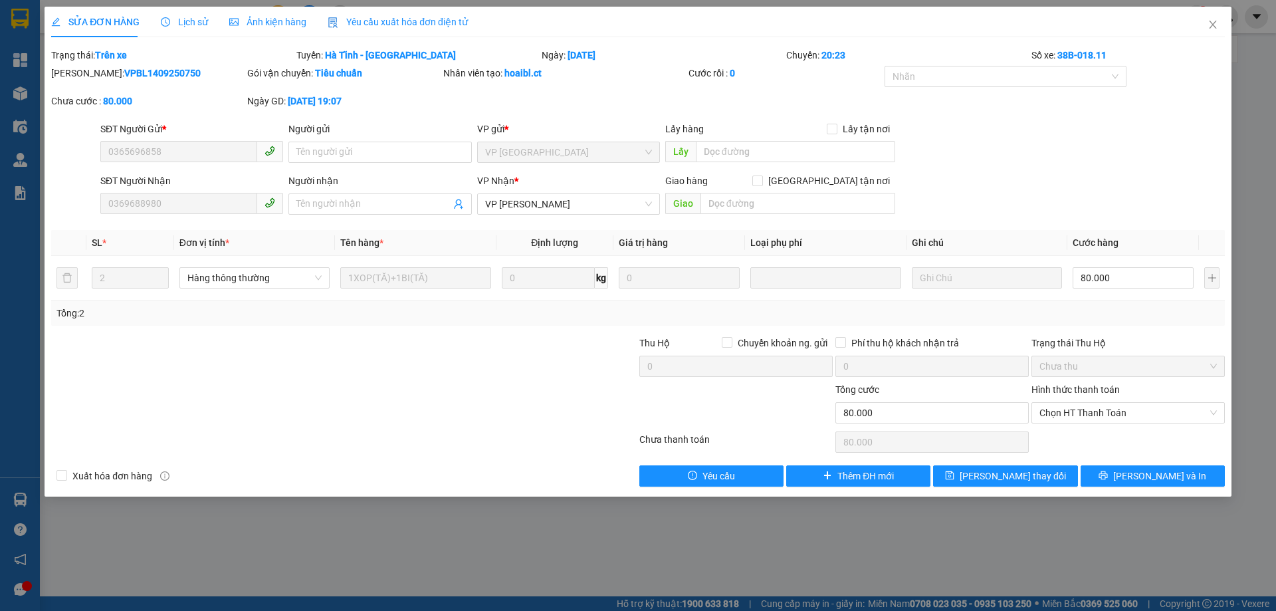
click at [199, 24] on span "Lịch sử" at bounding box center [184, 22] width 47 height 11
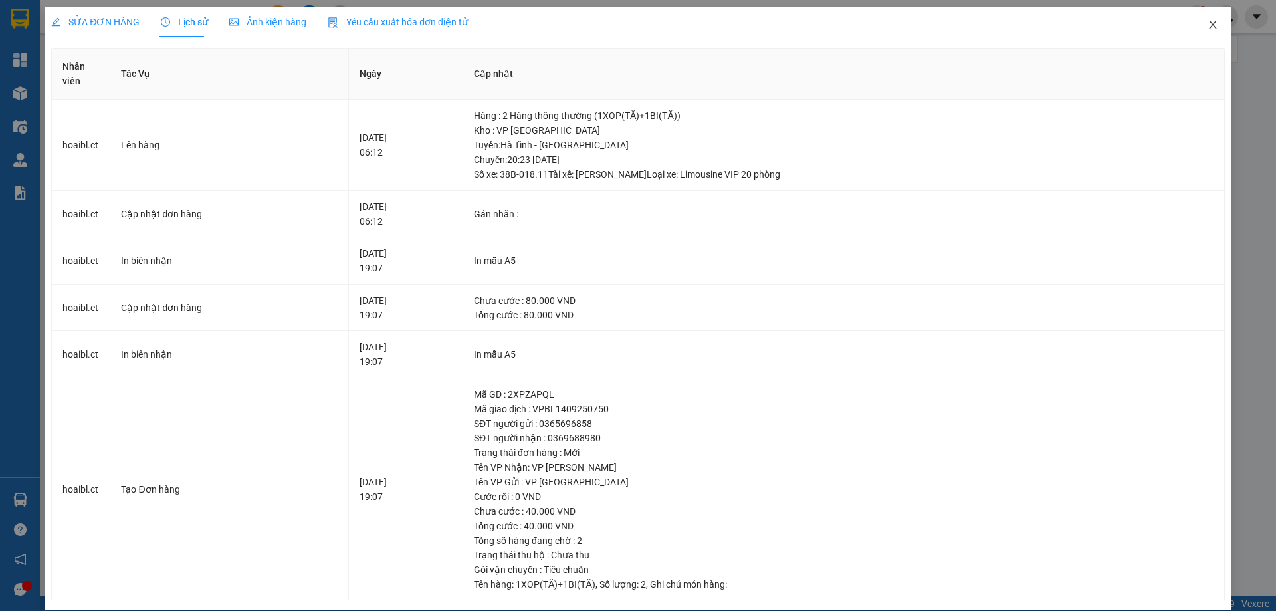
click at [1208, 24] on icon "close" at bounding box center [1213, 24] width 11 height 11
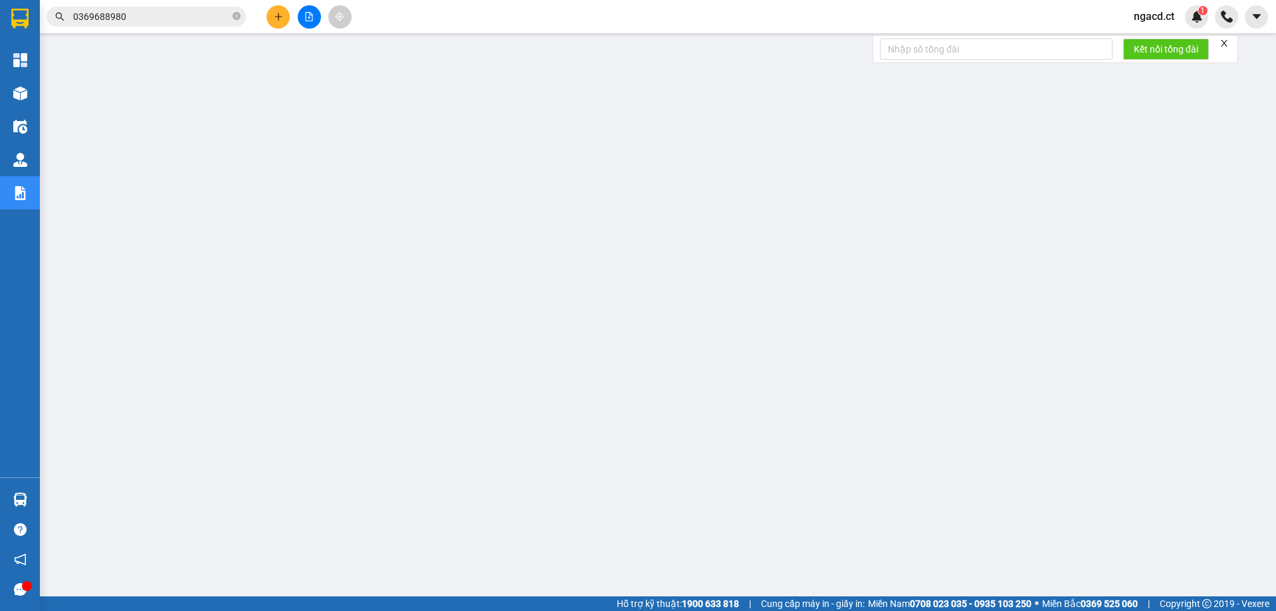
click at [191, 19] on input "0369688980" at bounding box center [151, 16] width 157 height 15
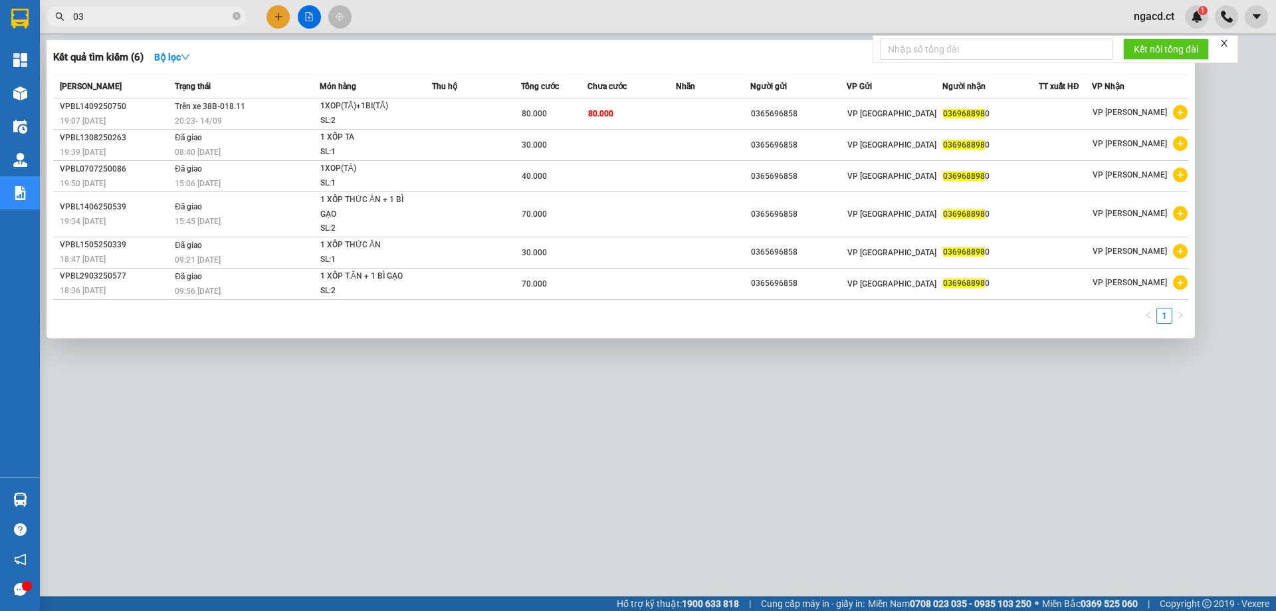
type input "0"
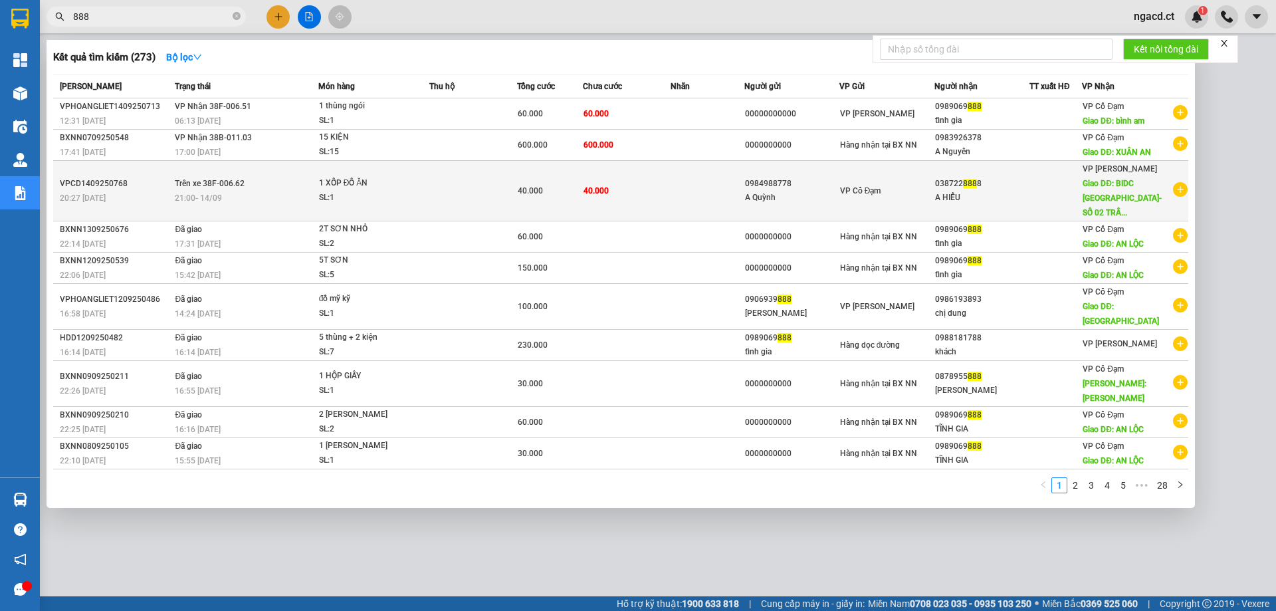
type input "888"
click at [416, 191] on div "SL: 1" at bounding box center [369, 198] width 100 height 15
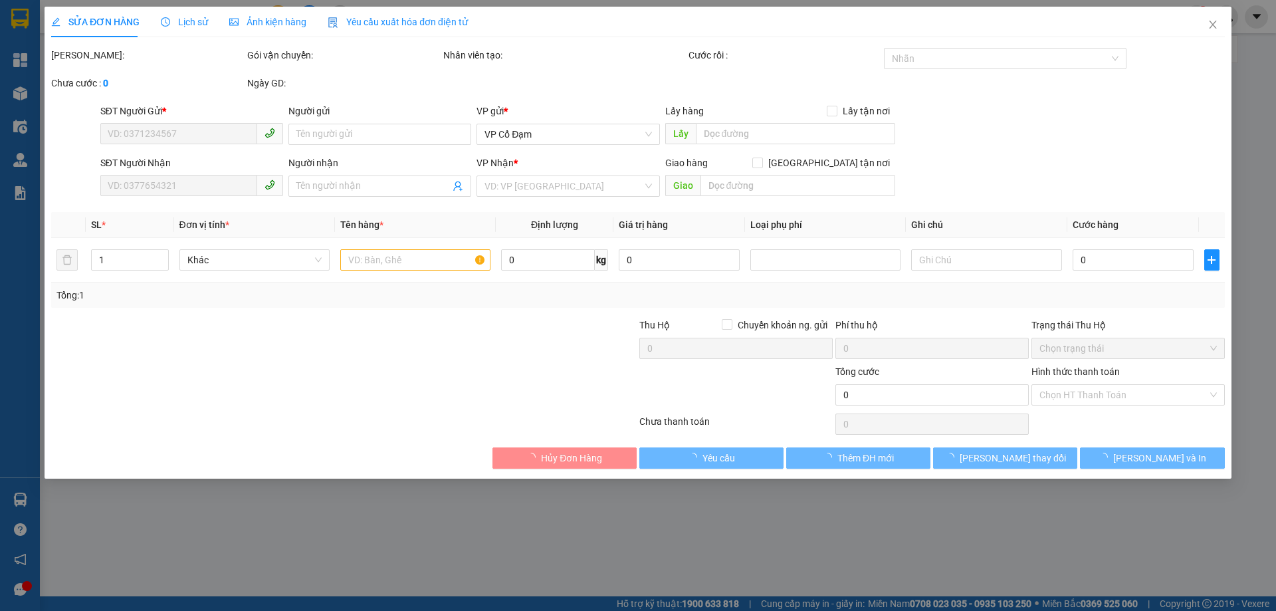
type input "0984988778"
type input "A Quỳnh"
type input "0387228888"
type input "A HIỂU"
type input "BIDC [GEOGRAPHIC_DATA]-SỐ 02 [PERSON_NAME],PHƯỜNG [GEOGRAPHIC_DATA],[GEOGRAPHIC…"
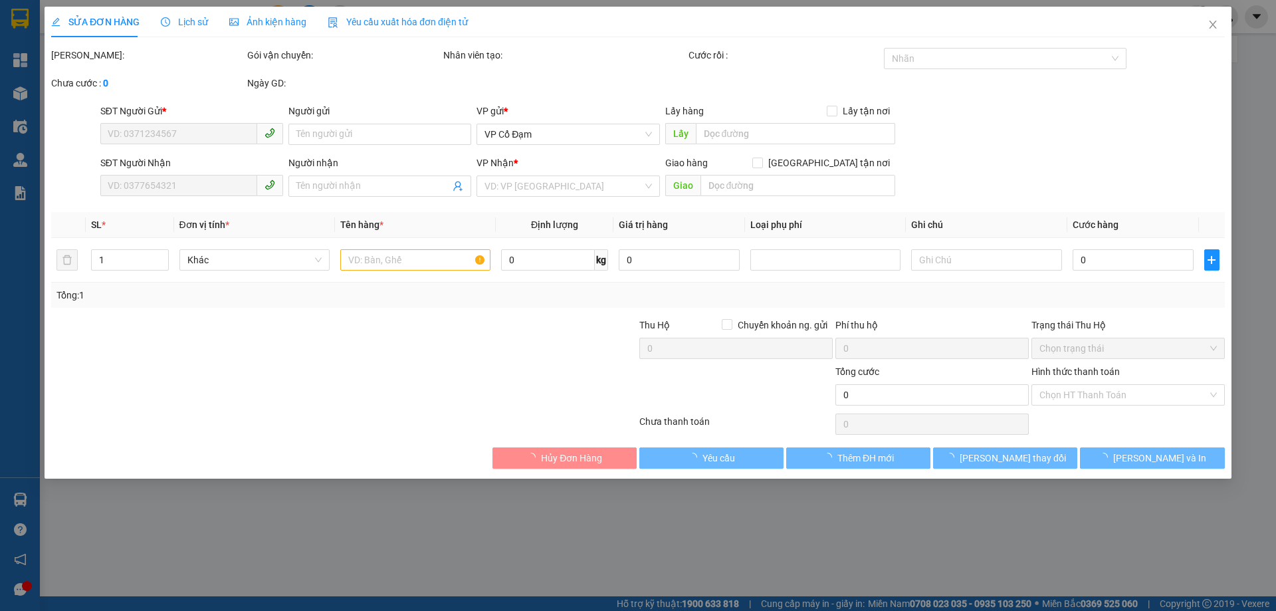
type input "40.000"
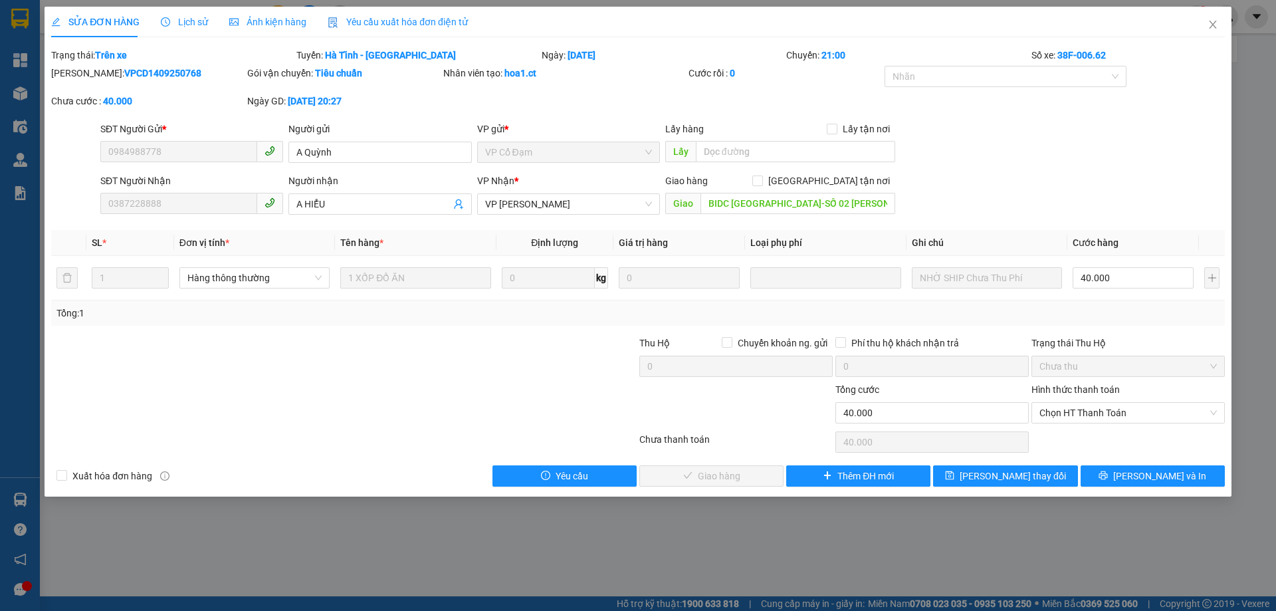
click at [187, 20] on span "Lịch sử" at bounding box center [184, 22] width 47 height 11
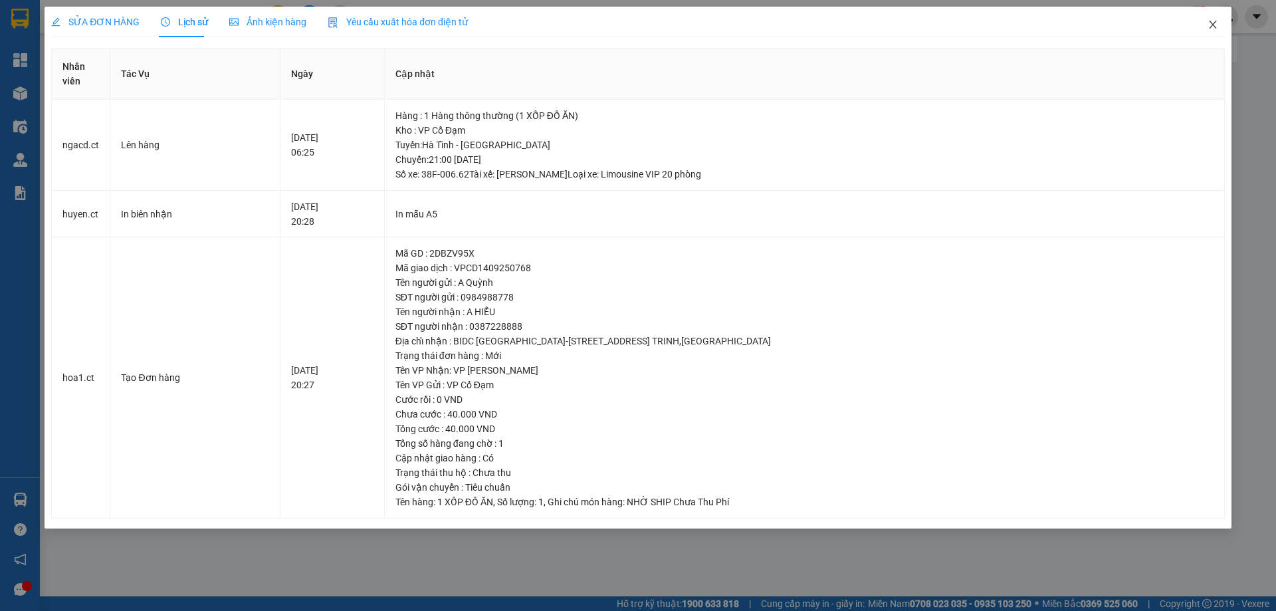
click at [1212, 29] on icon "close" at bounding box center [1213, 24] width 11 height 11
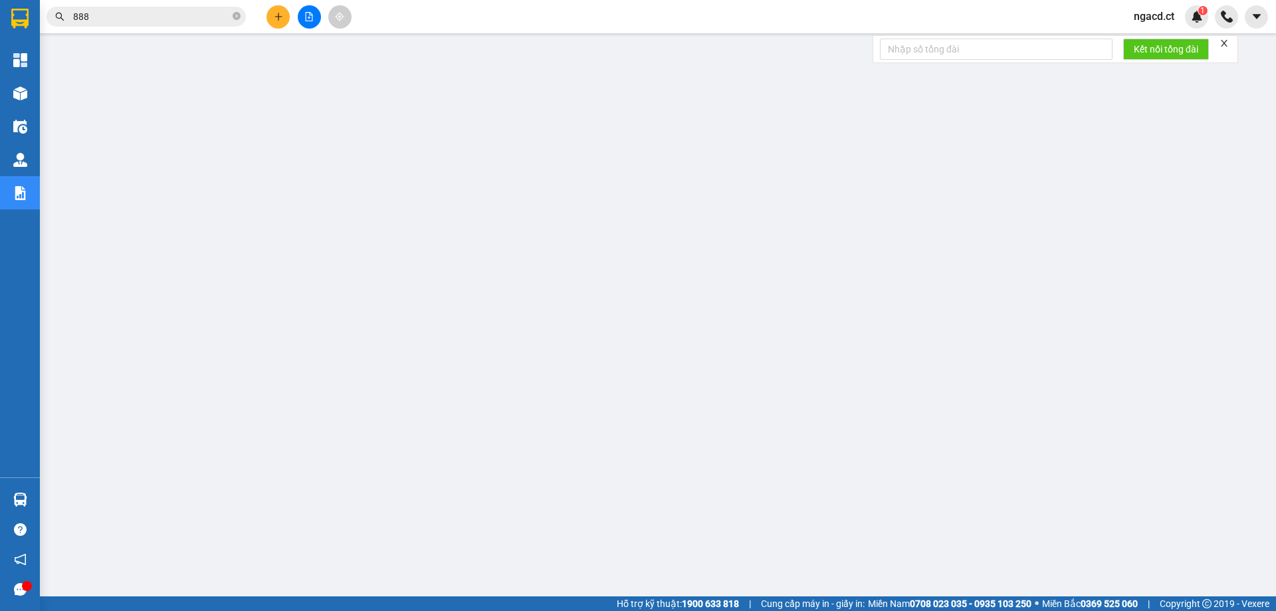
click at [202, 16] on input "888" at bounding box center [151, 16] width 157 height 15
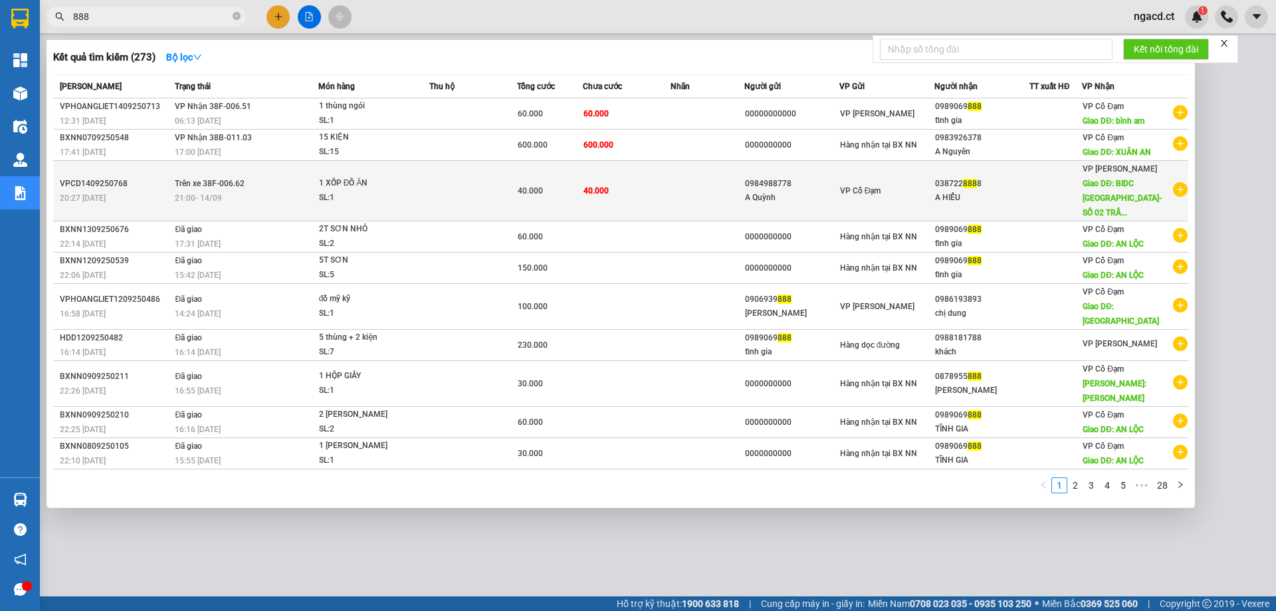
click at [297, 191] on div "21:00 [DATE]" at bounding box center [246, 198] width 142 height 15
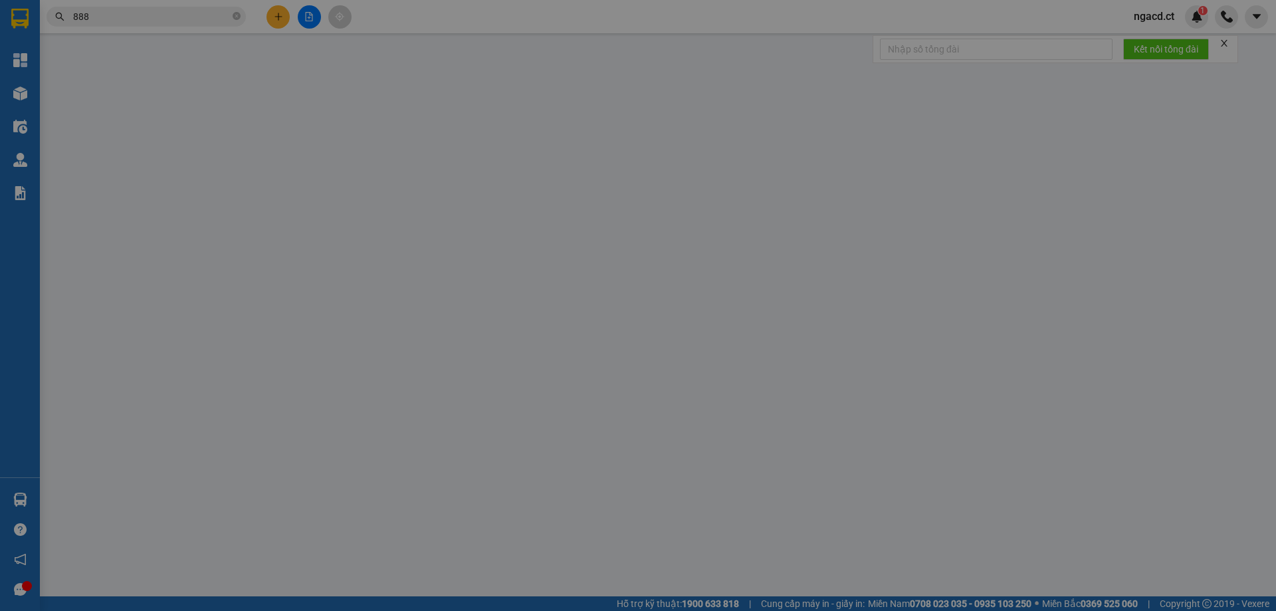
type input "0984988778"
type input "A Quỳnh"
type input "0387228888"
type input "A HIỂU"
type input "BIDC [GEOGRAPHIC_DATA]-SỐ 02 [PERSON_NAME],PHƯỜNG [GEOGRAPHIC_DATA],[GEOGRAPHIC…"
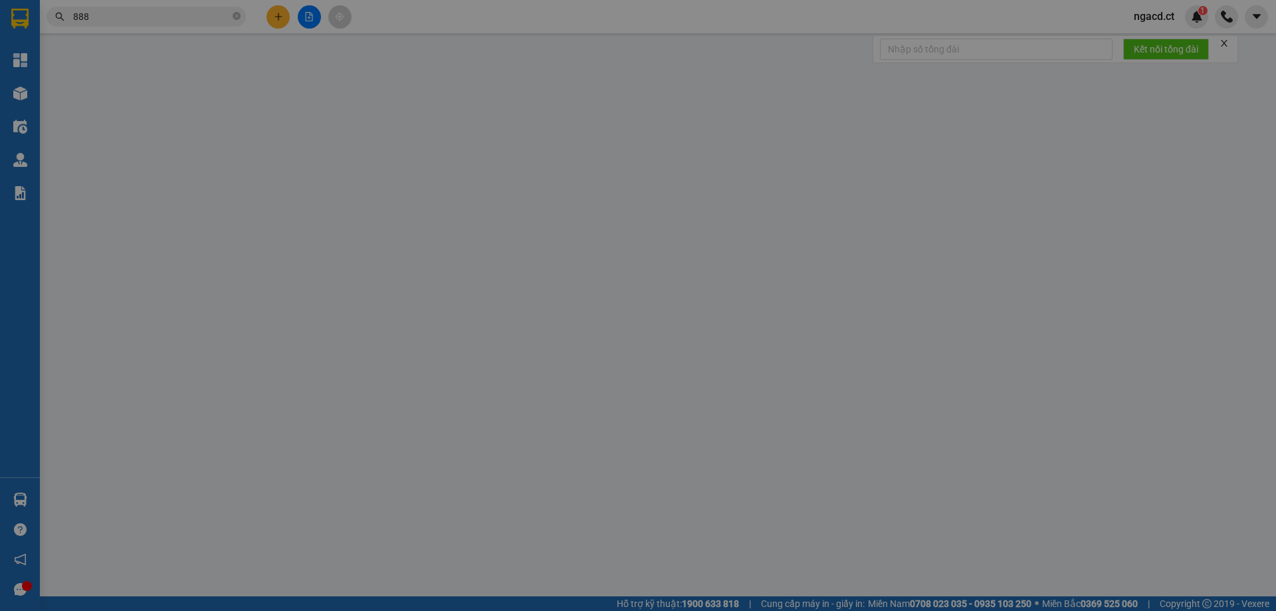
type input "40.000"
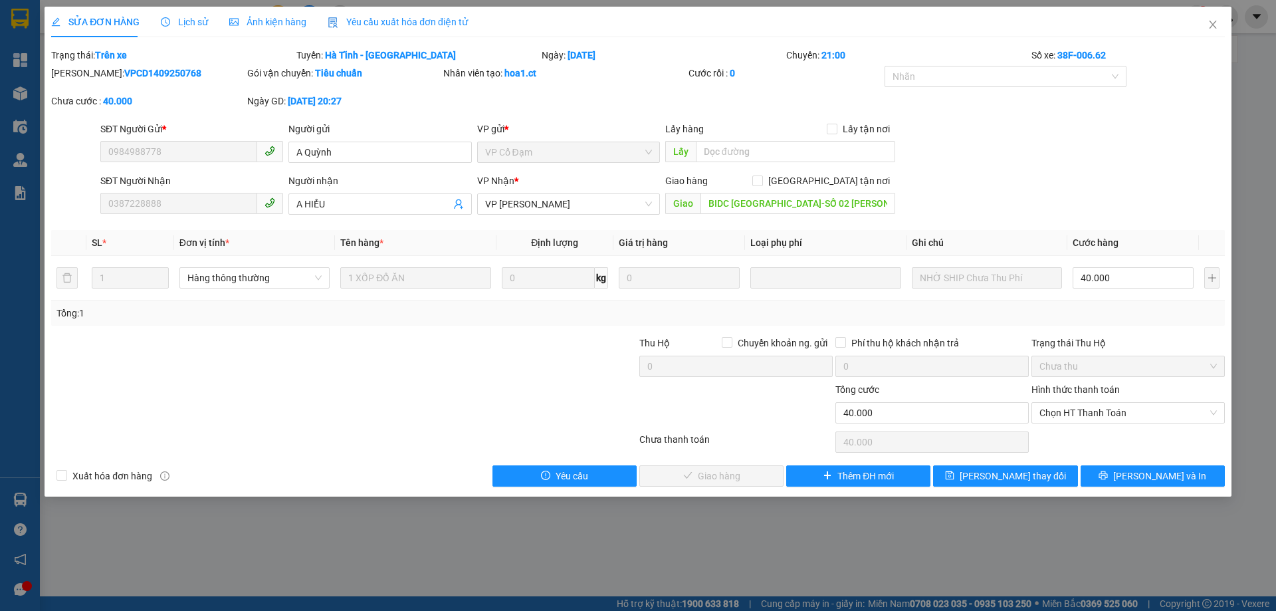
click at [194, 21] on span "Lịch sử" at bounding box center [184, 22] width 47 height 11
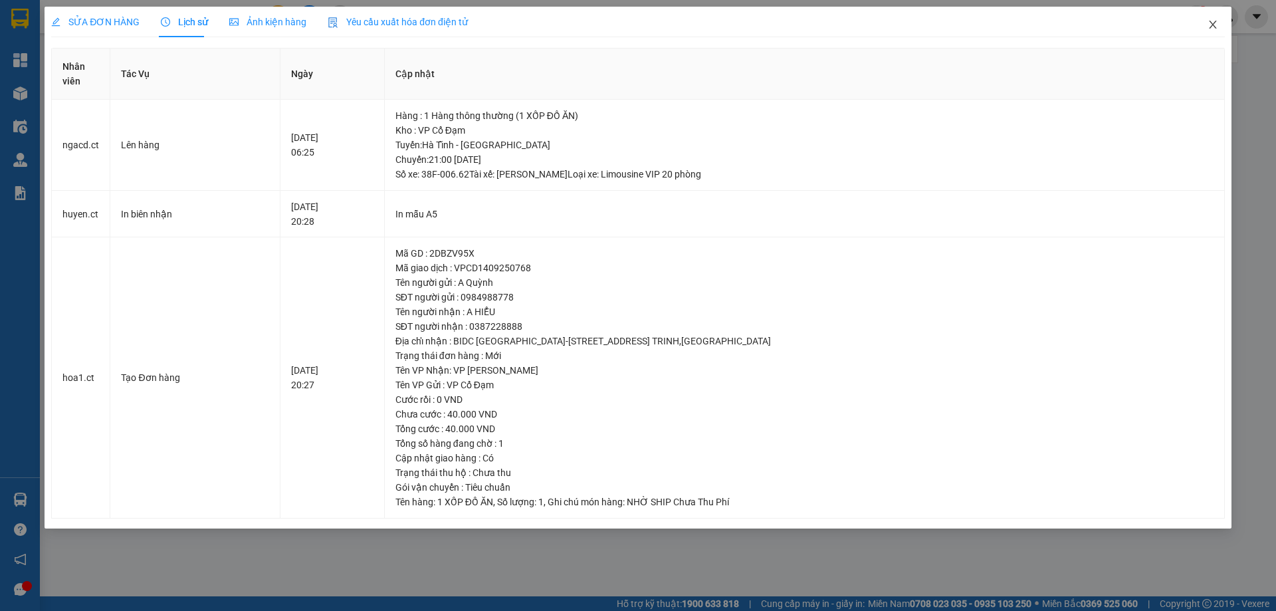
click at [1211, 25] on icon "close" at bounding box center [1213, 24] width 11 height 11
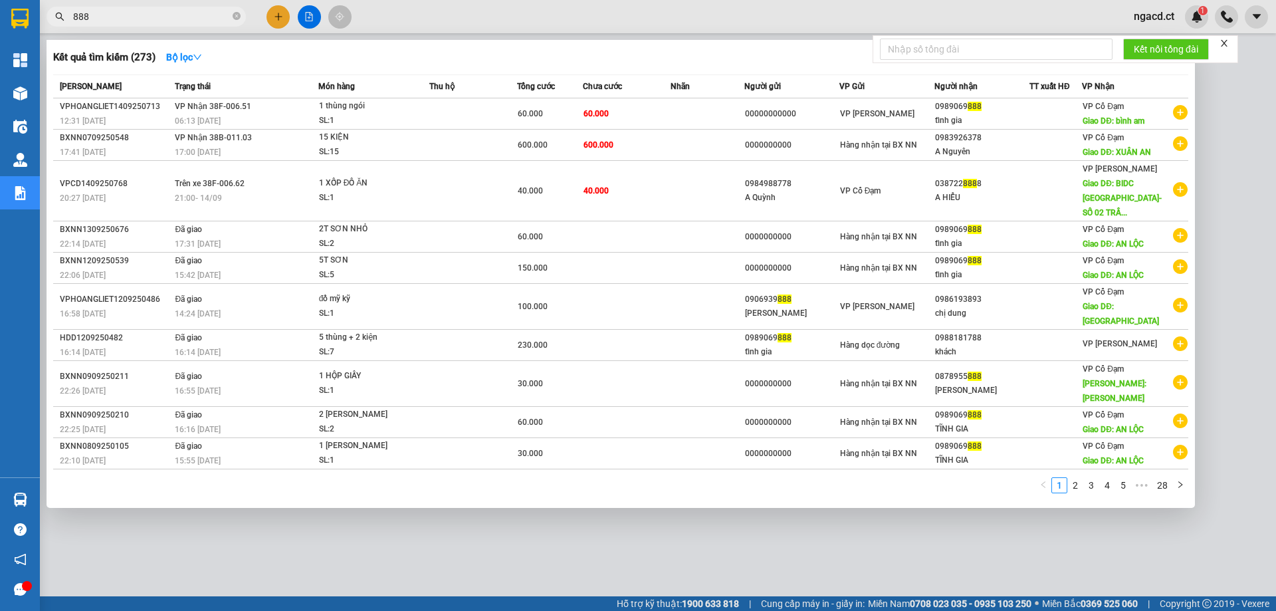
click at [197, 13] on input "888" at bounding box center [151, 16] width 157 height 15
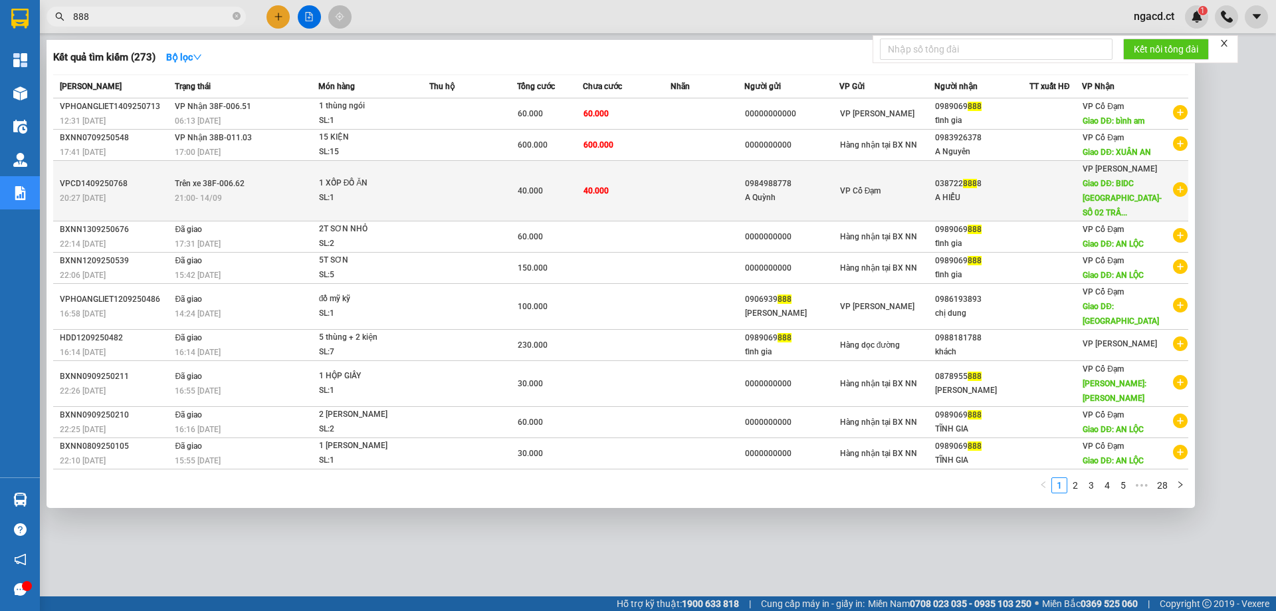
click at [425, 177] on span "1 XỐP ĐỒ ĂN SL: 1" at bounding box center [374, 190] width 110 height 29
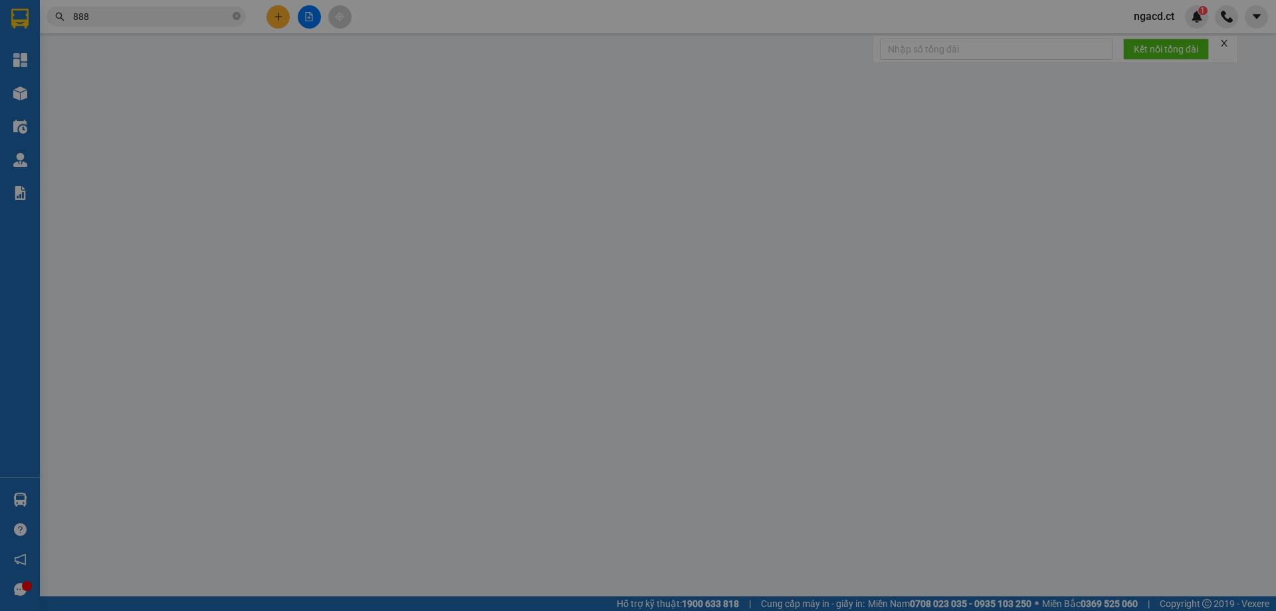
type input "0984988778"
type input "A Quỳnh"
type input "0387228888"
type input "A HIỂU"
type input "BIDC [GEOGRAPHIC_DATA]-SỐ 02 [PERSON_NAME],PHƯỜNG [GEOGRAPHIC_DATA],[GEOGRAPHIC…"
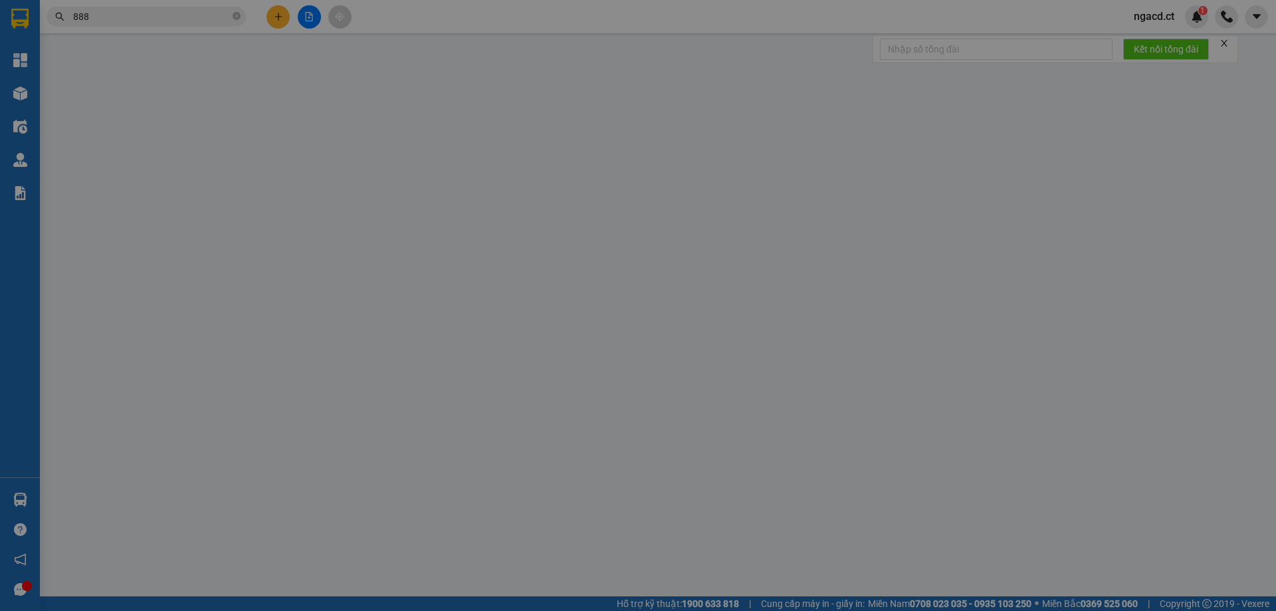
type input "40.000"
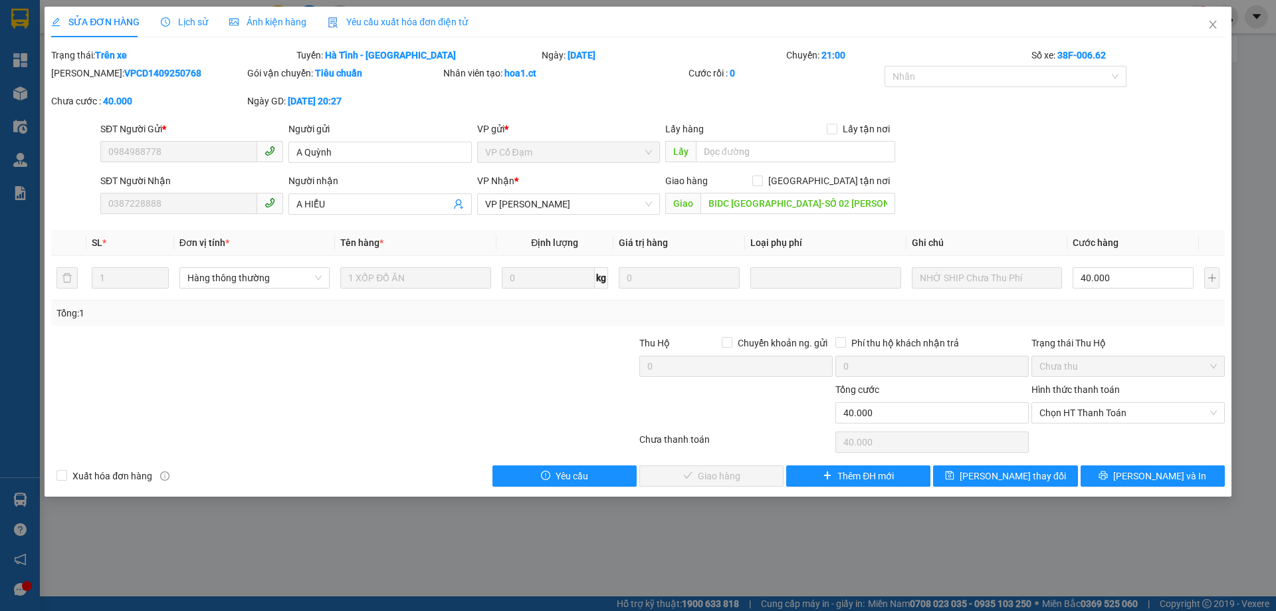
click at [399, 527] on div "SỬA ĐƠN HÀNG Lịch sử Ảnh kiện hàng Yêu cầu xuất hóa đơn điện tử Total Paid Fee …" at bounding box center [638, 305] width 1276 height 611
click at [1217, 29] on icon "close" at bounding box center [1213, 24] width 11 height 11
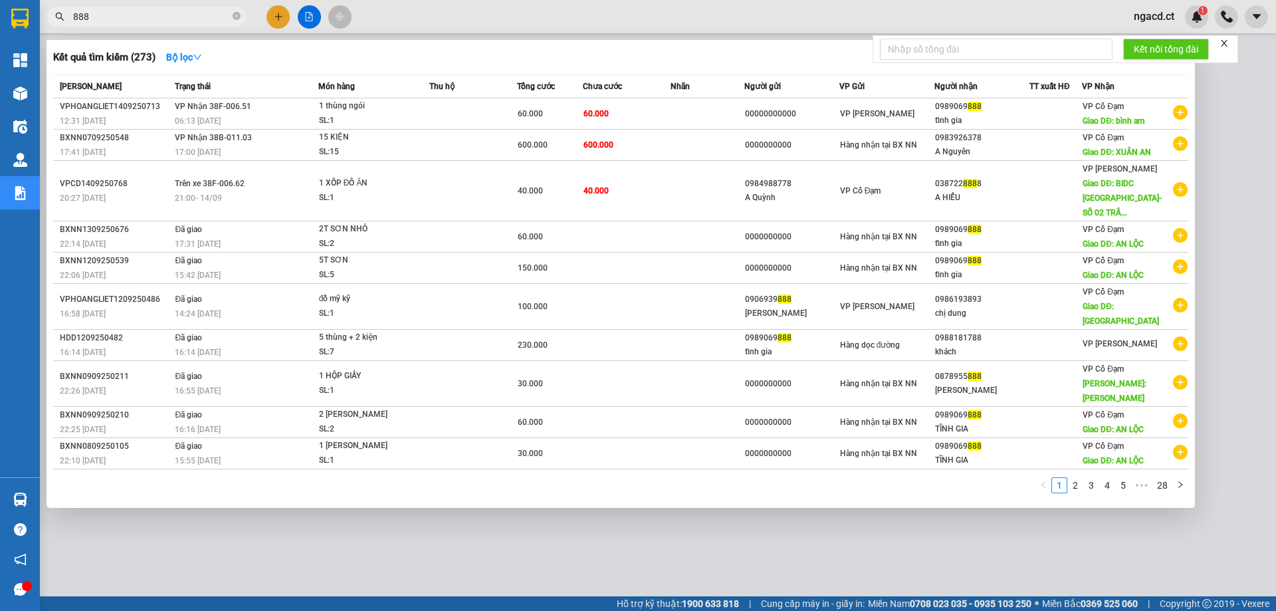
click at [152, 11] on input "888" at bounding box center [151, 16] width 157 height 15
click at [1258, 233] on div at bounding box center [638, 305] width 1276 height 611
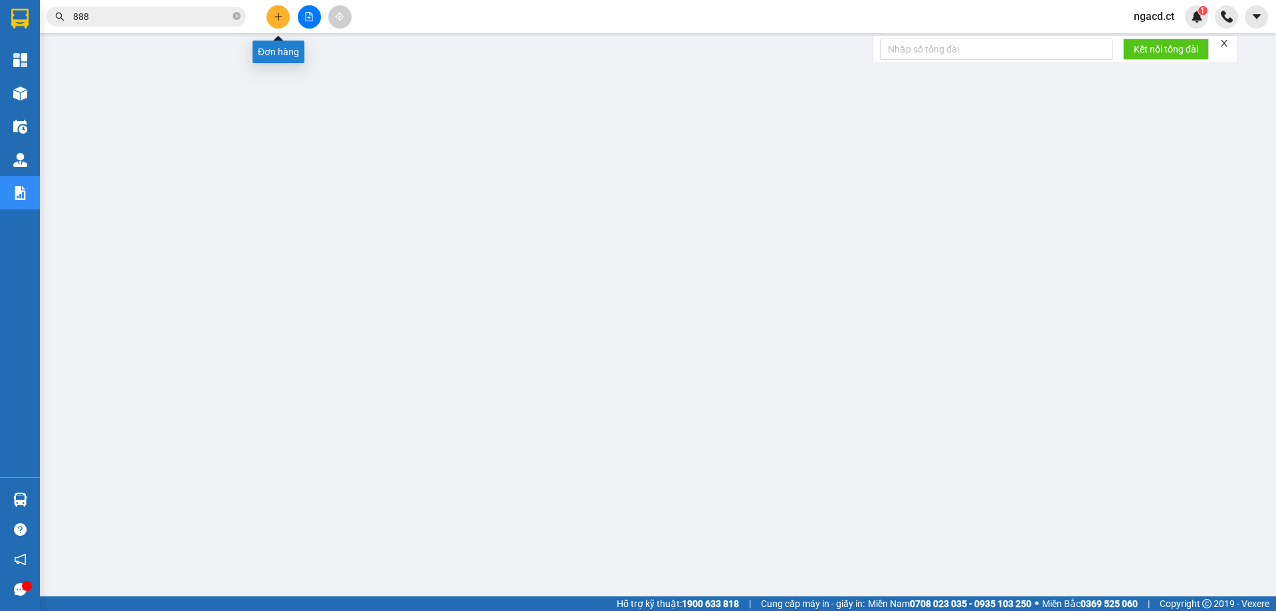
click at [279, 23] on button at bounding box center [278, 16] width 23 height 23
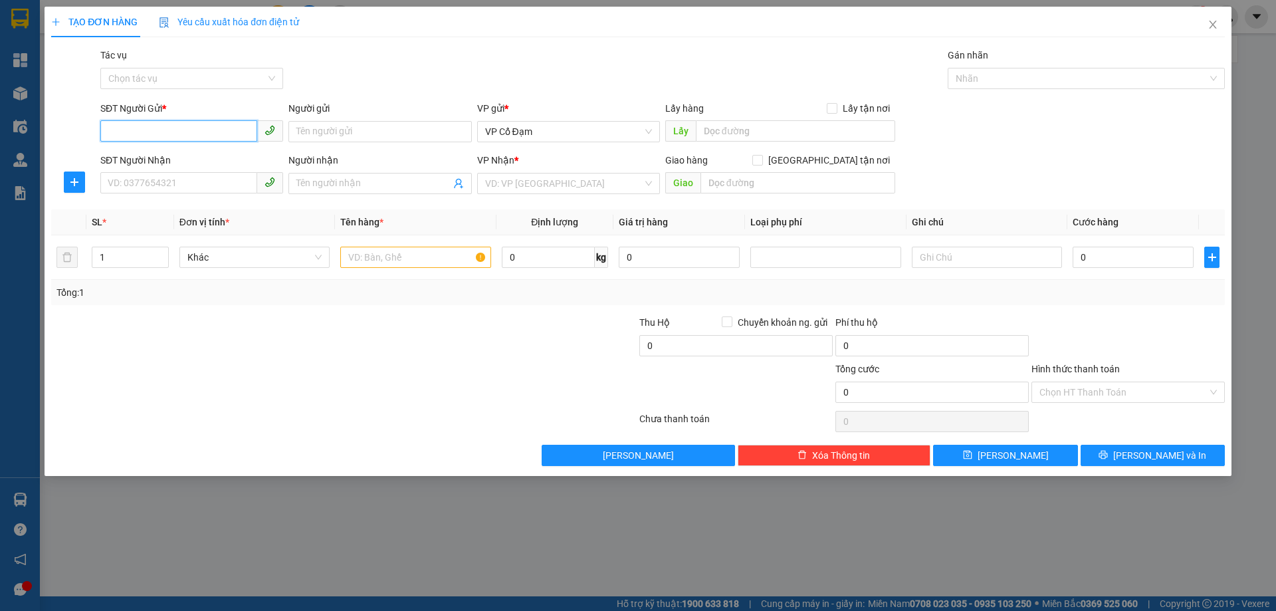
click at [212, 136] on input "SĐT Người Gửi *" at bounding box center [178, 130] width 157 height 21
type input "0989238976"
click at [420, 136] on input "Người gửi" at bounding box center [380, 131] width 183 height 21
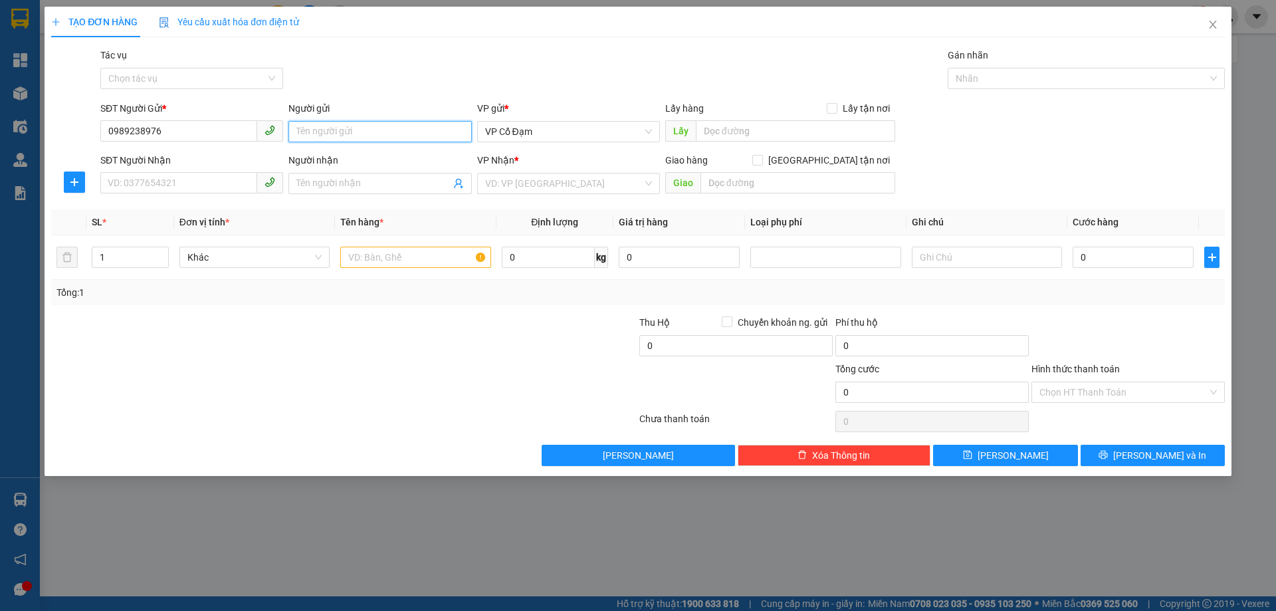
click at [420, 136] on input "Người gửi" at bounding box center [380, 131] width 183 height 21
drag, startPoint x: 351, startPoint y: 136, endPoint x: 281, endPoint y: 126, distance: 71.2
click at [281, 126] on div "SĐT Người Gửi * 0989238976 Người gửi A KHUYÊN A KHUYÊN VP gửi * VP Cổ Đạm Lấy h…" at bounding box center [663, 124] width 1130 height 47
click at [281, 126] on span at bounding box center [270, 130] width 26 height 21
type input "A KHUYÊN"
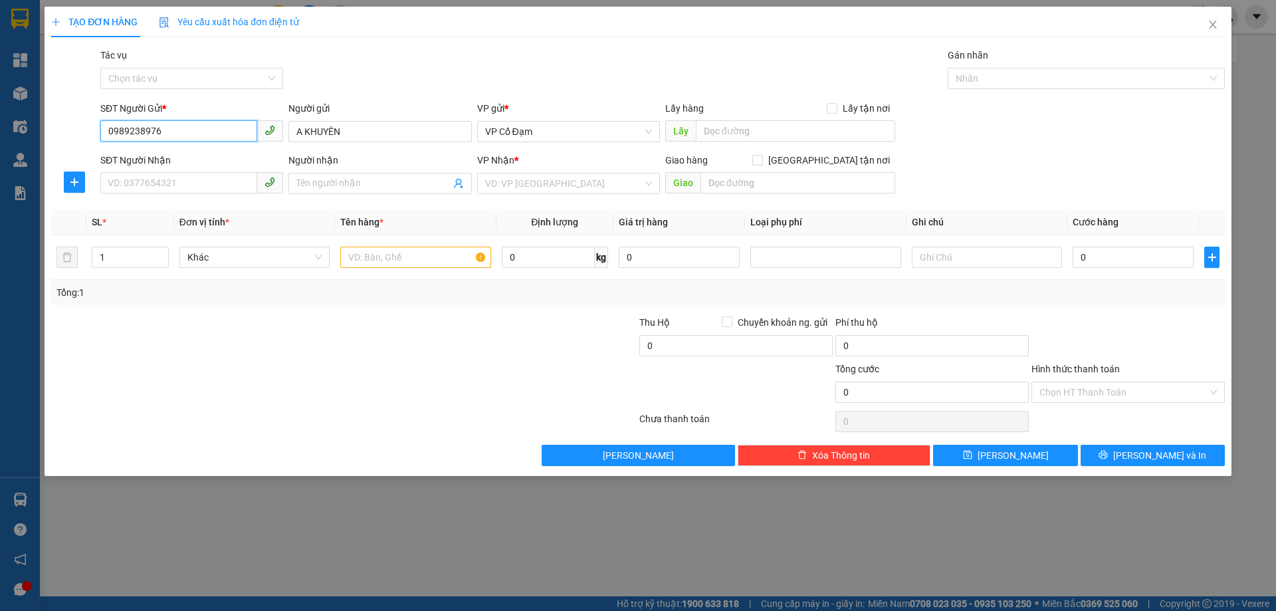
type input "098923897"
drag, startPoint x: 180, startPoint y: 132, endPoint x: 39, endPoint y: 108, distance: 143.0
click at [39, 108] on div "TẠO ĐƠN HÀNG Yêu cầu xuất hóa đơn điện tử Transit Pickup Surcharge Ids Transit …" at bounding box center [638, 305] width 1276 height 611
click at [183, 136] on input "SĐT Người Gửi *" at bounding box center [178, 130] width 157 height 21
type input "0982393079"
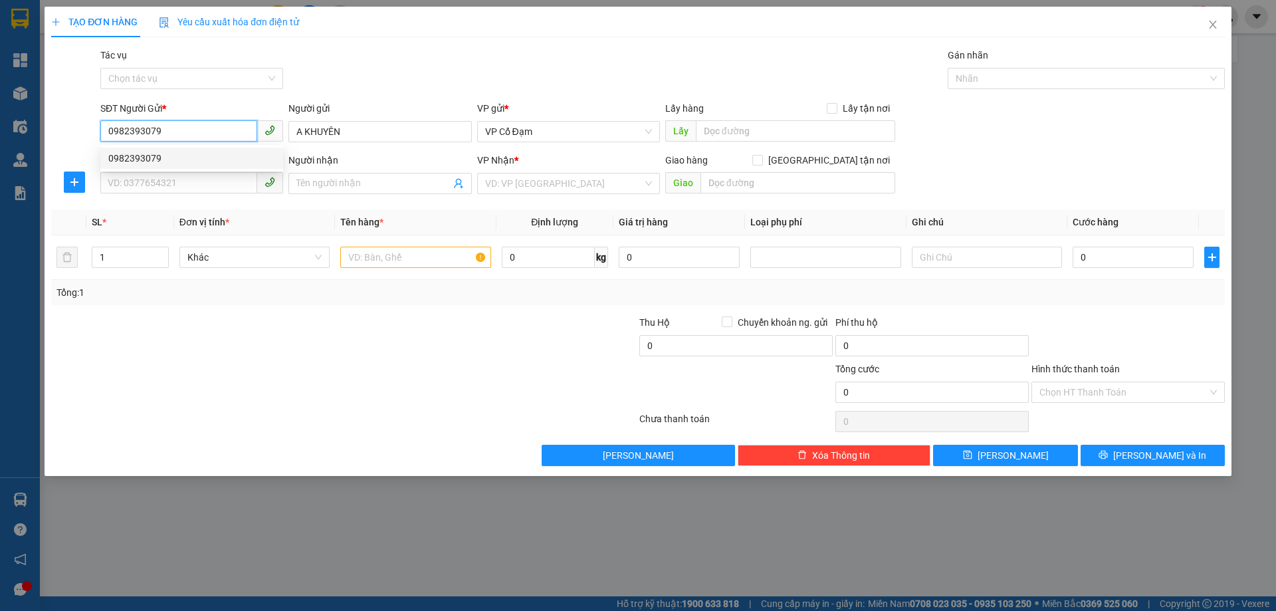
click at [183, 152] on div "0982393079" at bounding box center [191, 158] width 167 height 15
type input "0986690634"
type input "250.000"
type input "0982393079"
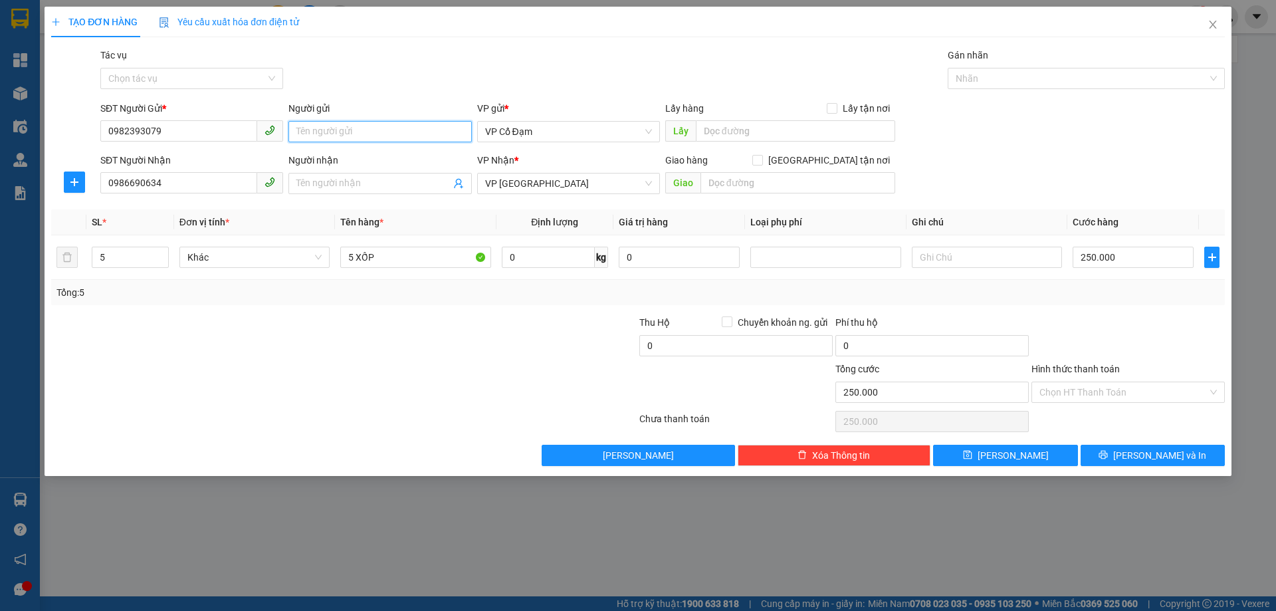
click at [377, 133] on input "Người gửi" at bounding box center [380, 131] width 183 height 21
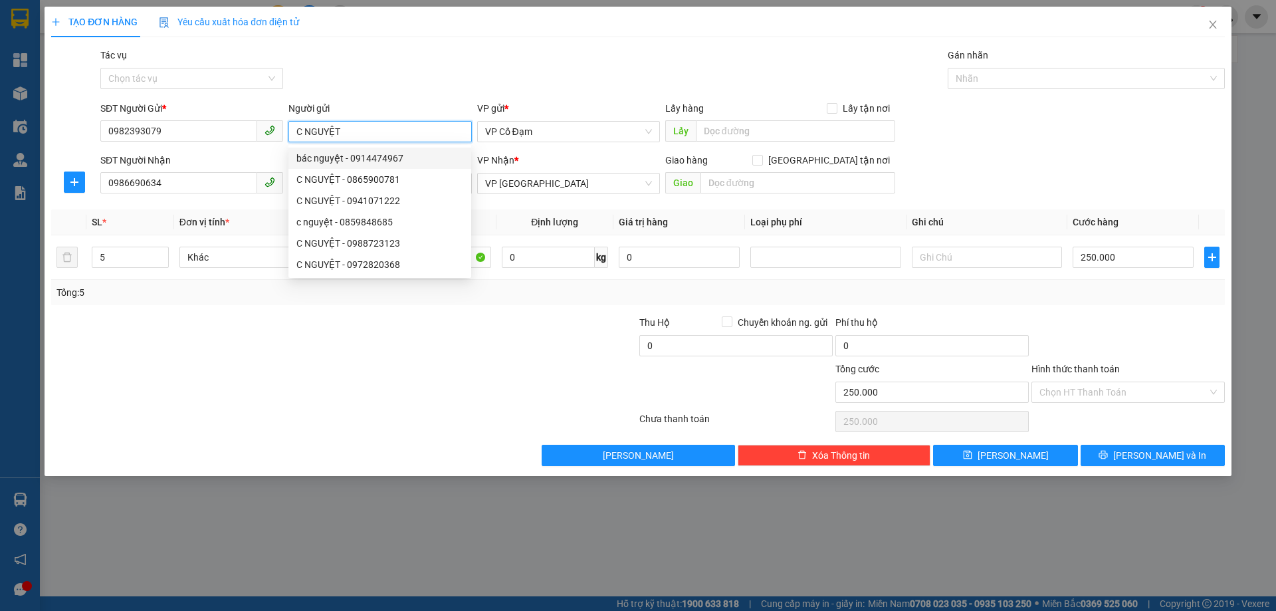
type input "C NGUYỆT"
click at [170, 208] on div "Transit Pickup Surcharge Ids Transit Deliver Surcharge Ids Transit Deliver Surc…" at bounding box center [638, 257] width 1174 height 418
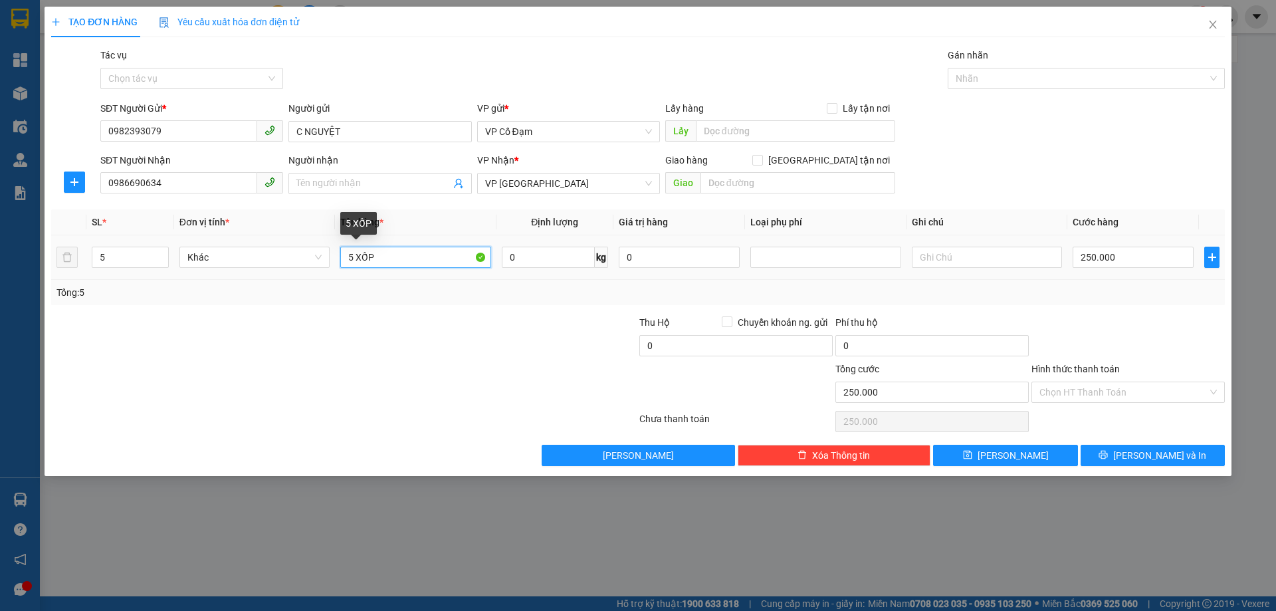
click at [398, 260] on input "5 XỐP" at bounding box center [415, 257] width 150 height 21
type input "5"
click at [140, 255] on input "5" at bounding box center [130, 257] width 76 height 20
type input "7"
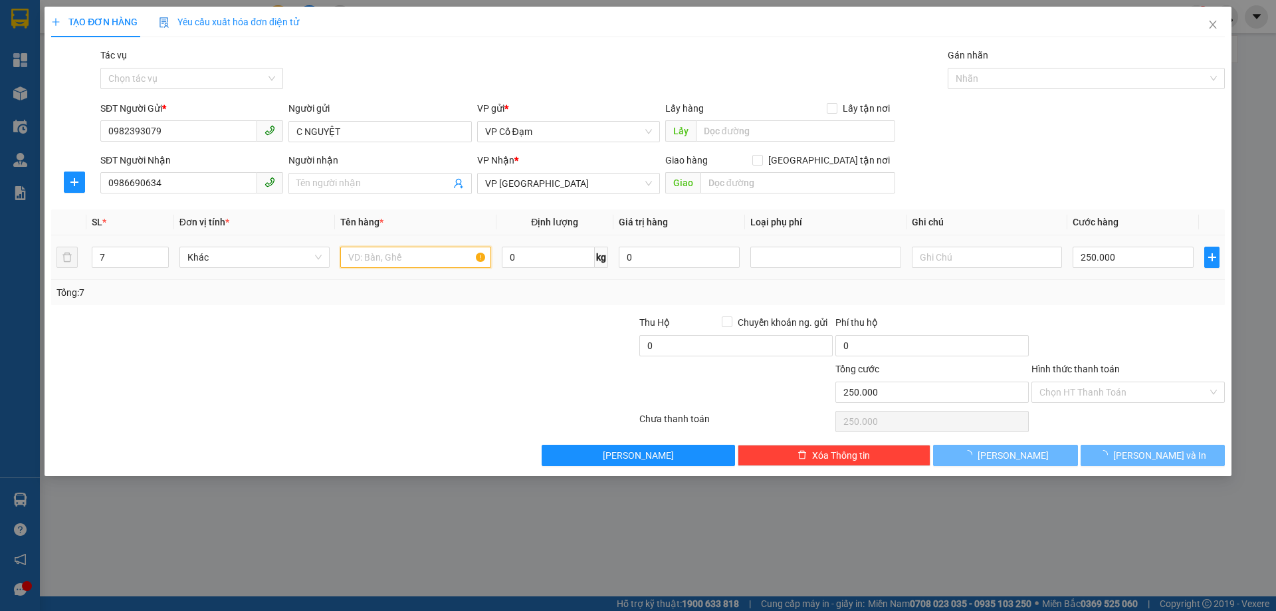
click at [398, 253] on input "text" at bounding box center [415, 257] width 150 height 21
type input "0"
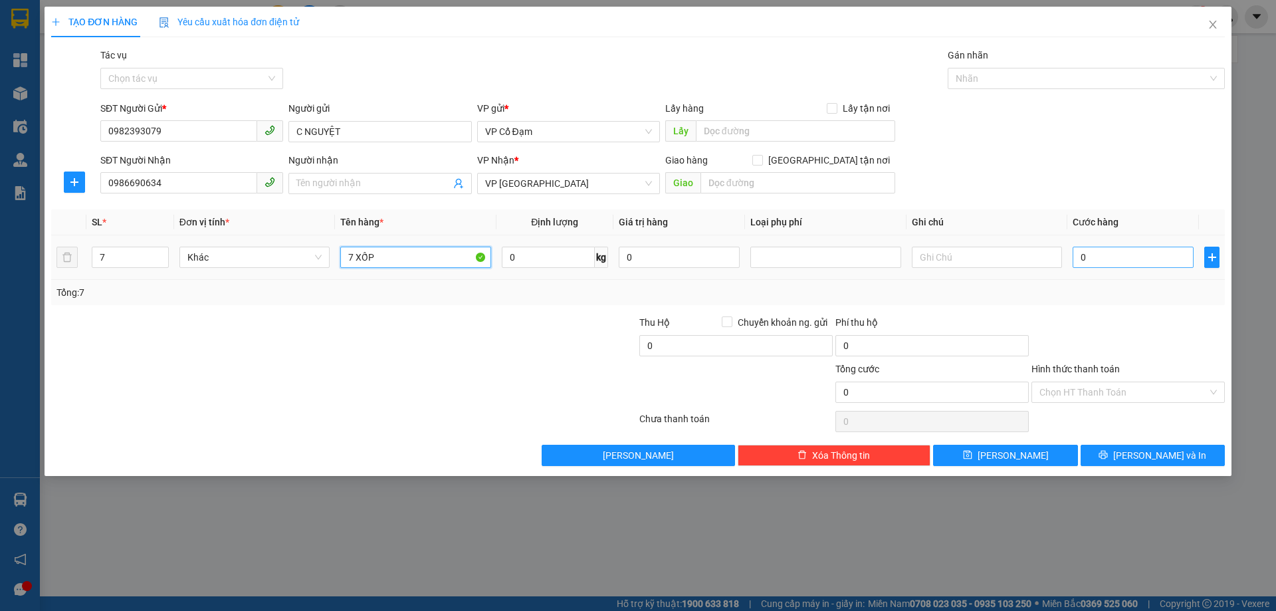
type input "7 XỐP"
click at [1122, 258] on input "0" at bounding box center [1133, 257] width 121 height 21
type input "3"
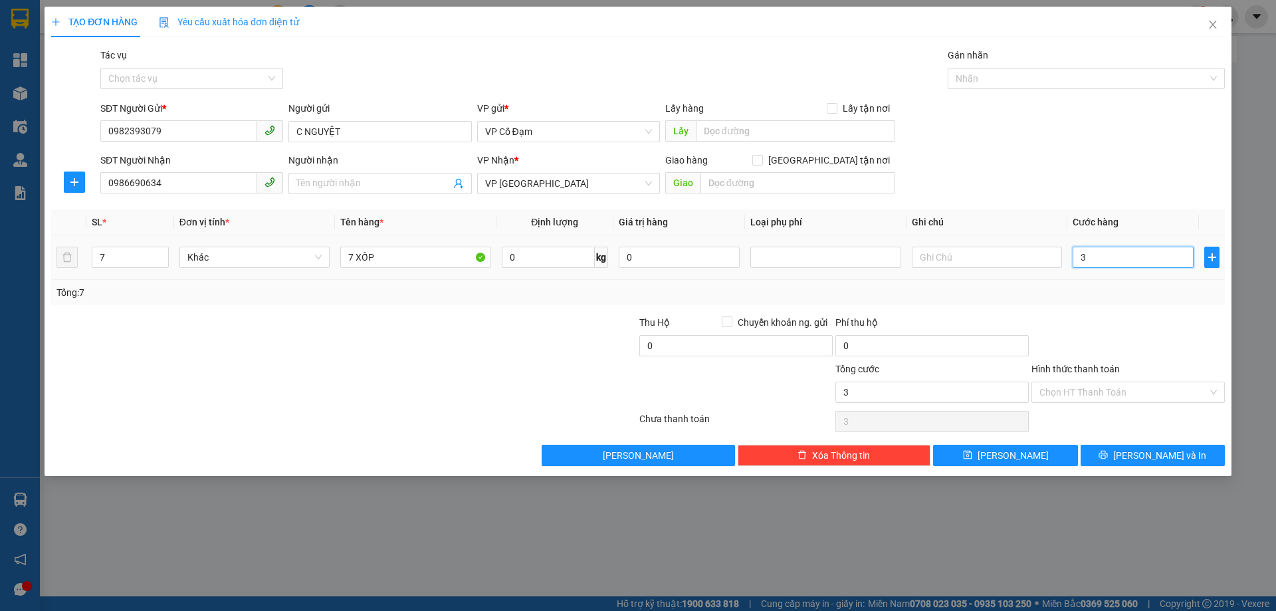
type input "35"
type input "350"
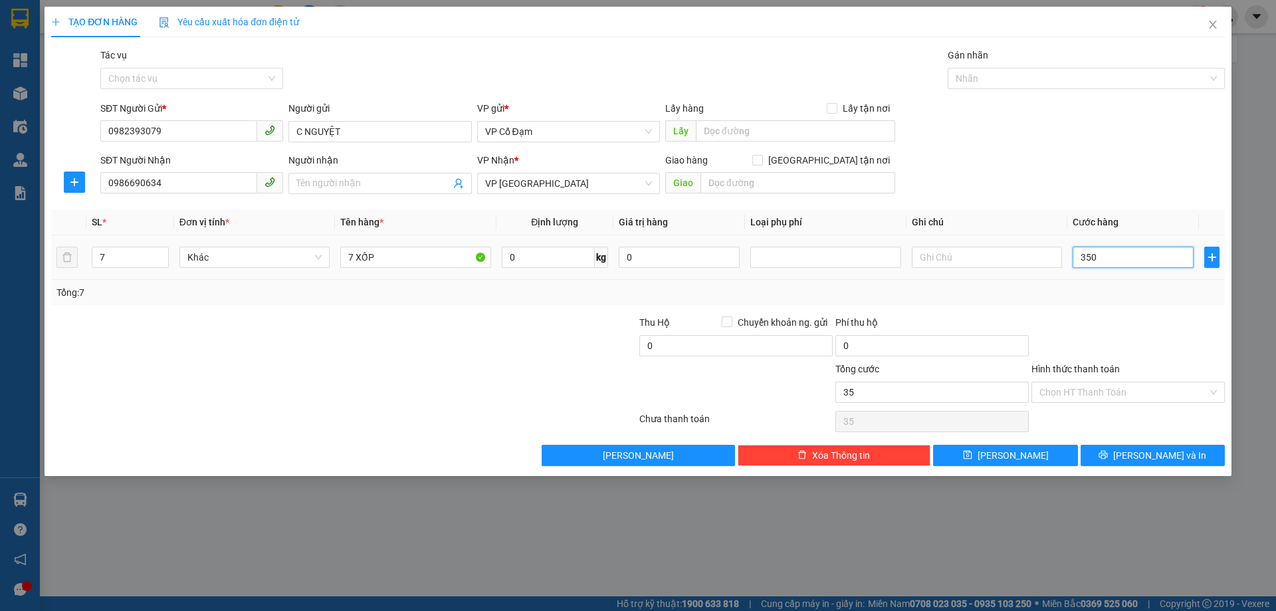
type input "350"
type input "350.000"
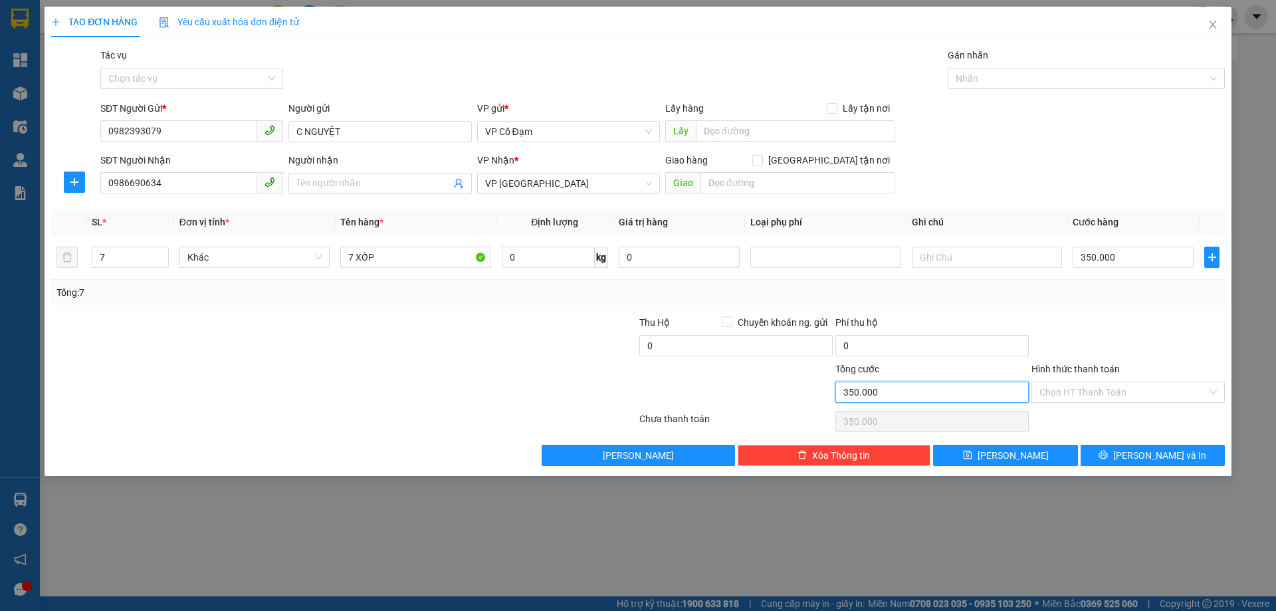
click at [884, 399] on input "350.000" at bounding box center [932, 392] width 193 height 21
click at [1078, 396] on input "Hình thức thanh toán" at bounding box center [1124, 392] width 168 height 20
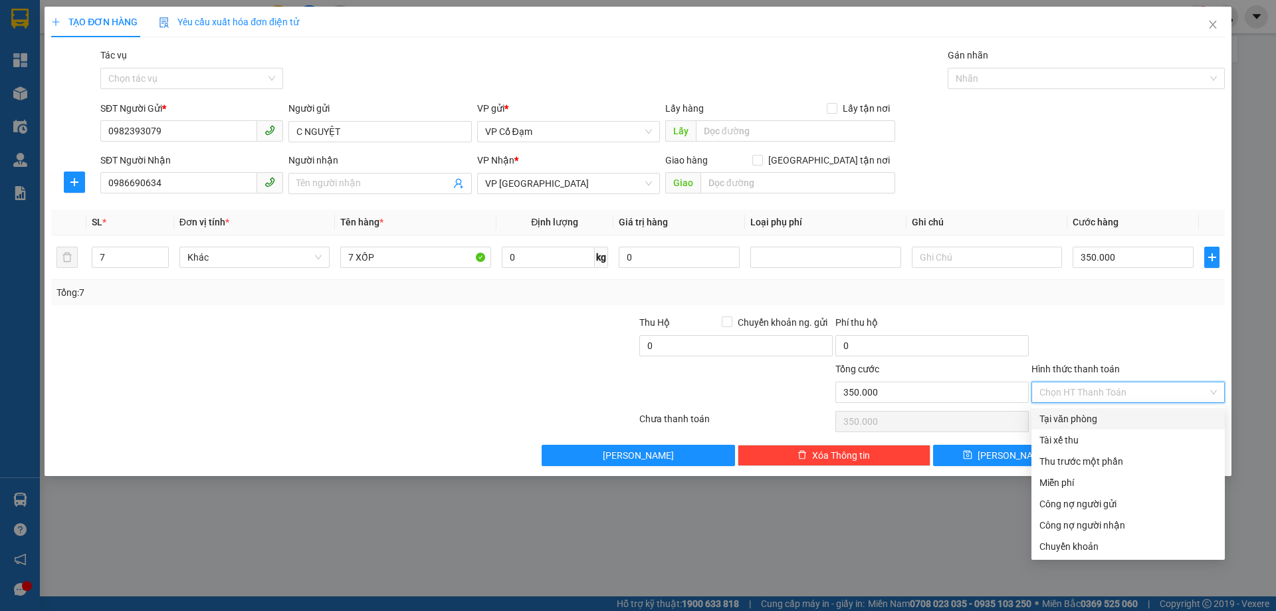
click at [1079, 419] on div "Tại văn phòng" at bounding box center [1129, 419] width 178 height 15
type input "0"
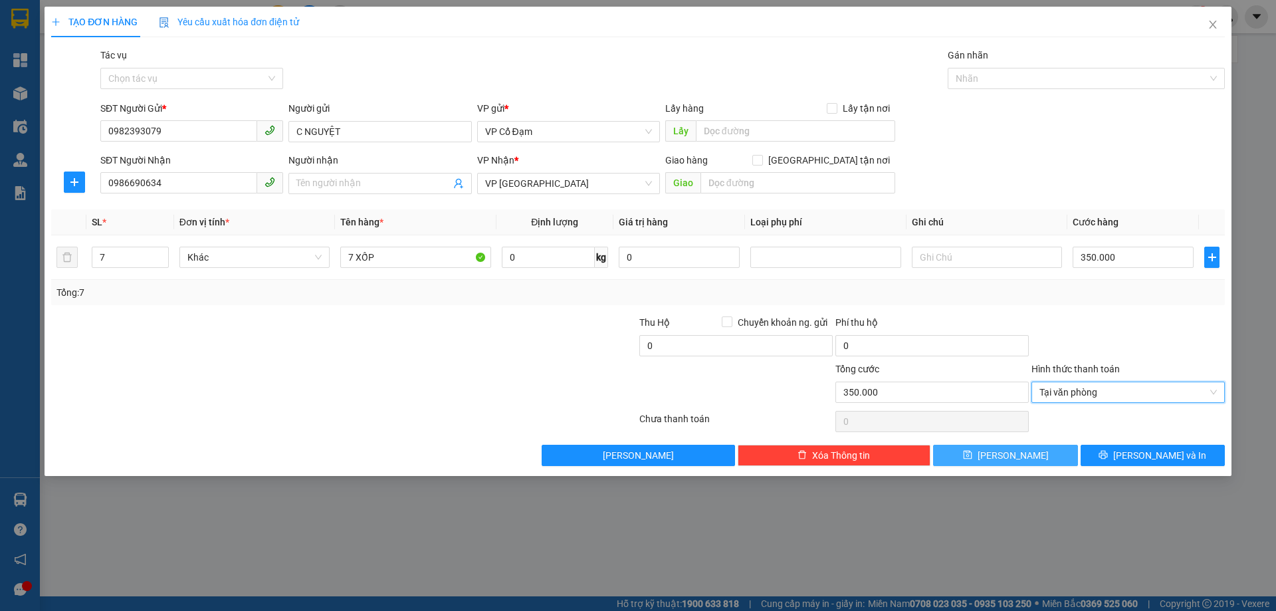
click at [1051, 459] on button "[PERSON_NAME]" at bounding box center [1005, 455] width 144 height 21
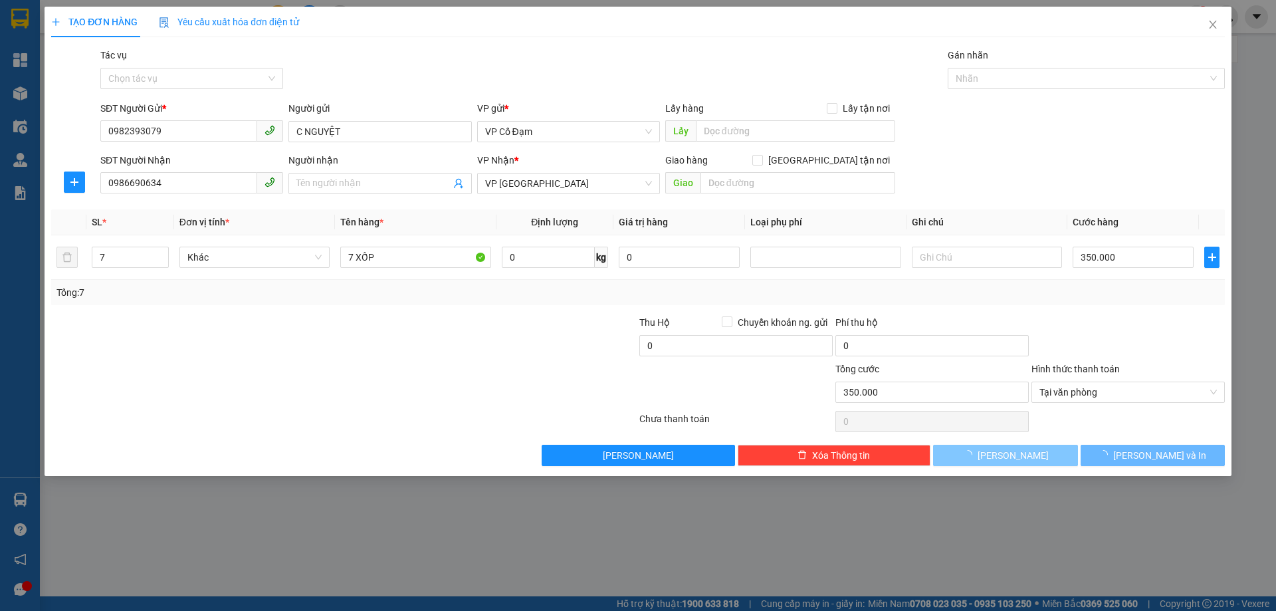
type input "0"
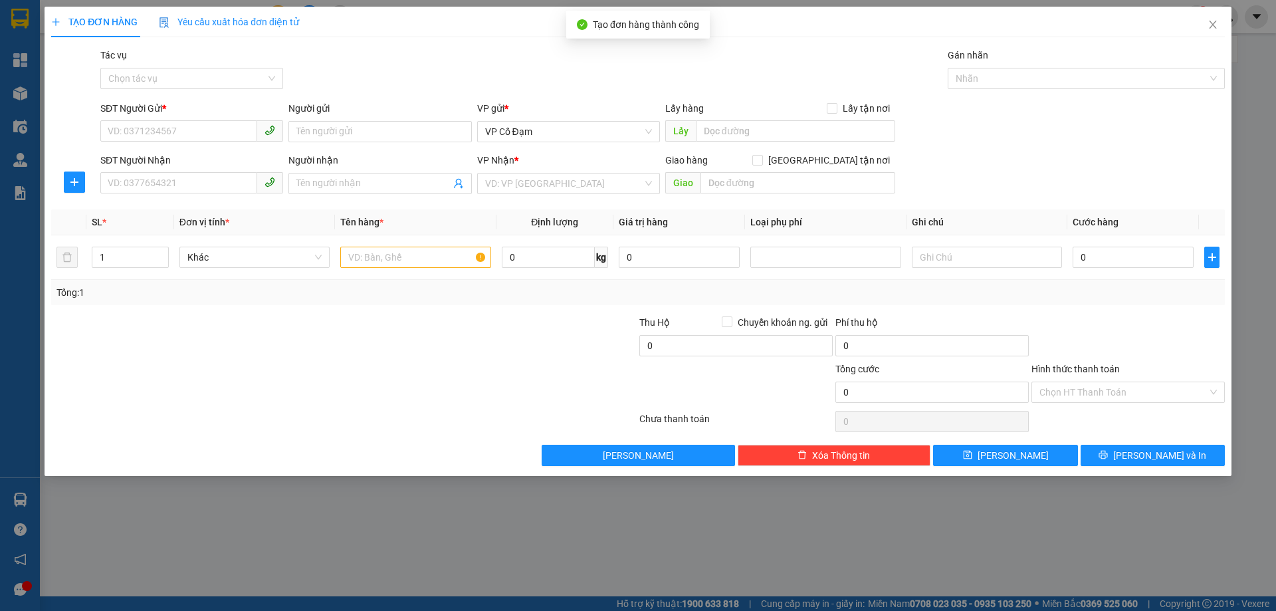
click at [862, 522] on div "TẠO ĐƠN HÀNG Yêu cầu xuất hóa đơn điện tử Transit Pickup Surcharge Ids Transit …" at bounding box center [638, 305] width 1276 height 611
click at [1214, 27] on icon "close" at bounding box center [1213, 24] width 11 height 11
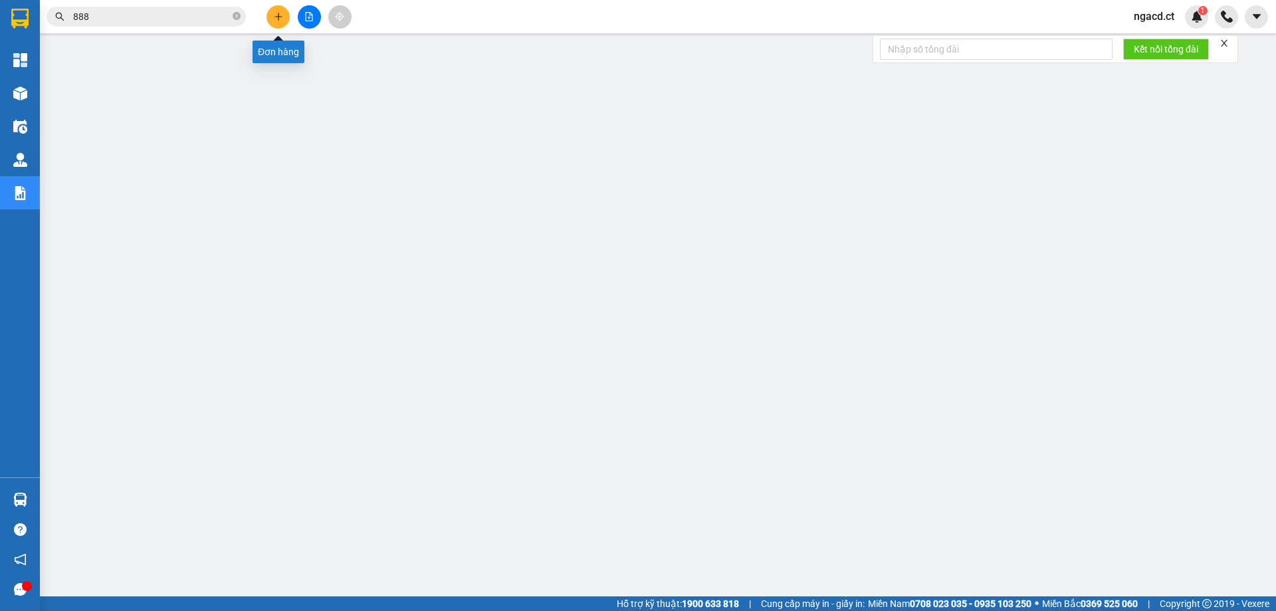
click at [271, 16] on button at bounding box center [278, 16] width 23 height 23
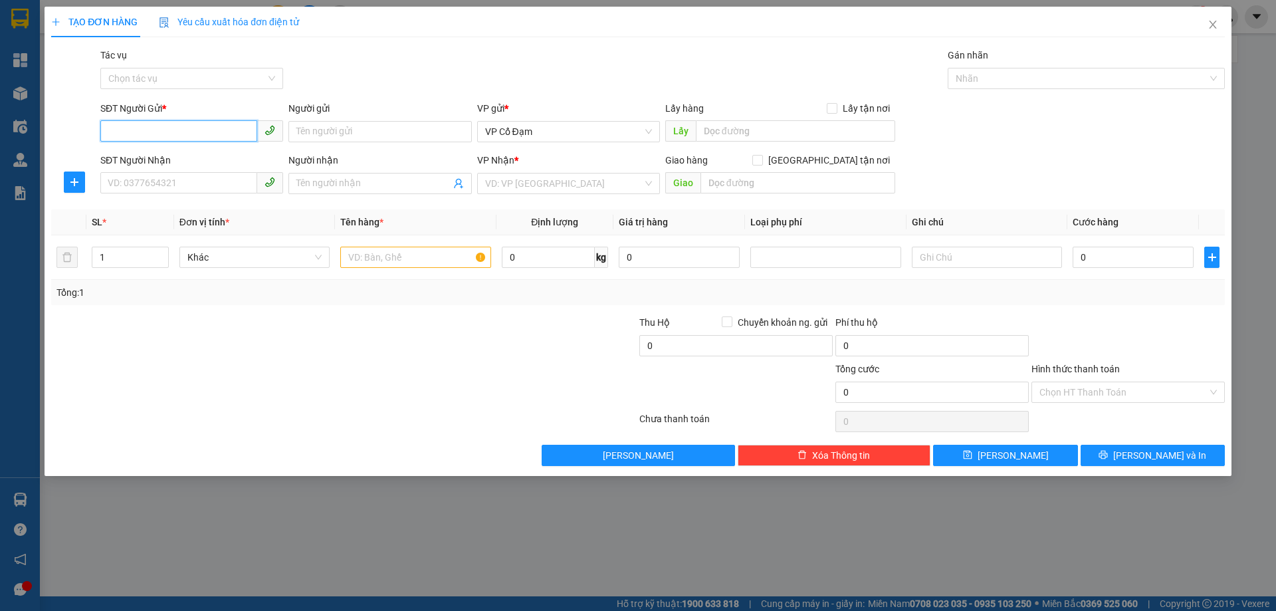
click at [226, 132] on input "SĐT Người Gửi *" at bounding box center [178, 130] width 157 height 21
